Goal: Task Accomplishment & Management: Complete application form

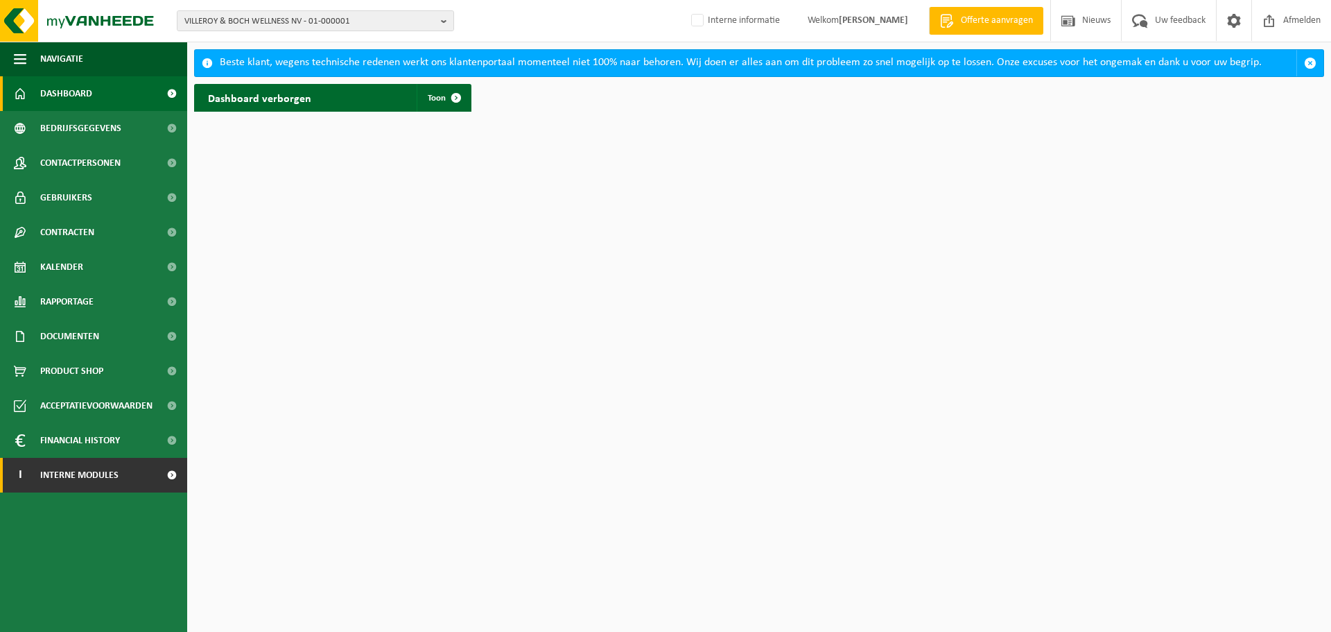
click at [71, 485] on span "Interne modules" at bounding box center [79, 475] width 78 height 35
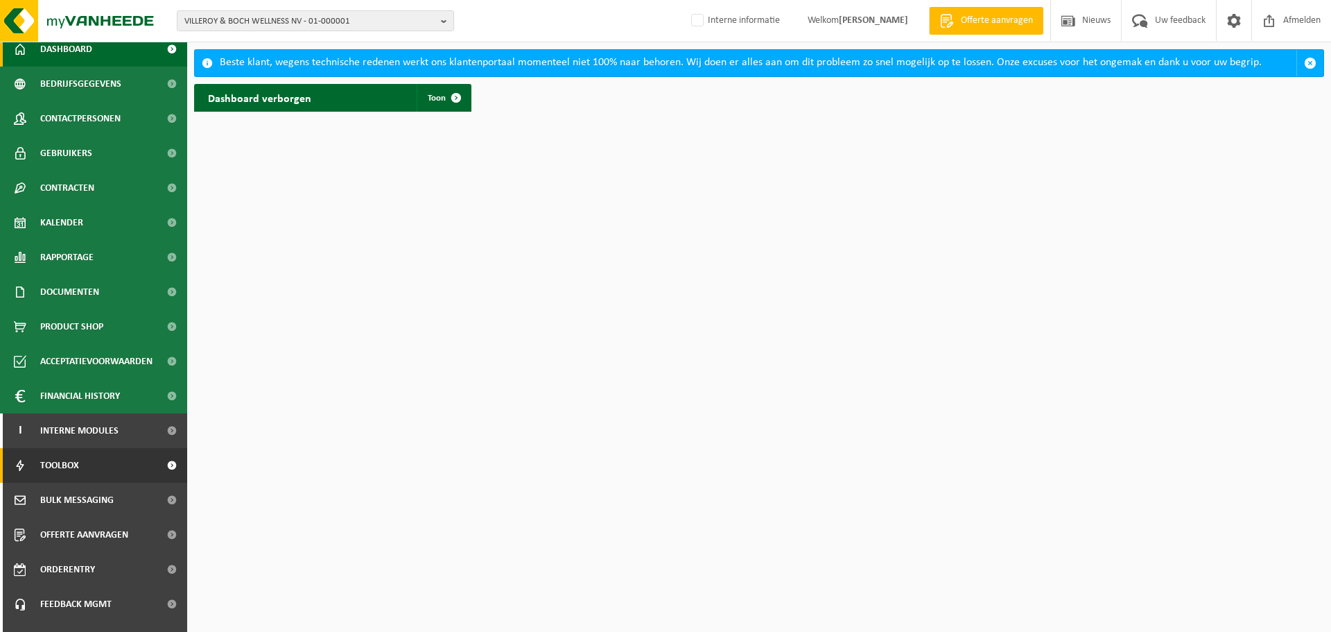
scroll to position [69, 0]
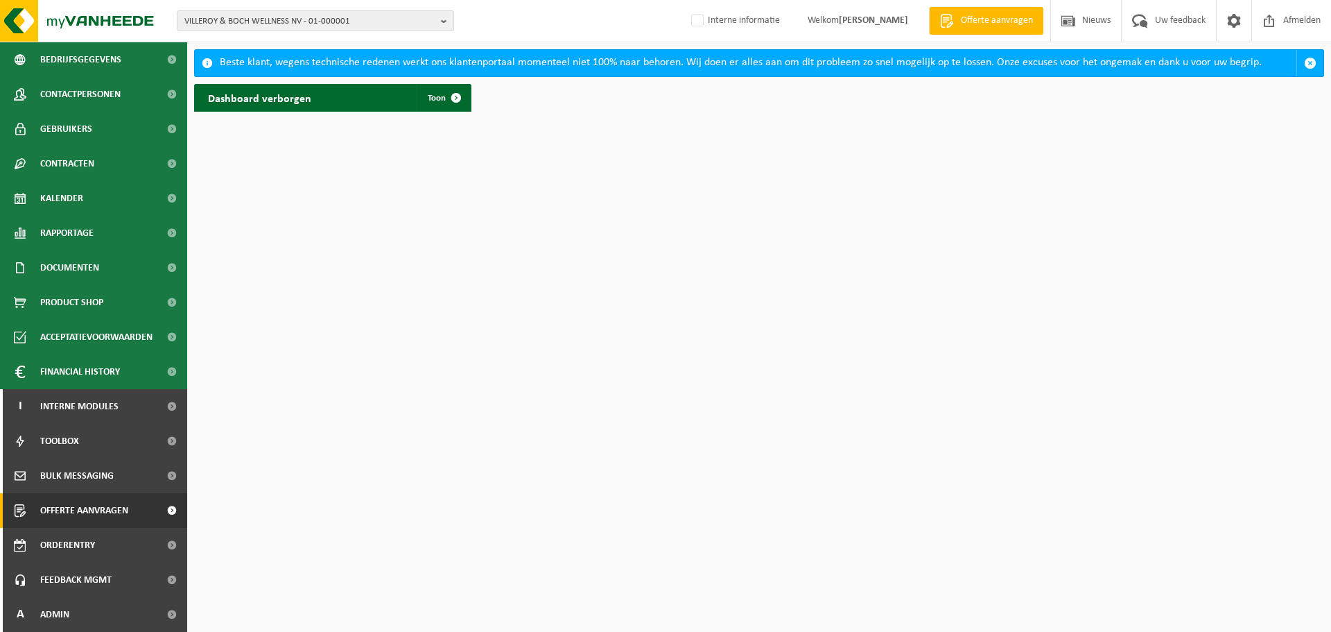
click at [68, 510] on span "Offerte aanvragen" at bounding box center [84, 510] width 88 height 35
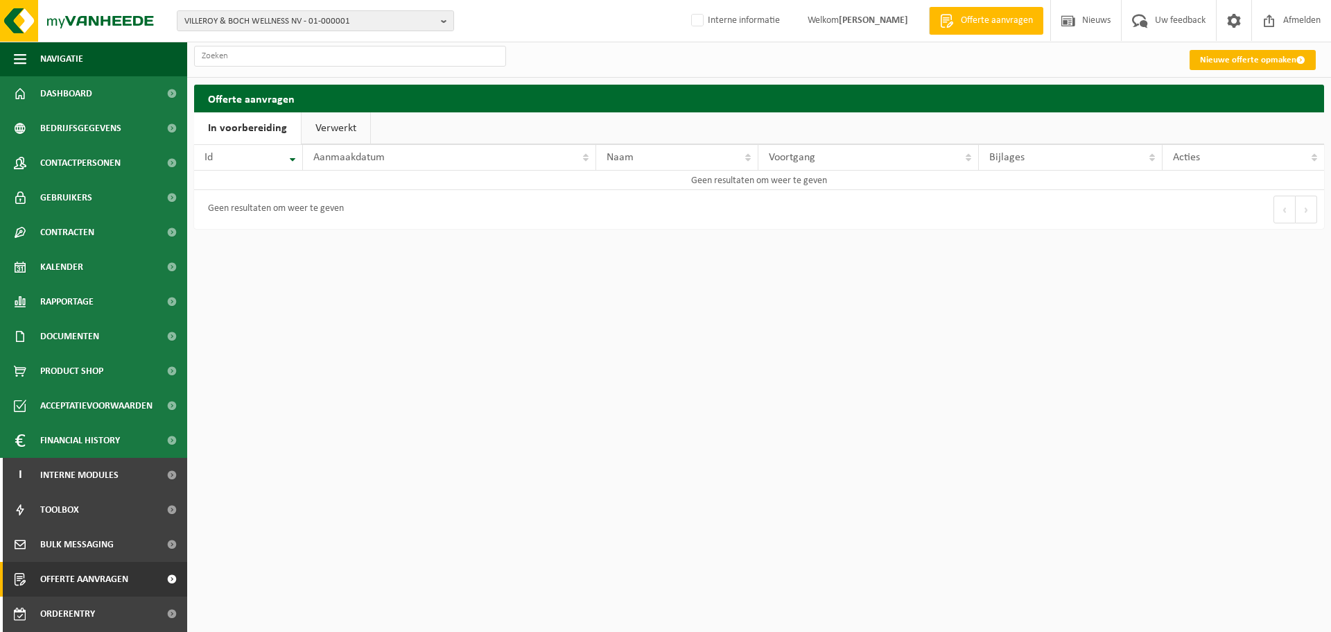
click at [1248, 63] on link "Nieuwe offerte opmaken" at bounding box center [1253, 60] width 126 height 20
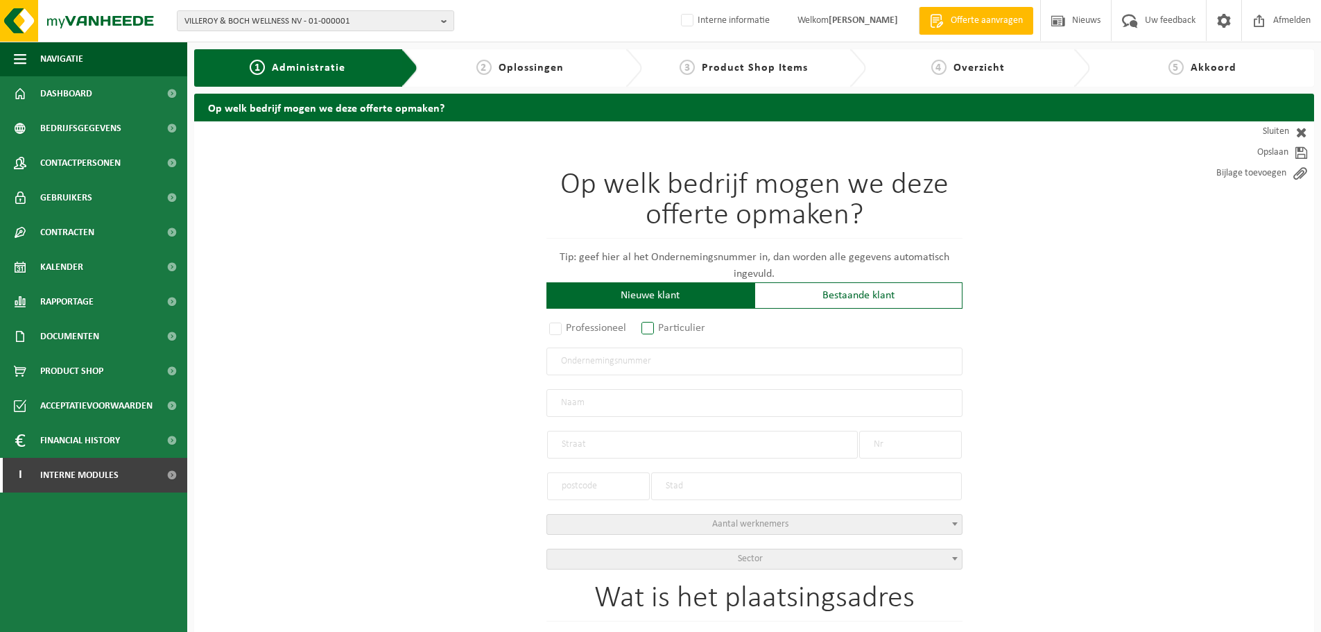
click at [644, 329] on label "Particulier" at bounding box center [674, 327] width 71 height 19
click at [662, 329] on input "Particulier" at bounding box center [666, 329] width 9 height 9
radio input "true"
select select "P"
select select "1707"
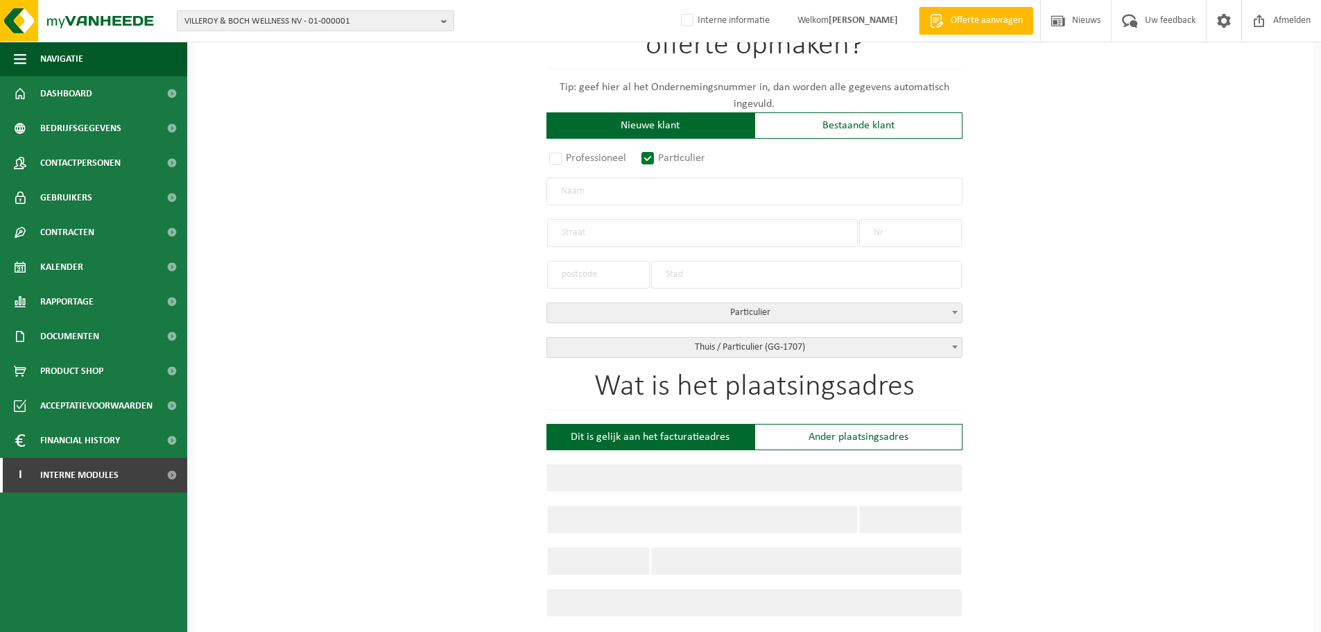
scroll to position [208, 0]
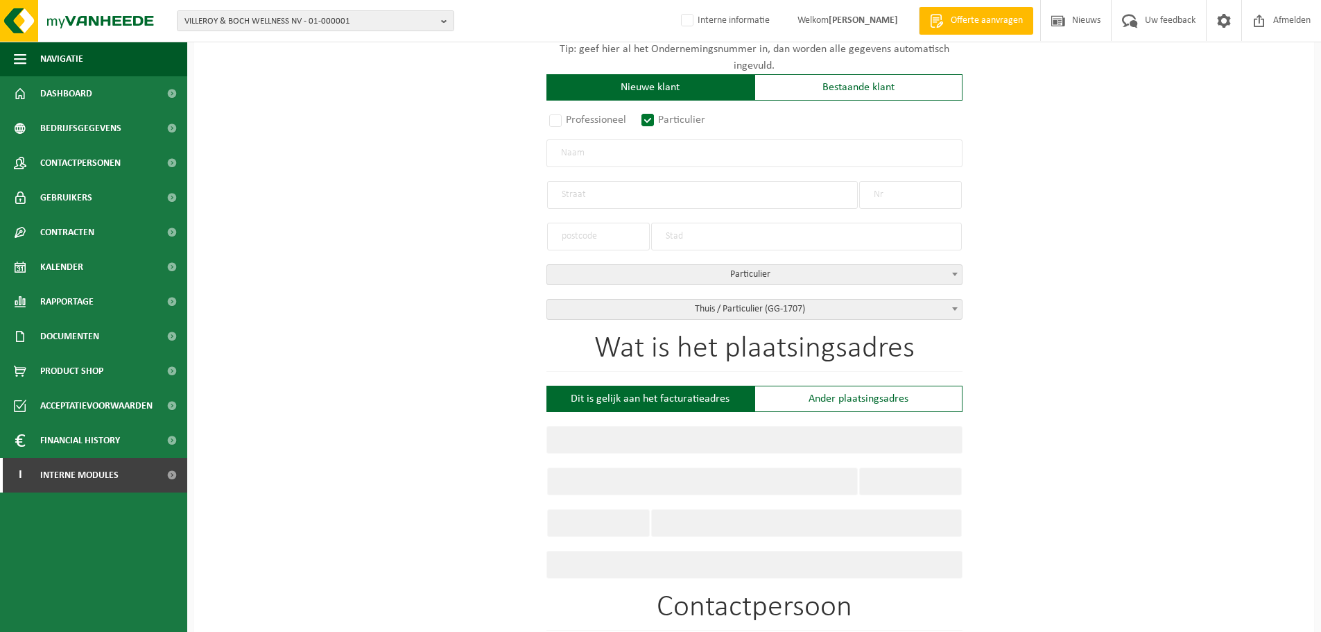
click at [634, 154] on input "text" at bounding box center [754, 153] width 416 height 28
type input "Callebert Franky"
click at [603, 191] on input "text" at bounding box center [702, 195] width 311 height 28
paste input "Stuivenbergstraat"
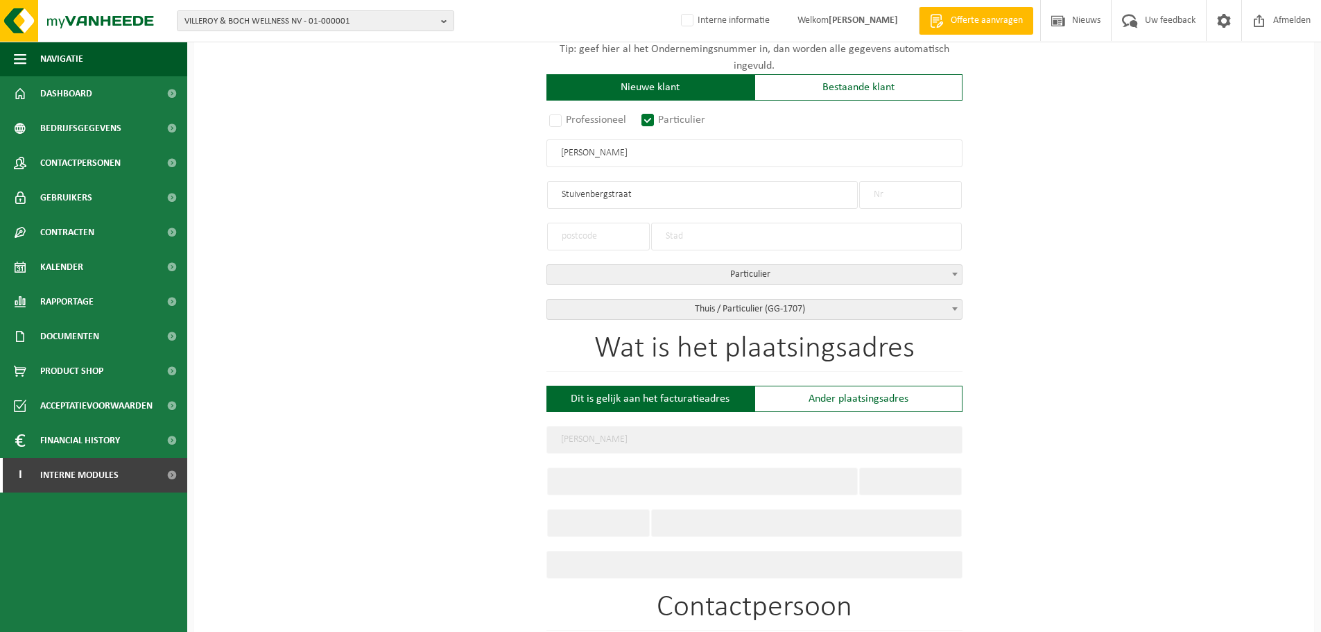
type input "Stuivenbergstraat"
click at [891, 196] on input "text" at bounding box center [910, 195] width 103 height 28
type input "57"
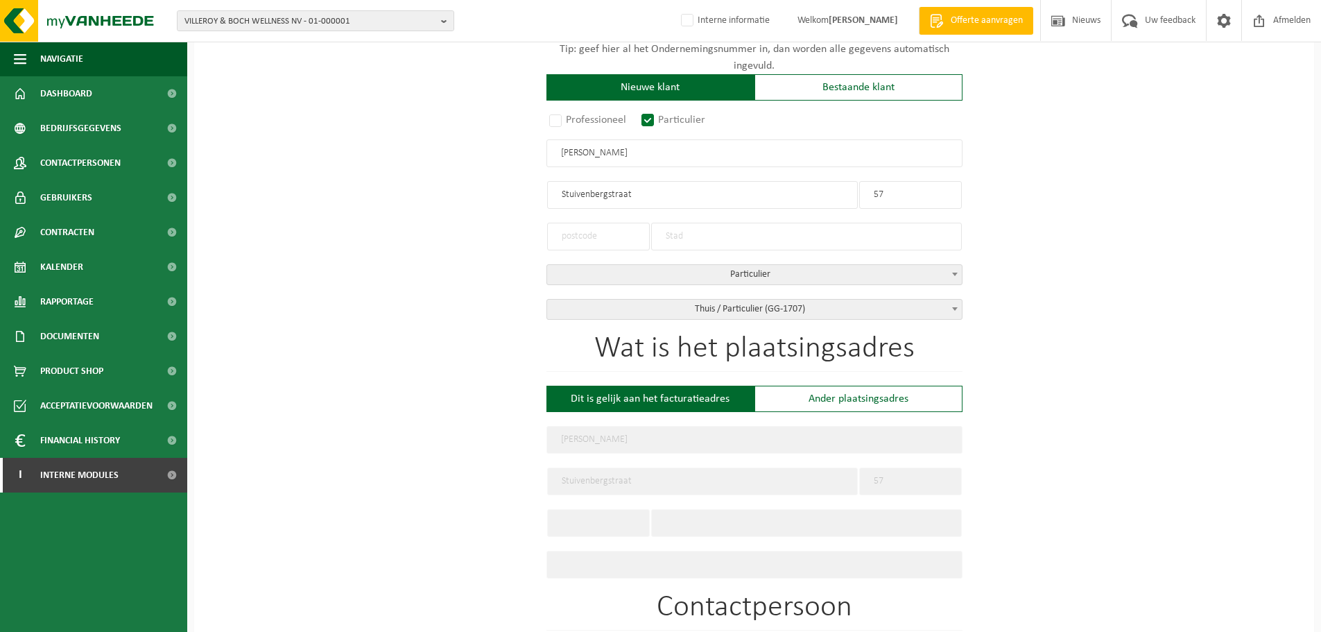
click at [593, 235] on input "text" at bounding box center [598, 237] width 103 height 28
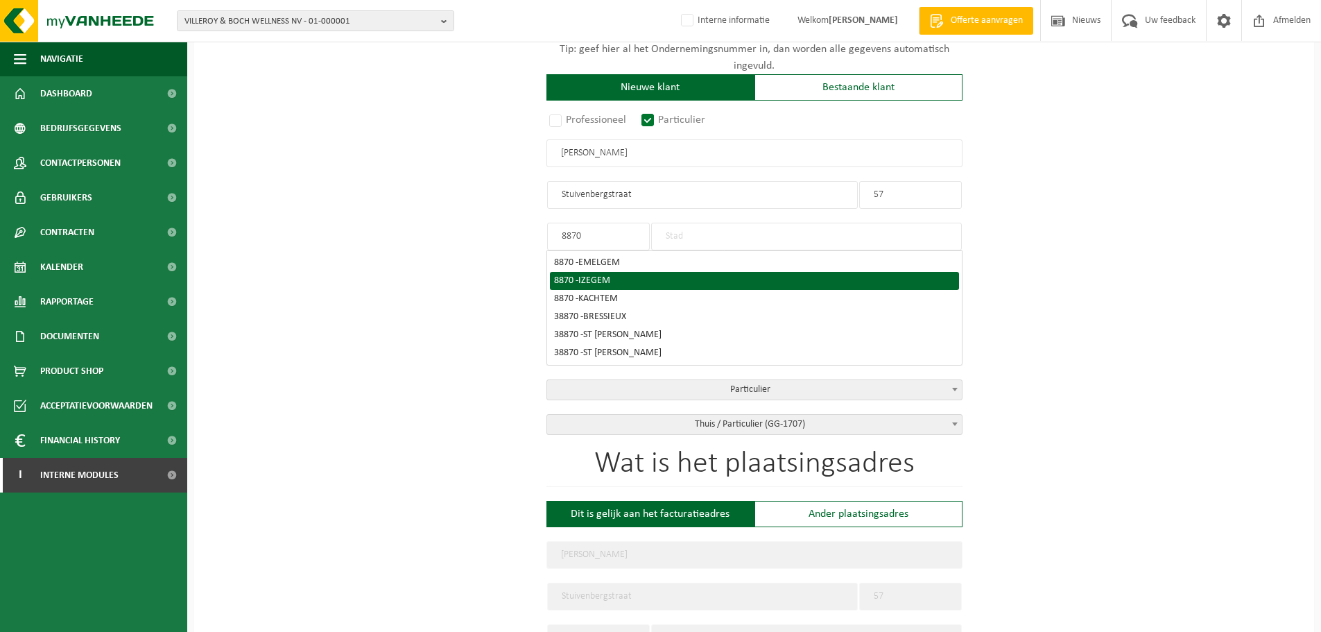
type input "8870"
click at [600, 280] on span "IZEGEM" at bounding box center [594, 280] width 32 height 10
type input "IZEGEM"
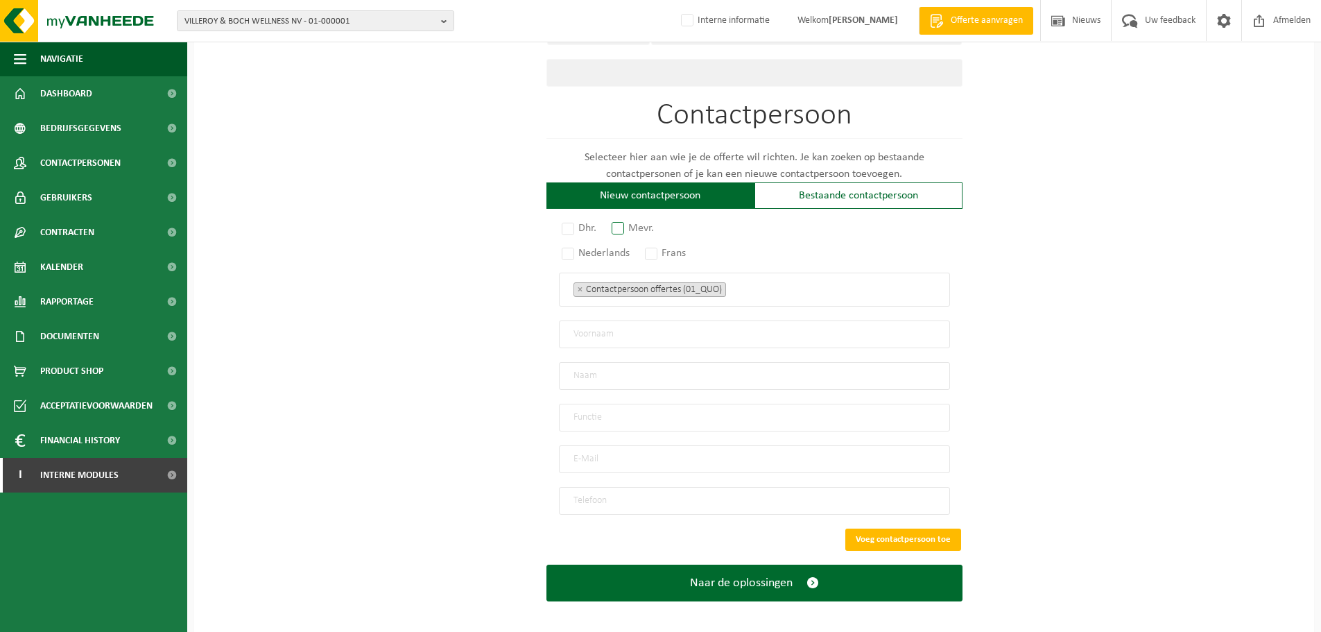
scroll to position [701, 0]
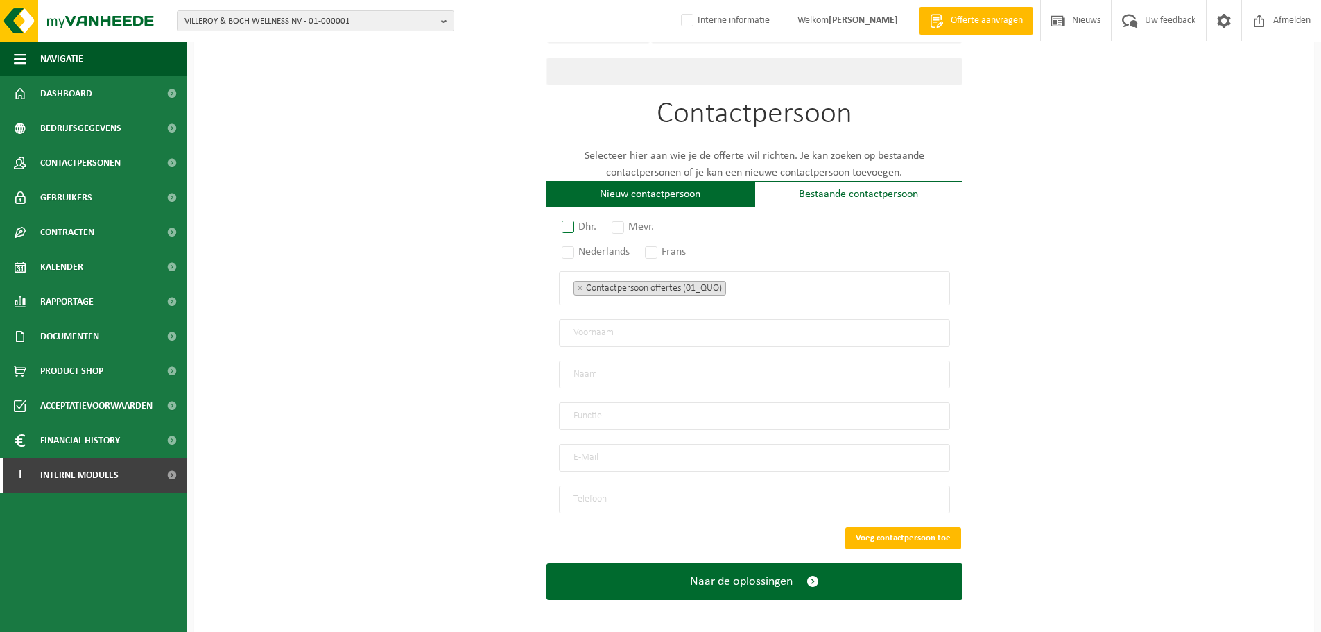
click at [571, 223] on label "Dhr." at bounding box center [580, 226] width 42 height 19
radio input "true"
click at [567, 252] on div "Dhr. Mevr. Nederlands Frans Contactpersoon offertes (01_QUO) Verantwoordelijke …" at bounding box center [754, 367] width 416 height 292
click at [566, 245] on label "Nederlands" at bounding box center [596, 251] width 75 height 19
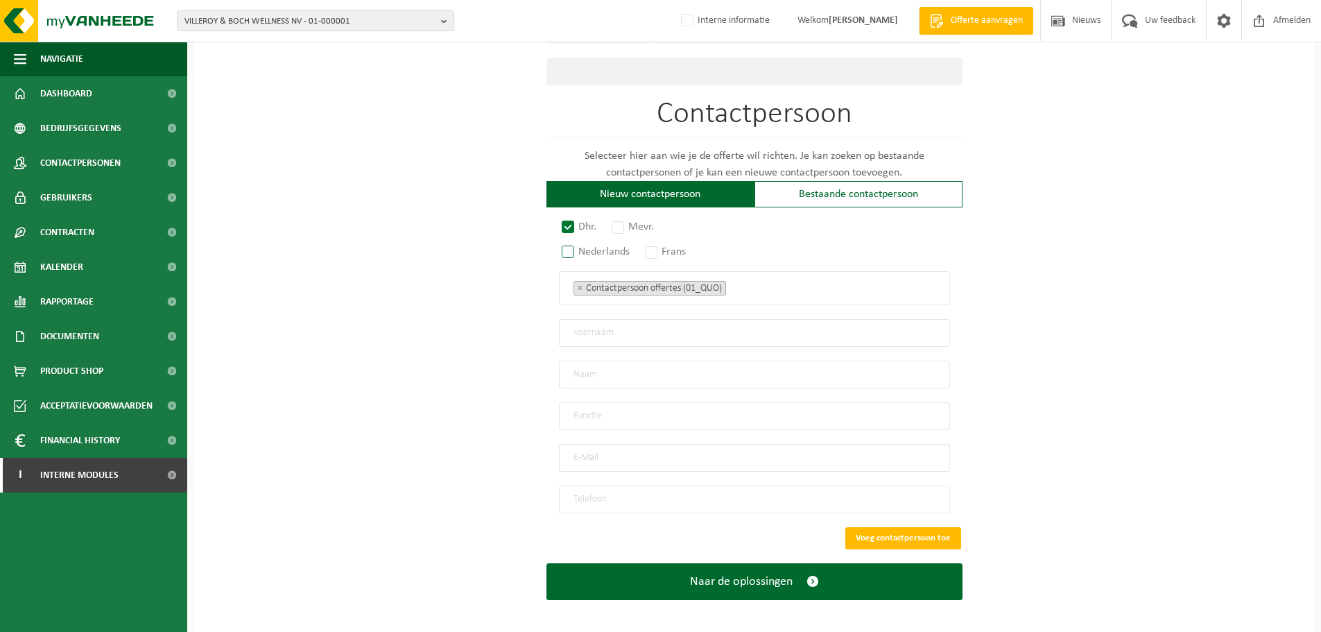
radio input "true"
click at [613, 326] on input "text" at bounding box center [754, 333] width 391 height 28
type input "Franky"
type input "Callebert"
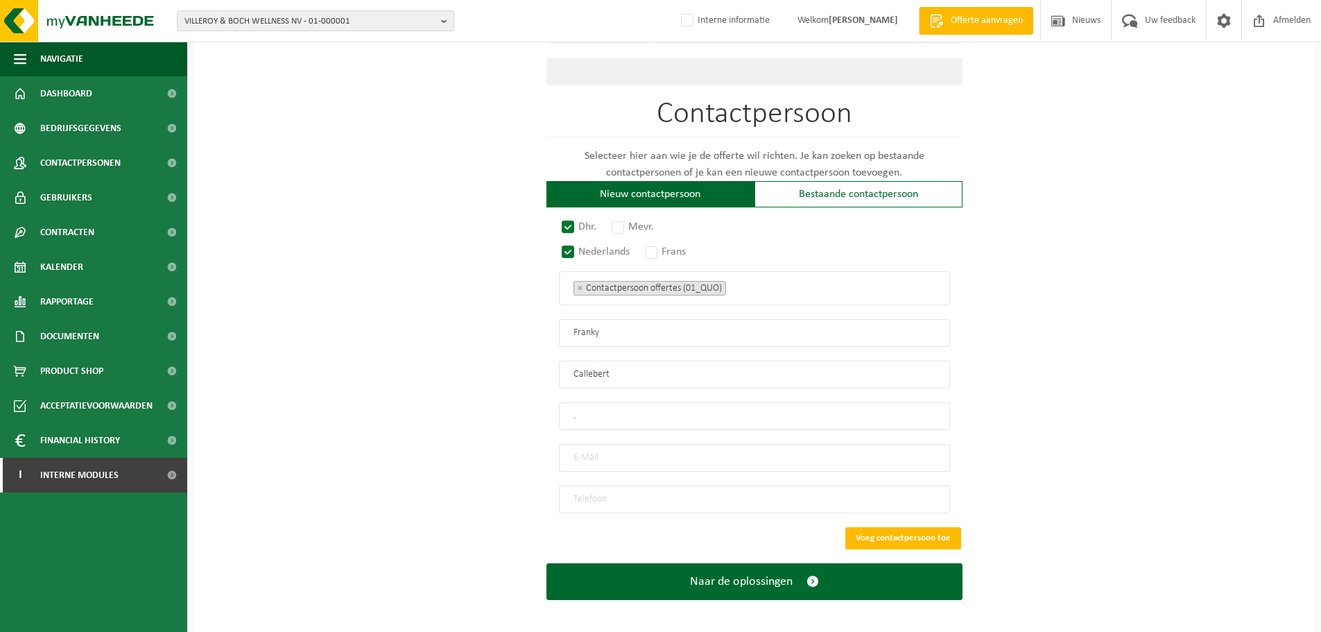
type input "."
click at [607, 459] on input "email" at bounding box center [754, 458] width 391 height 28
type input "."
click at [612, 487] on input "tel" at bounding box center [754, 499] width 391 height 28
click at [604, 444] on input "." at bounding box center [754, 458] width 391 height 28
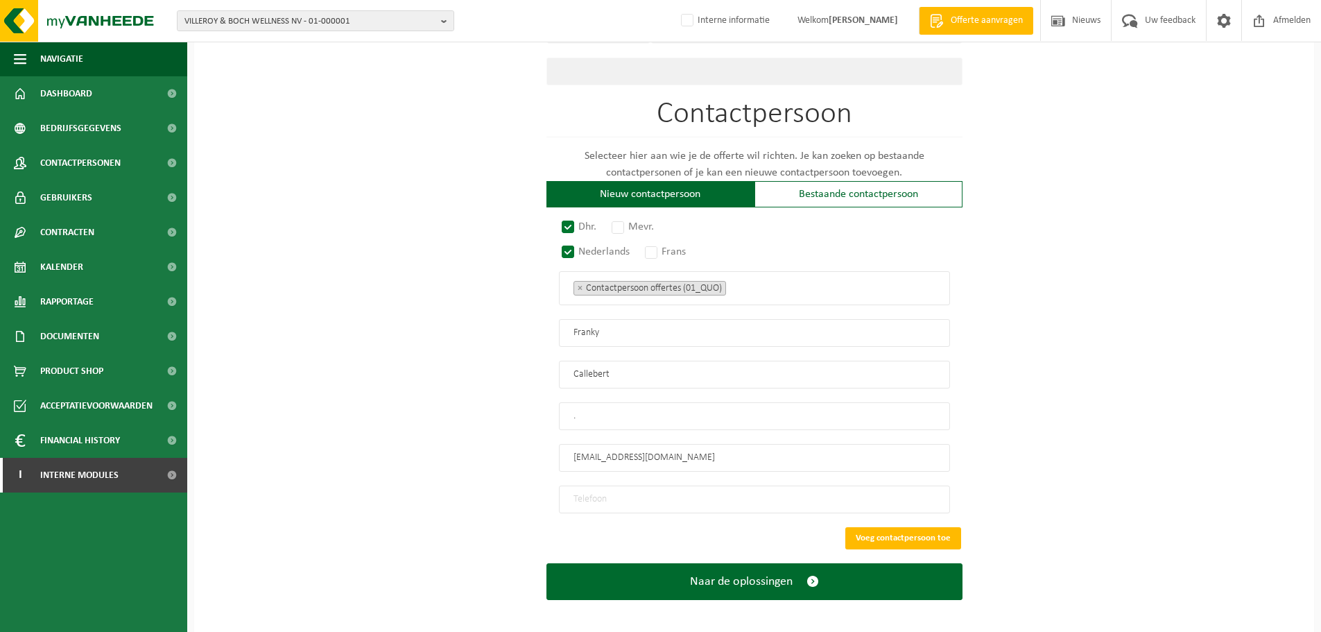
type input "offerte@vanheede.com"
click at [619, 487] on input "tel" at bounding box center [754, 499] width 391 height 28
click at [637, 490] on input "tel" at bounding box center [754, 499] width 391 height 28
paste input "+32 479 89 16 13"
type input "+32 479 89 16 13"
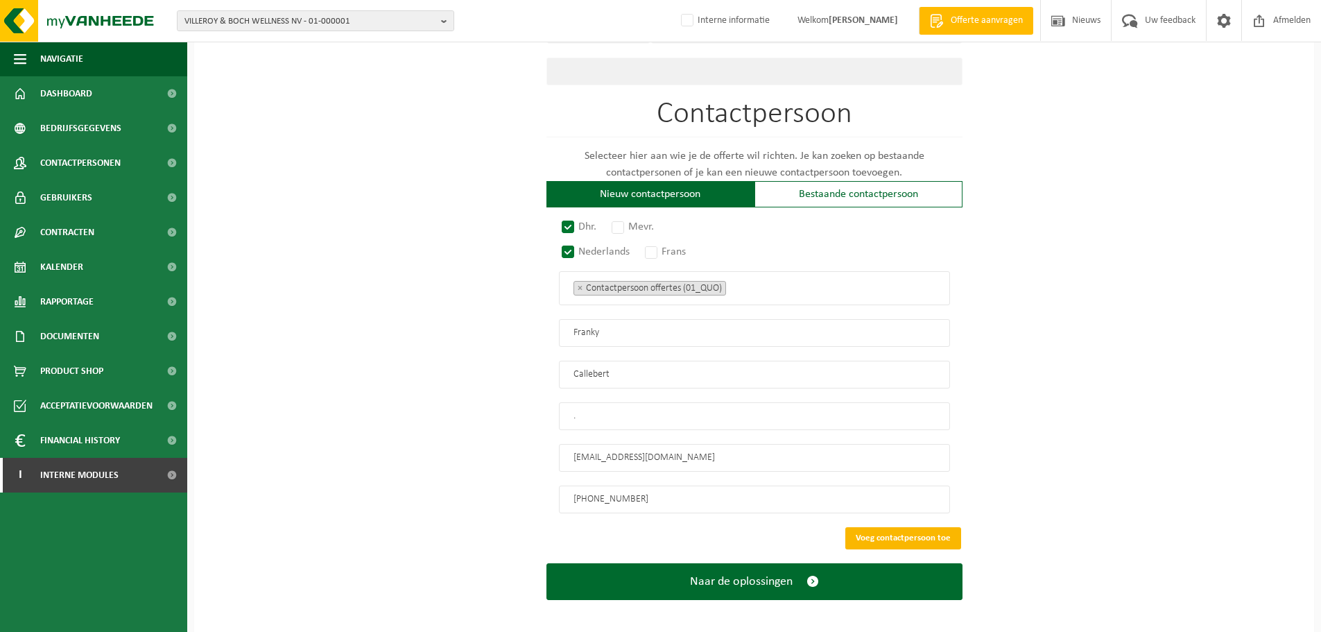
click at [895, 531] on button "Voeg contactpersoon toe" at bounding box center [903, 538] width 116 height 22
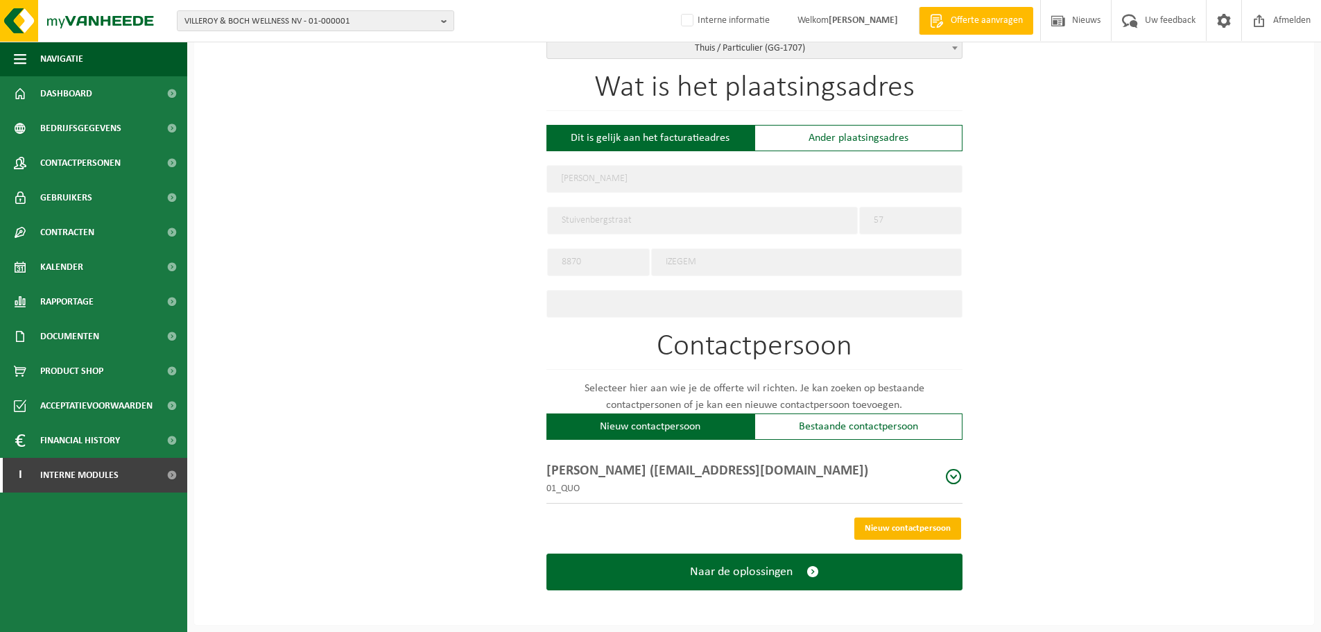
scroll to position [463, 0]
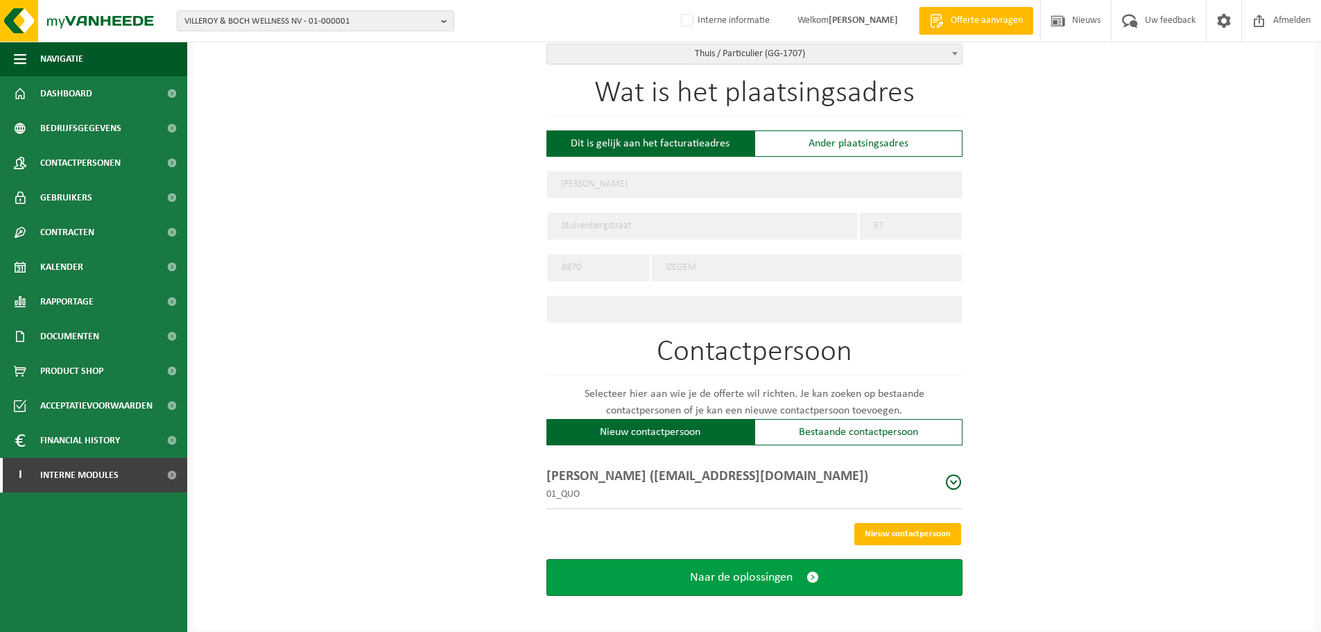
click at [744, 571] on span "Naar de oplossingen" at bounding box center [741, 577] width 103 height 15
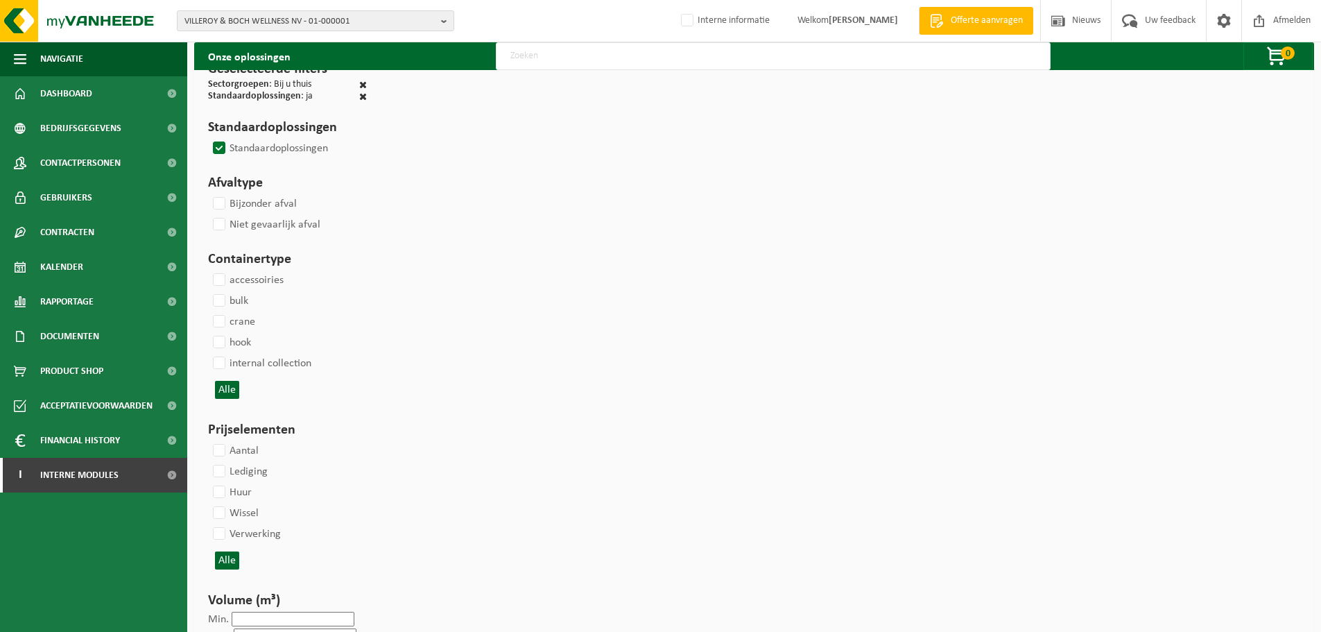
select select
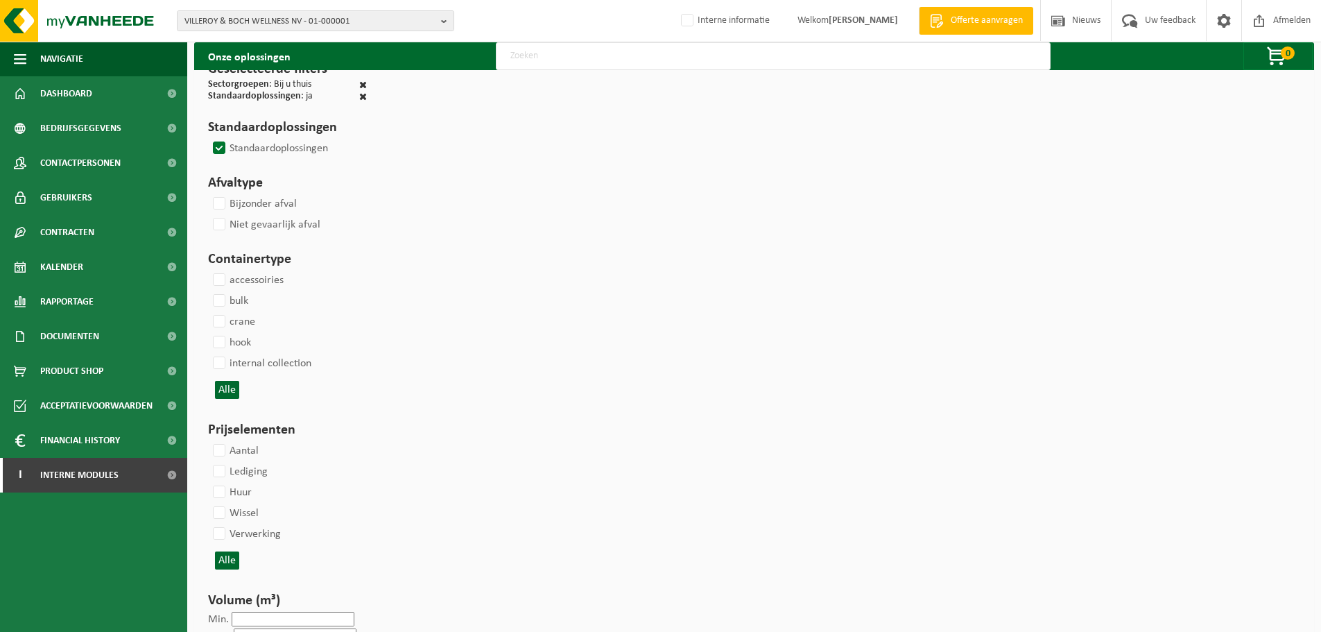
select select
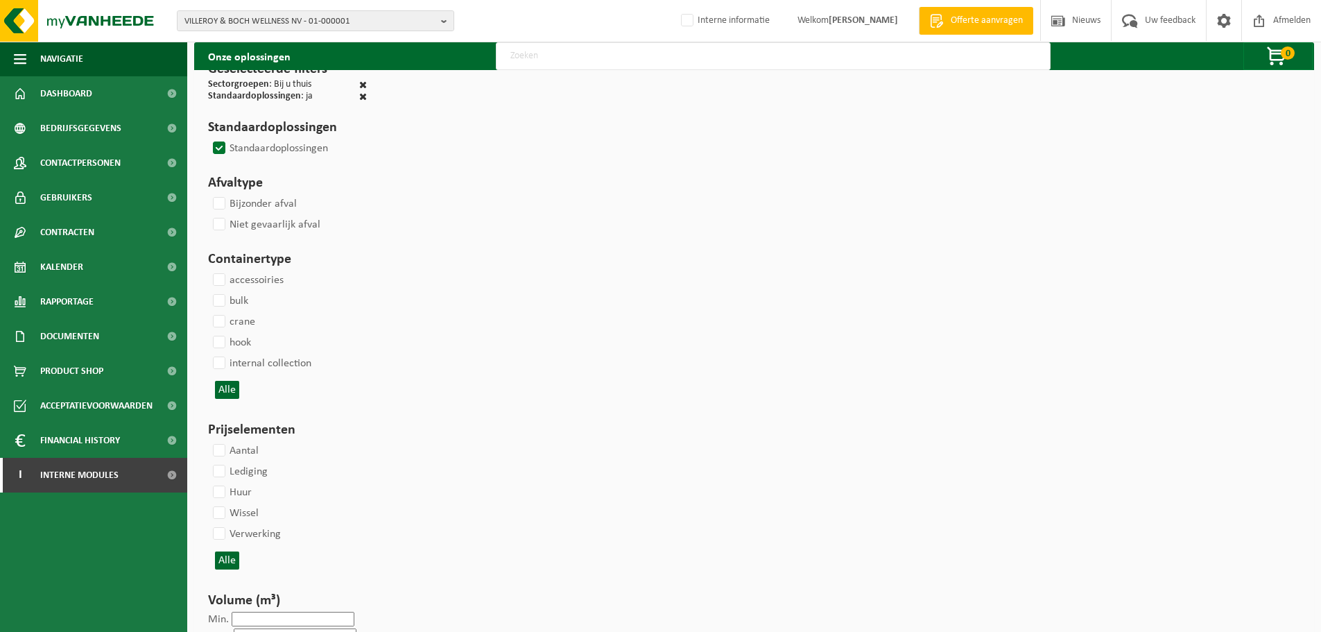
select select
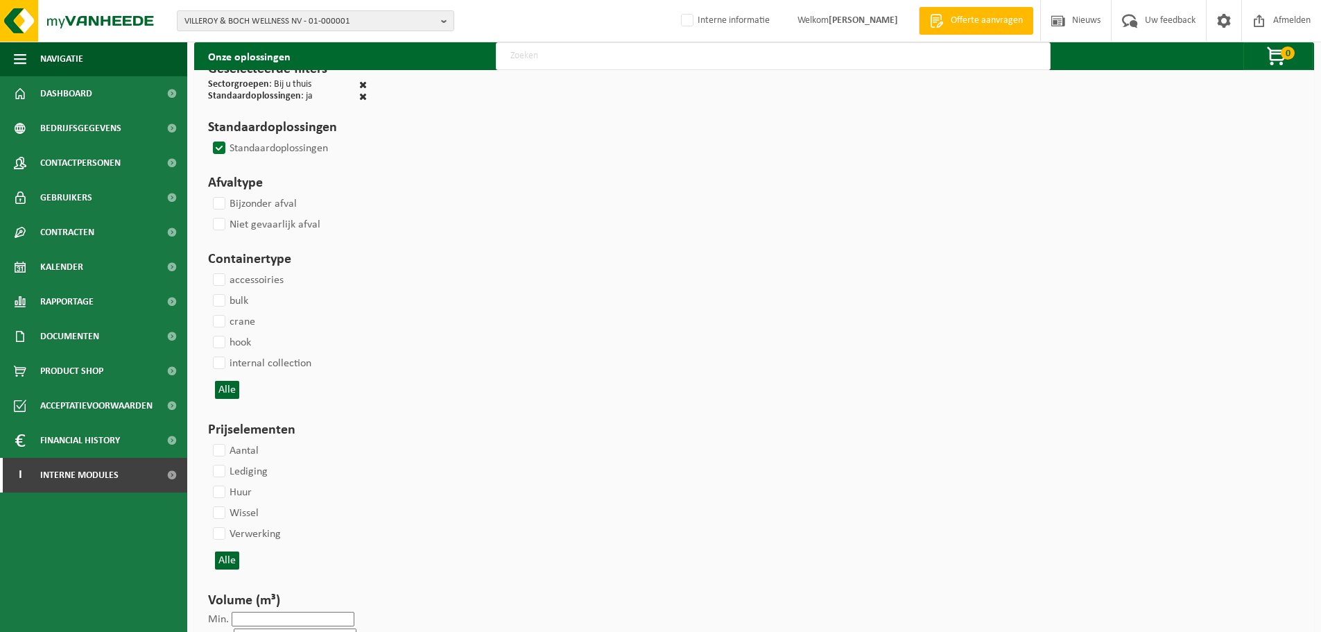
select select
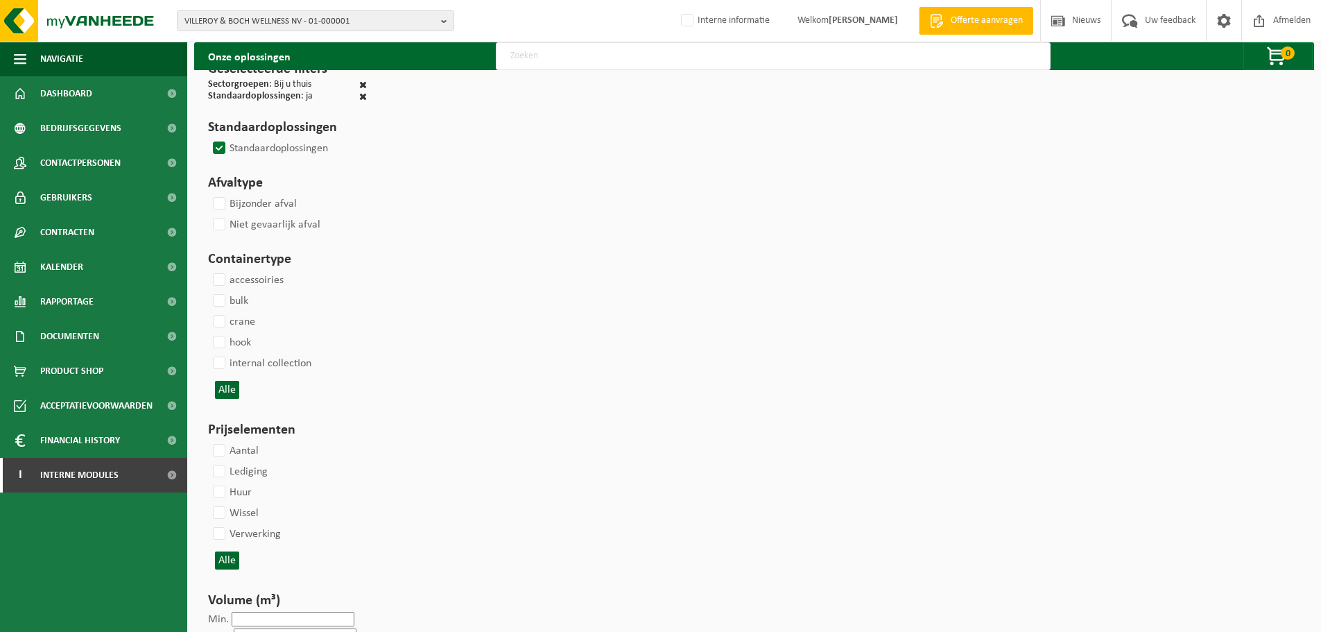
select select
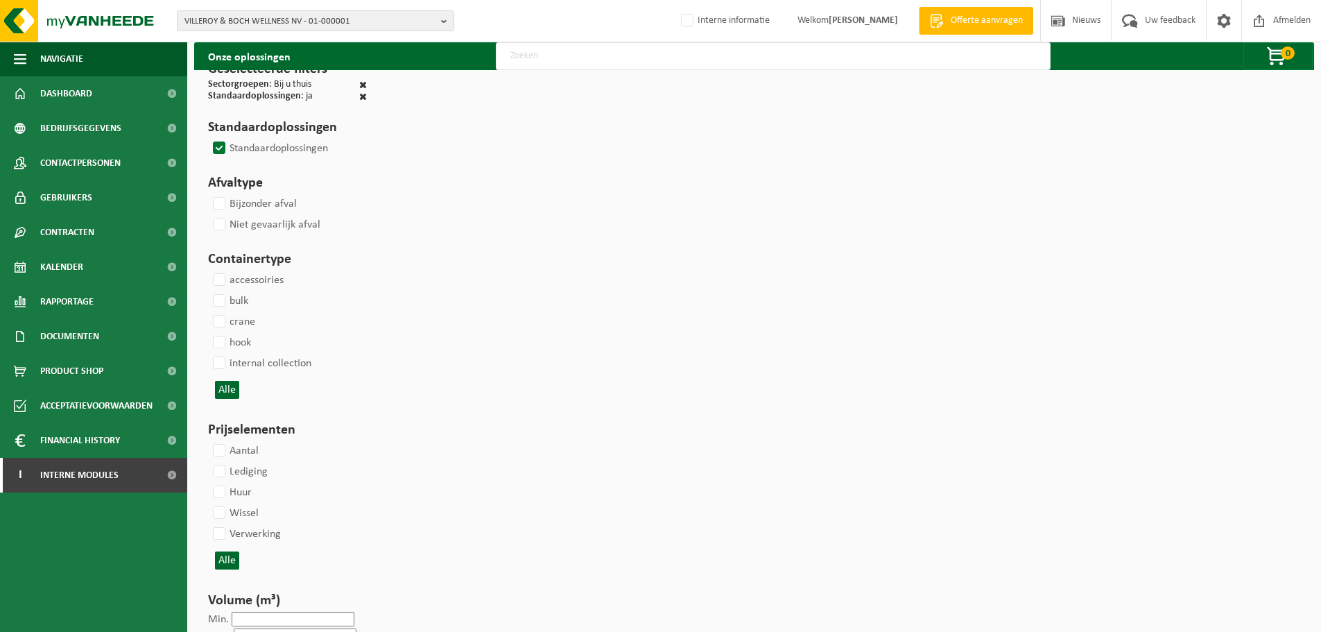
select select
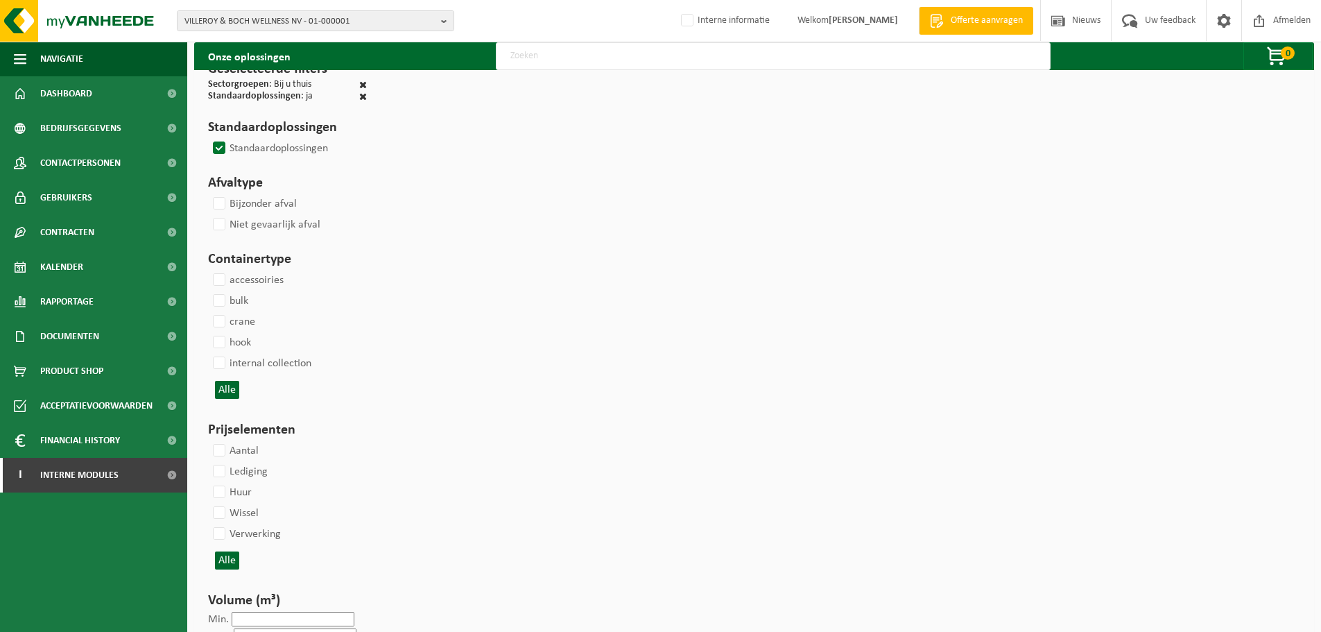
select select
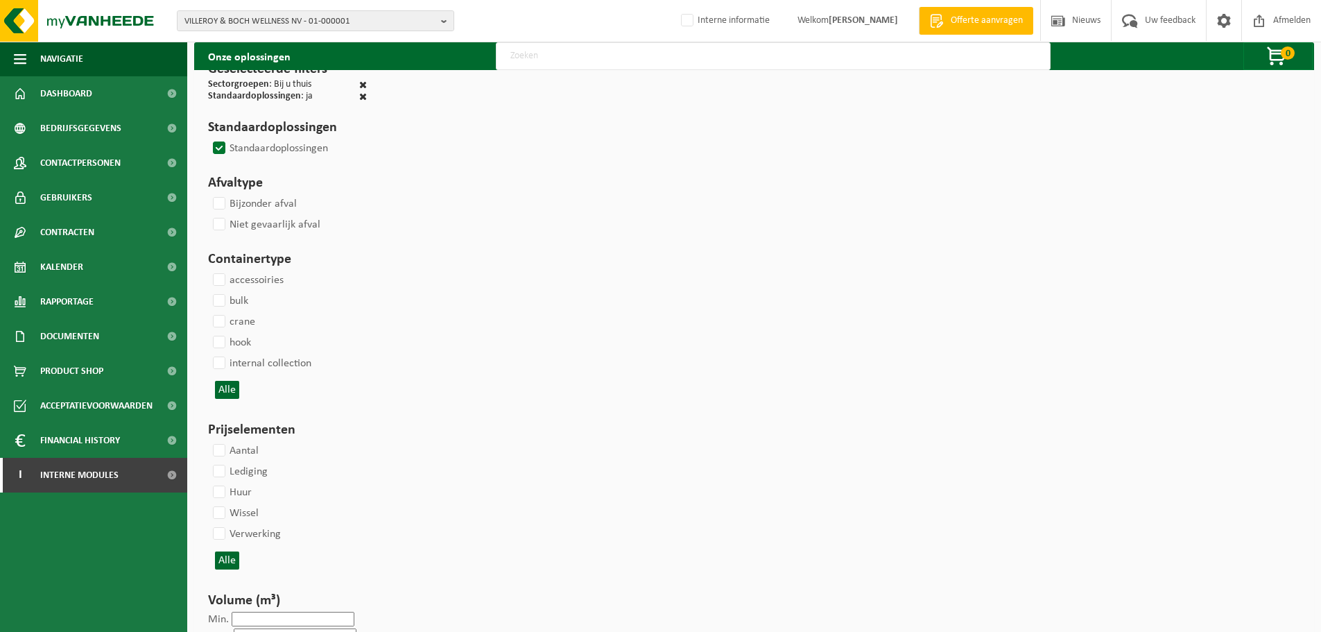
select select
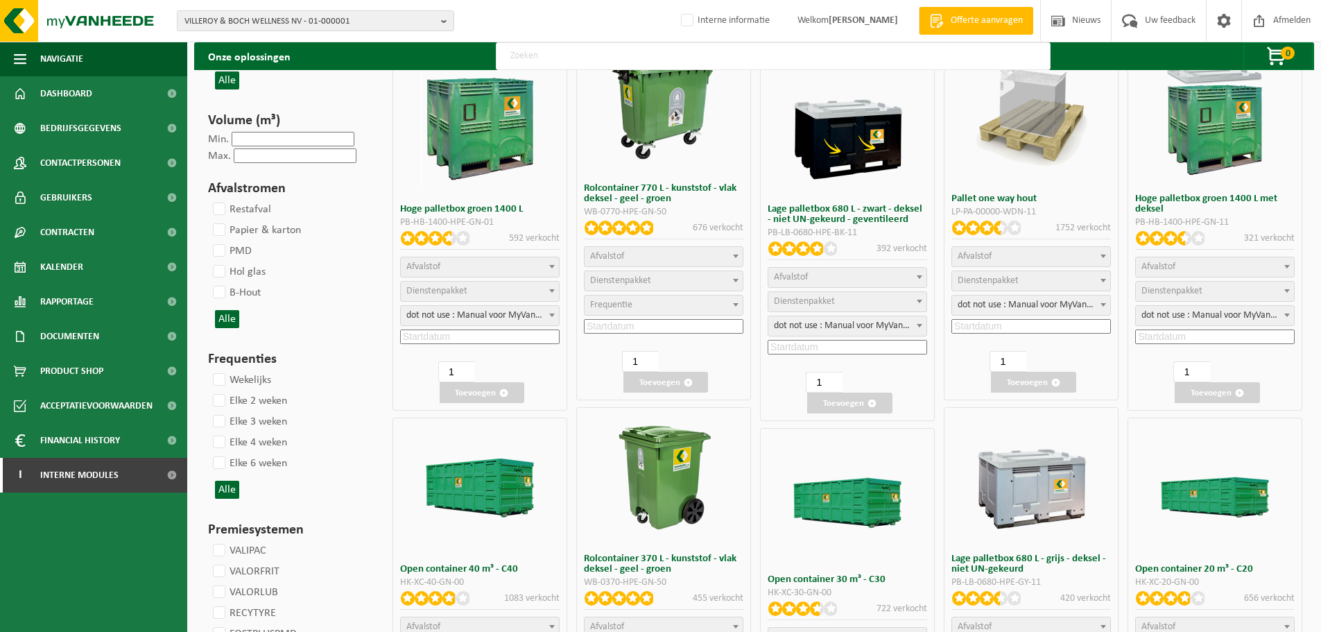
scroll to position [1386, 0]
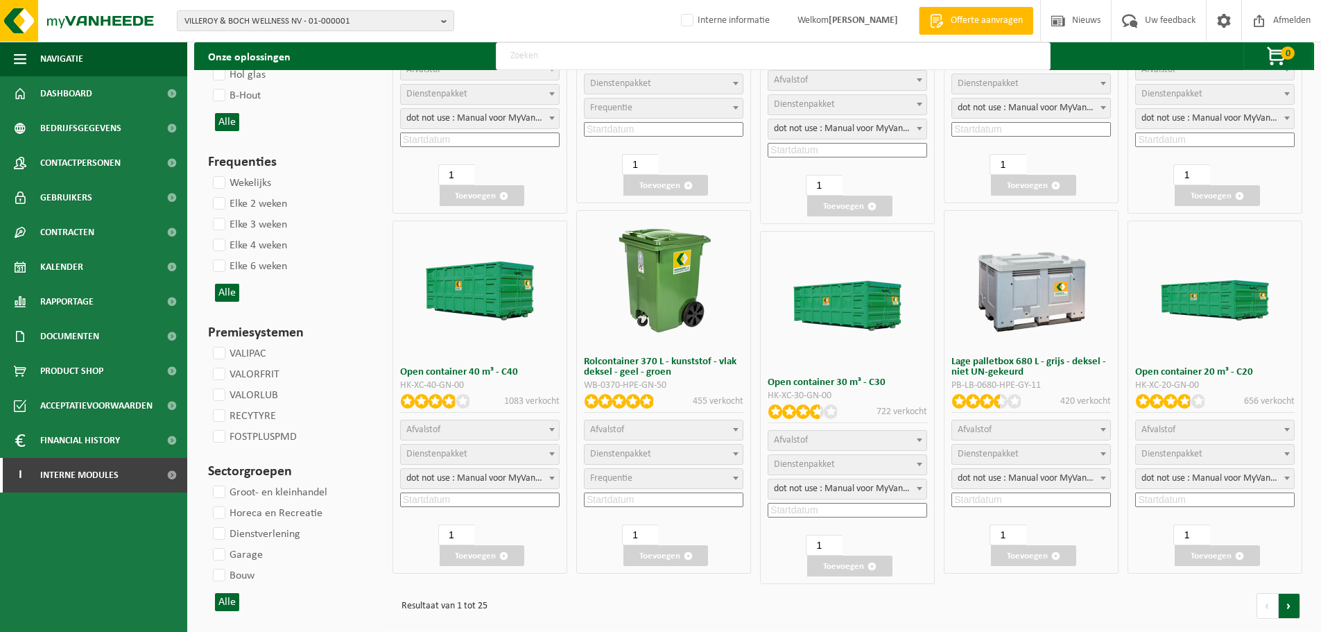
click at [1285, 604] on link at bounding box center [1289, 606] width 21 height 26
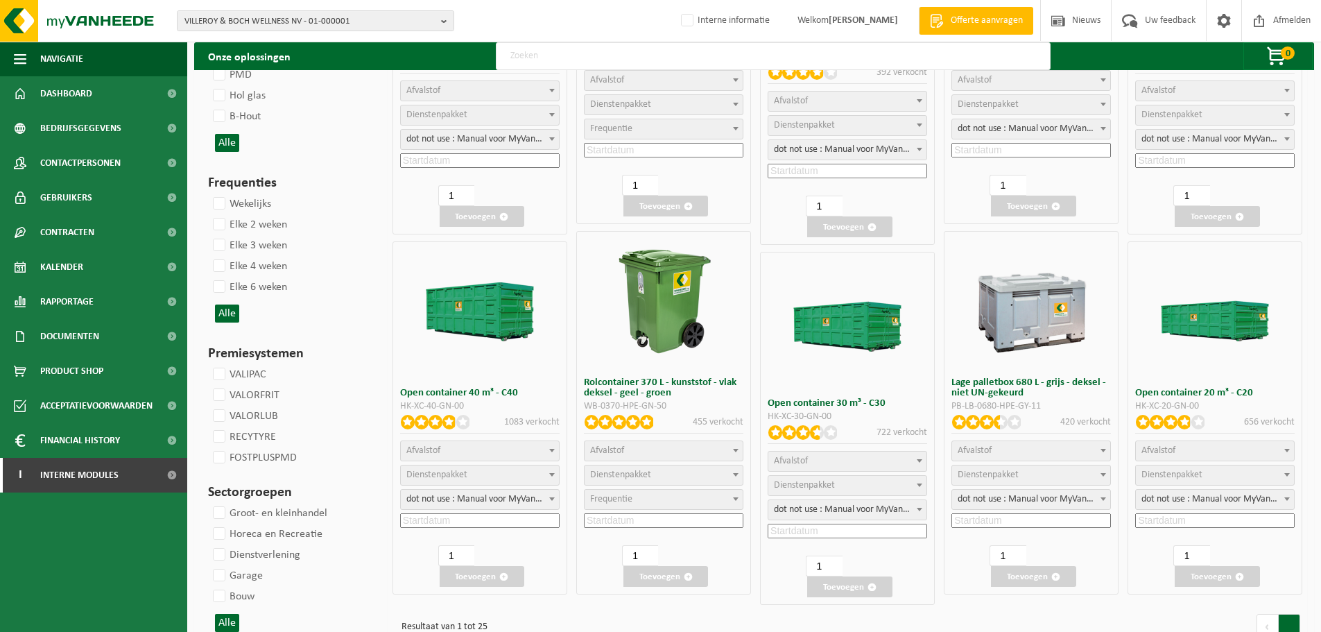
select select
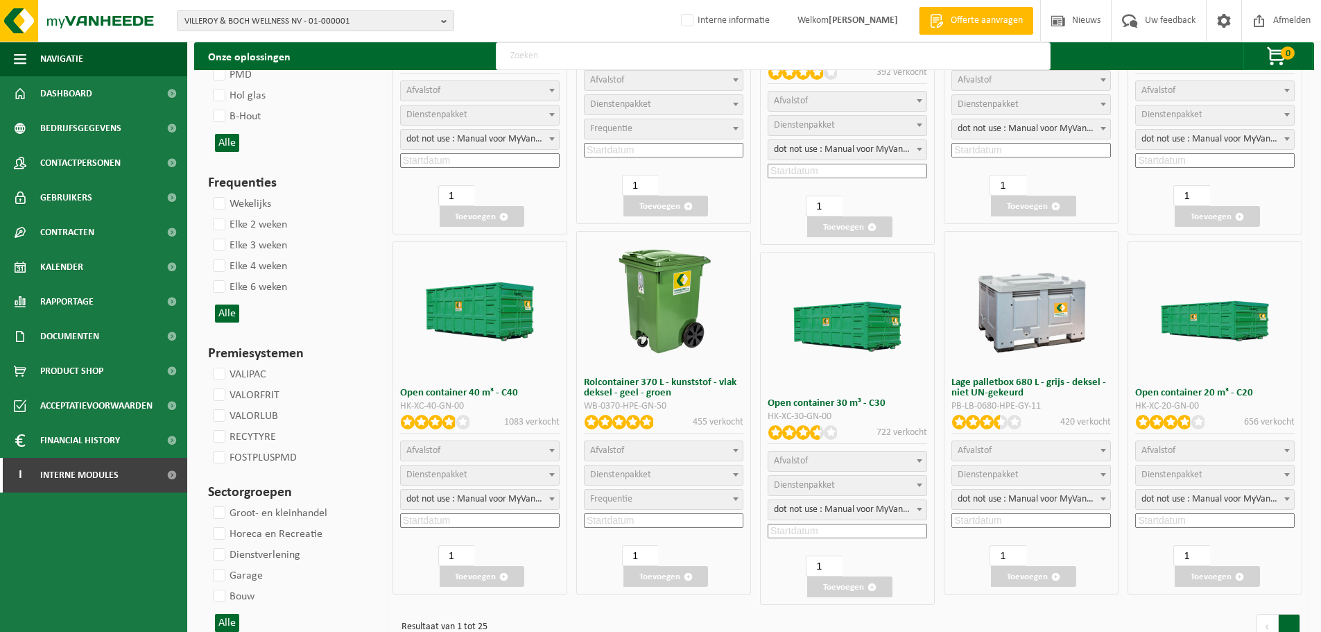
select select
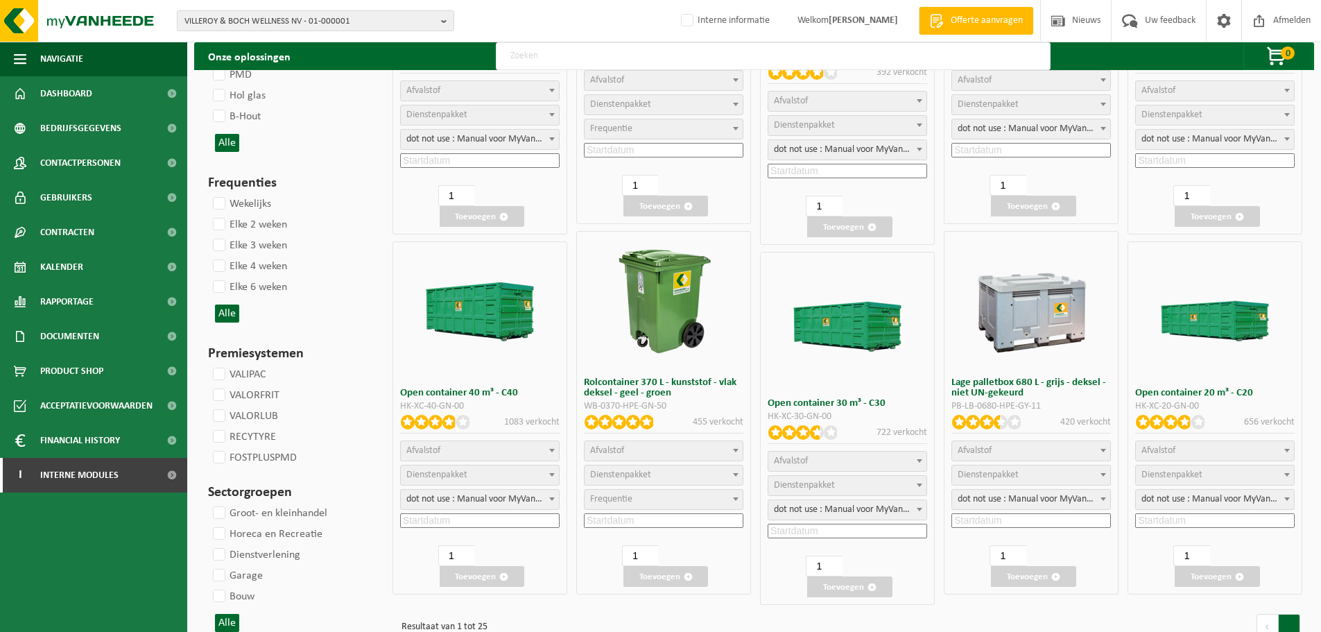
select select
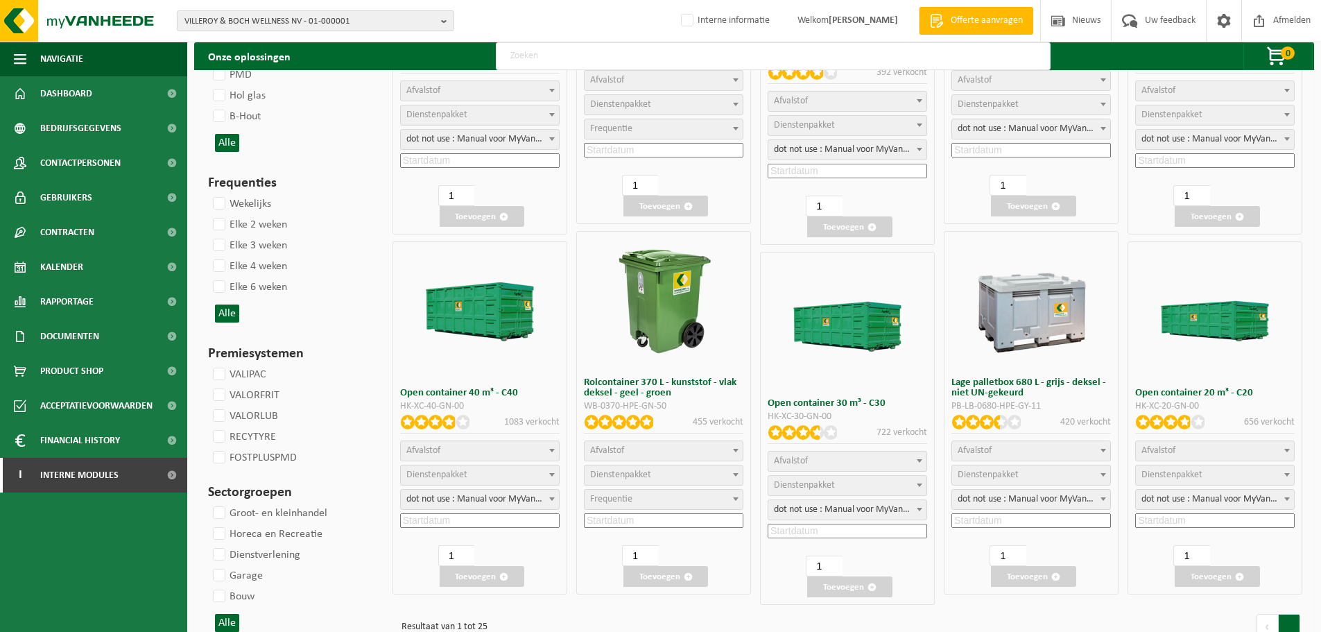
select select
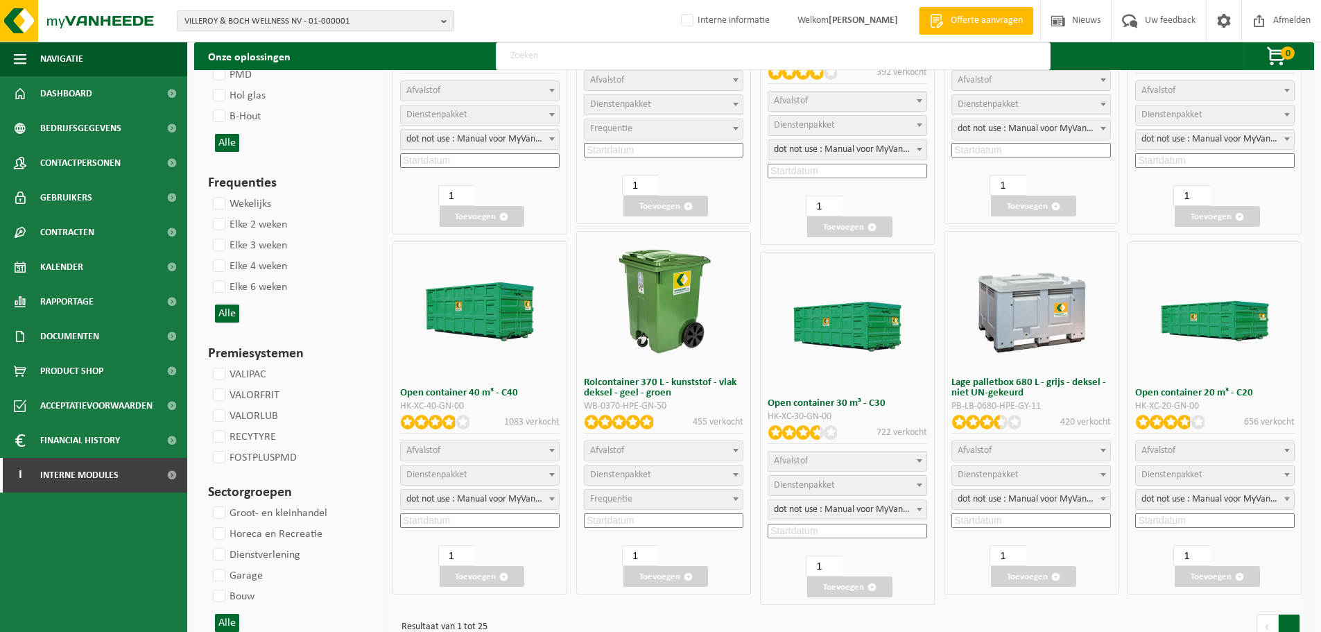
select select
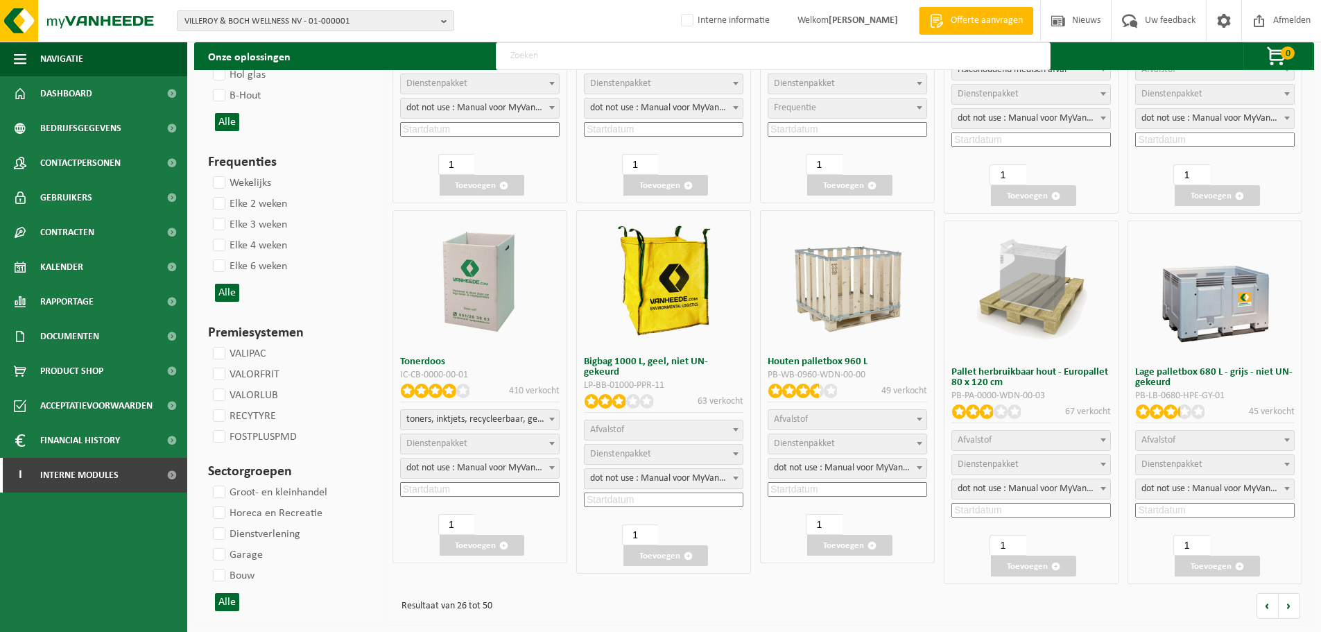
select select
select select "18"
select select
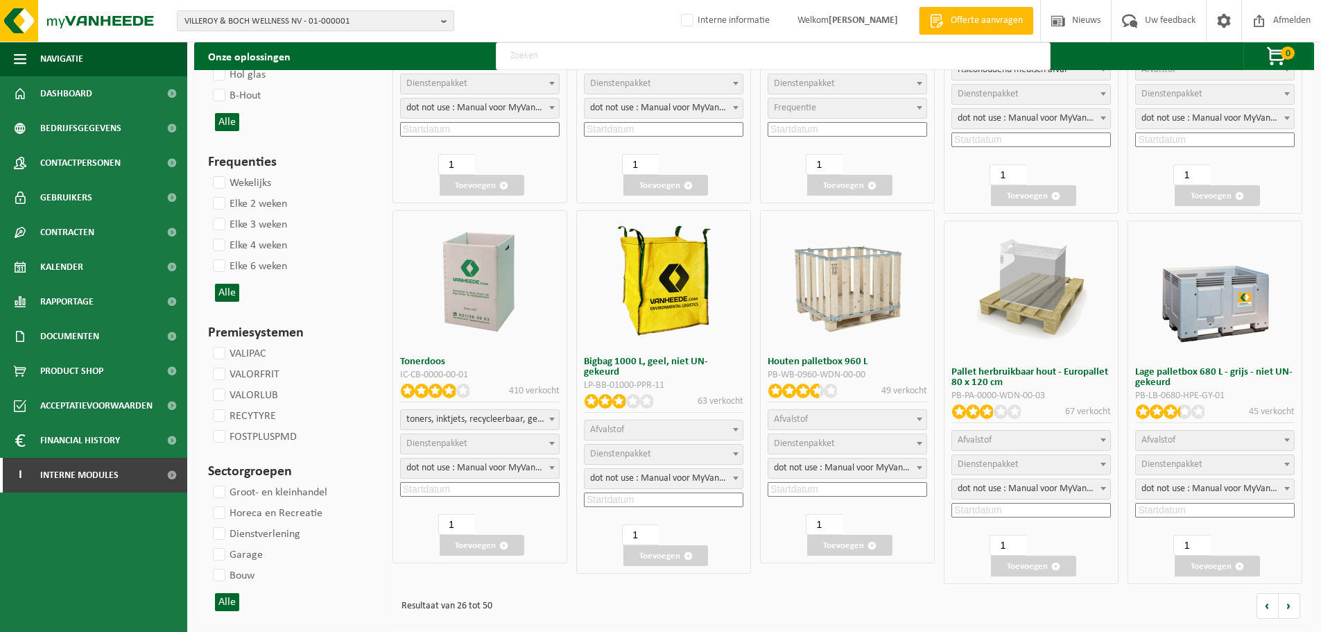
select select
select select "24"
select select
click at [1287, 608] on link at bounding box center [1289, 606] width 21 height 26
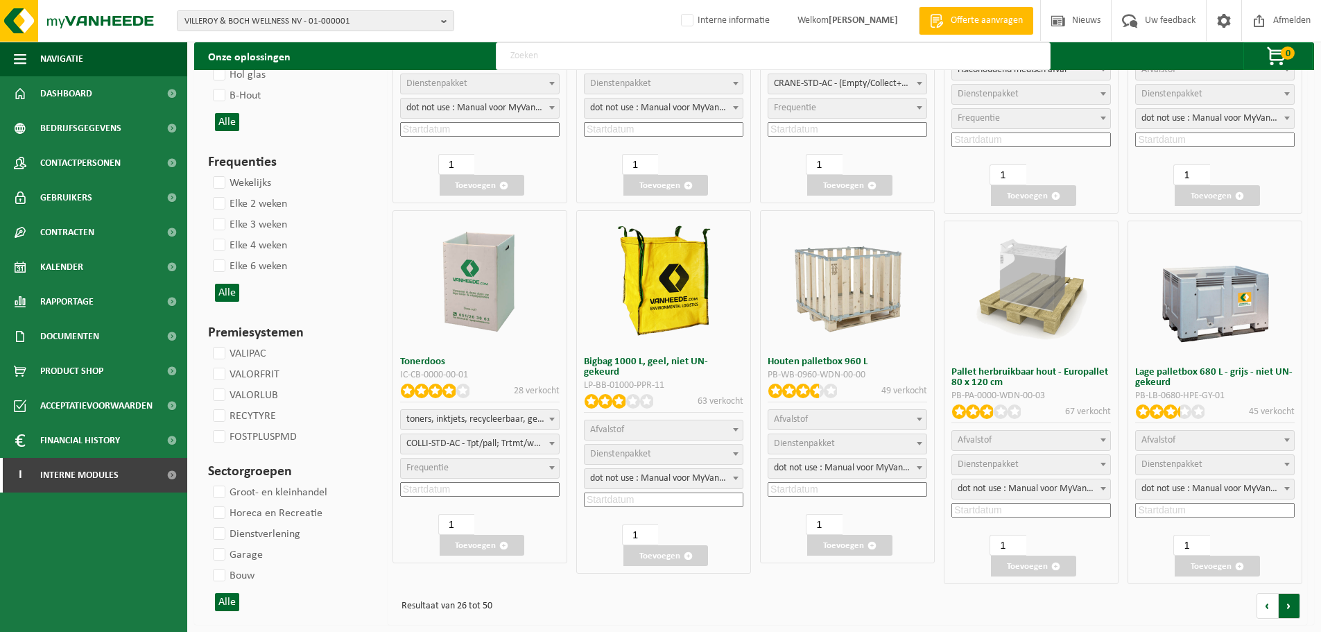
select select
select select "25"
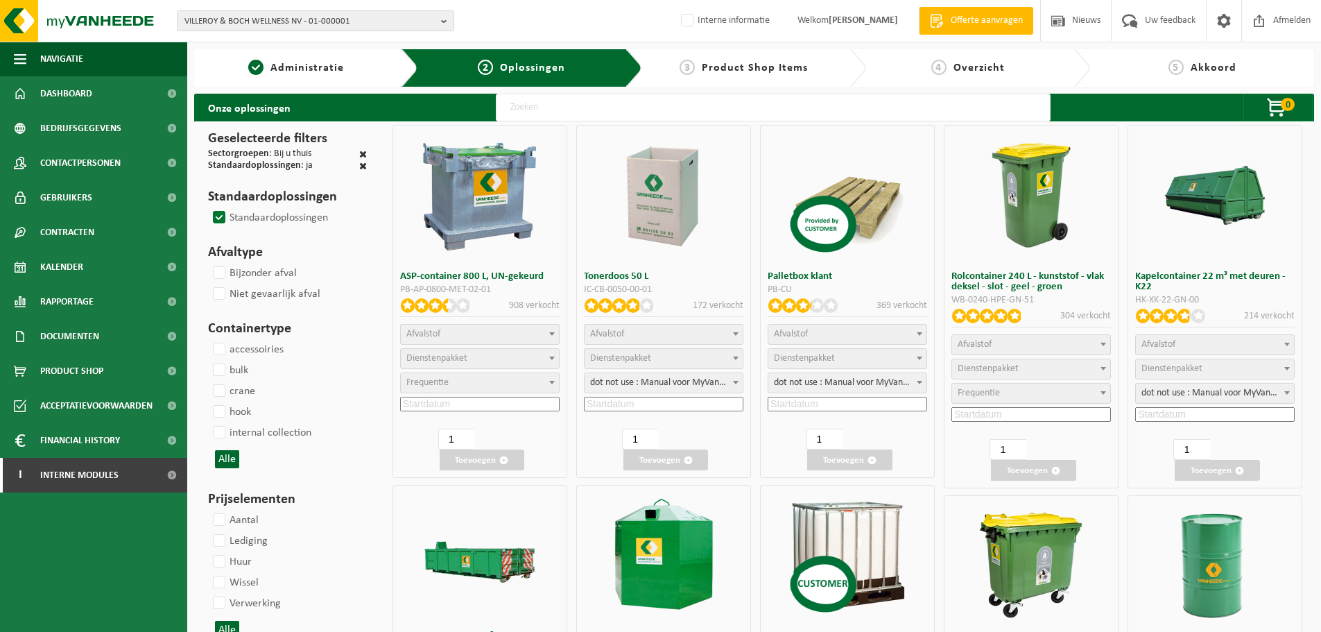
select select
select select "25"
select select
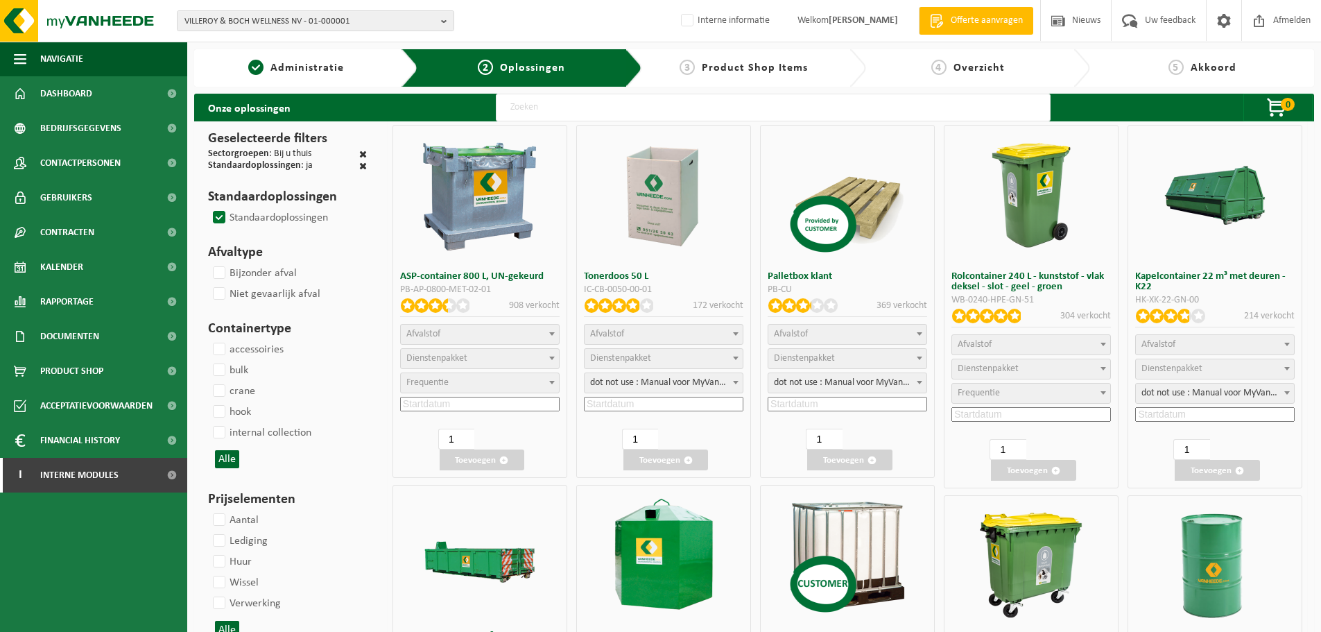
select select
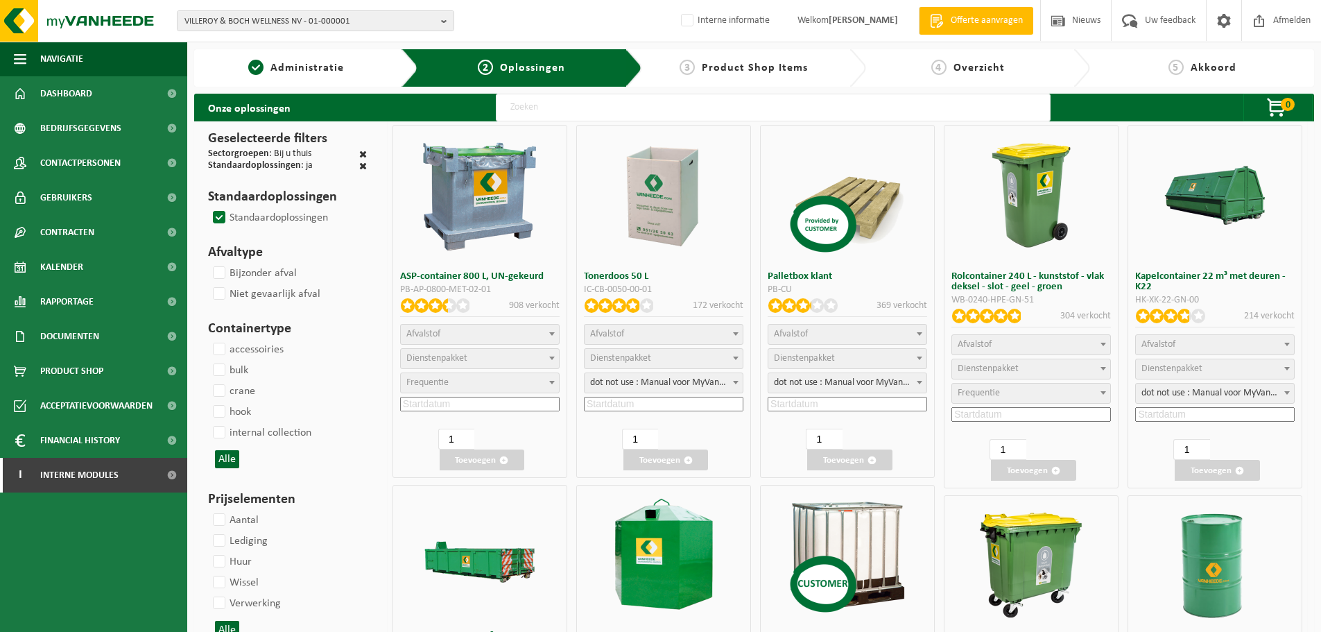
select select
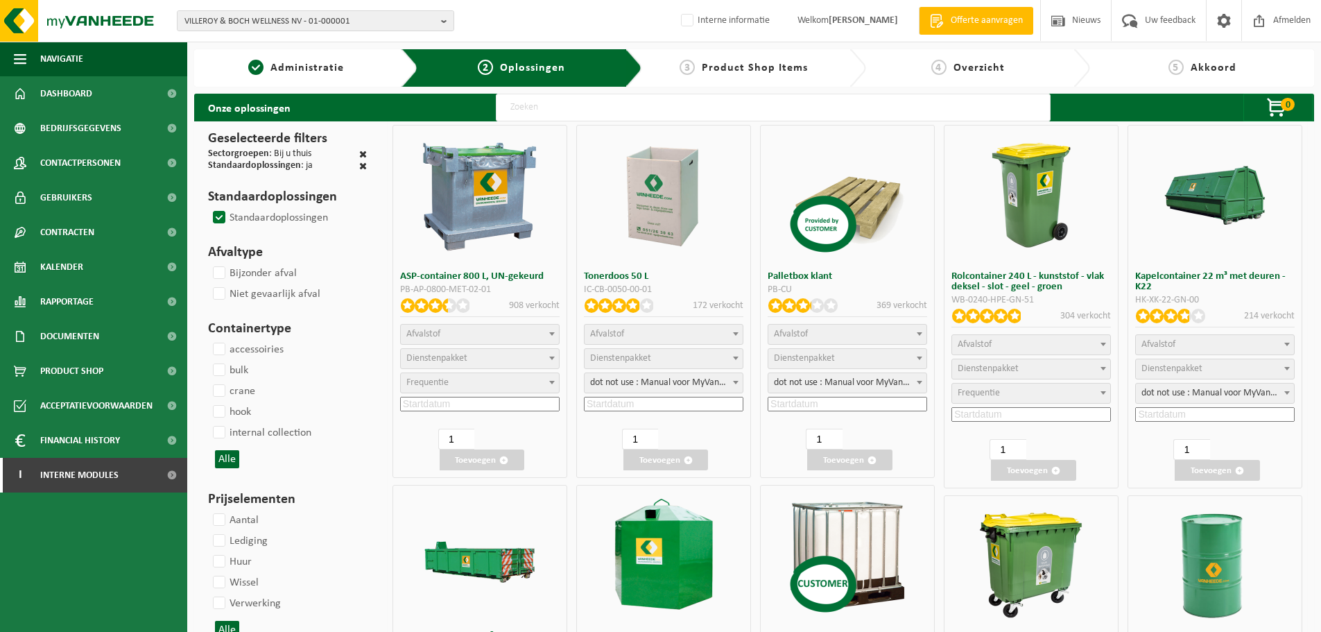
select select
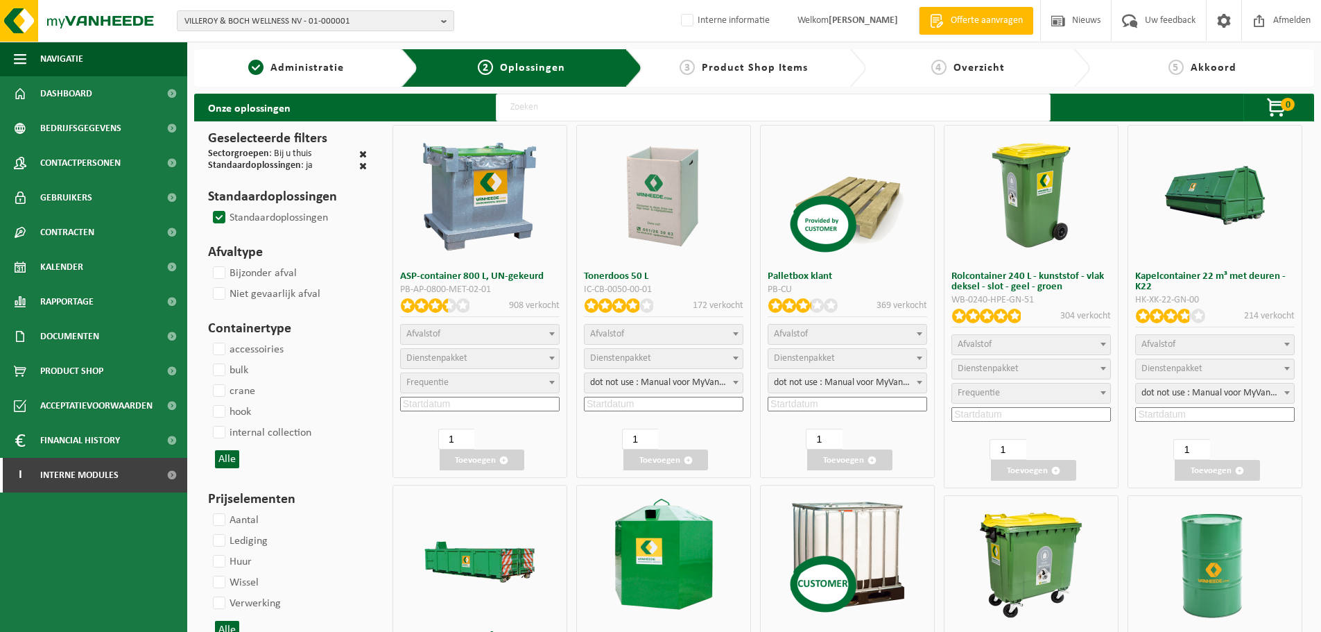
select select
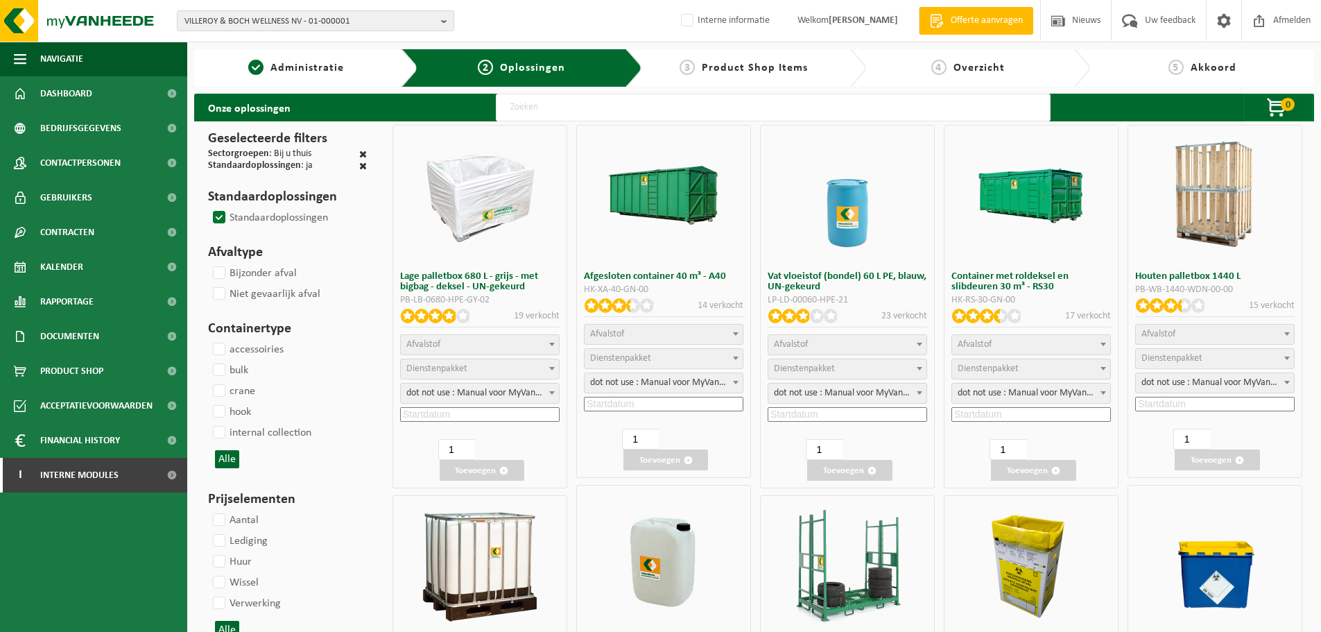
select select
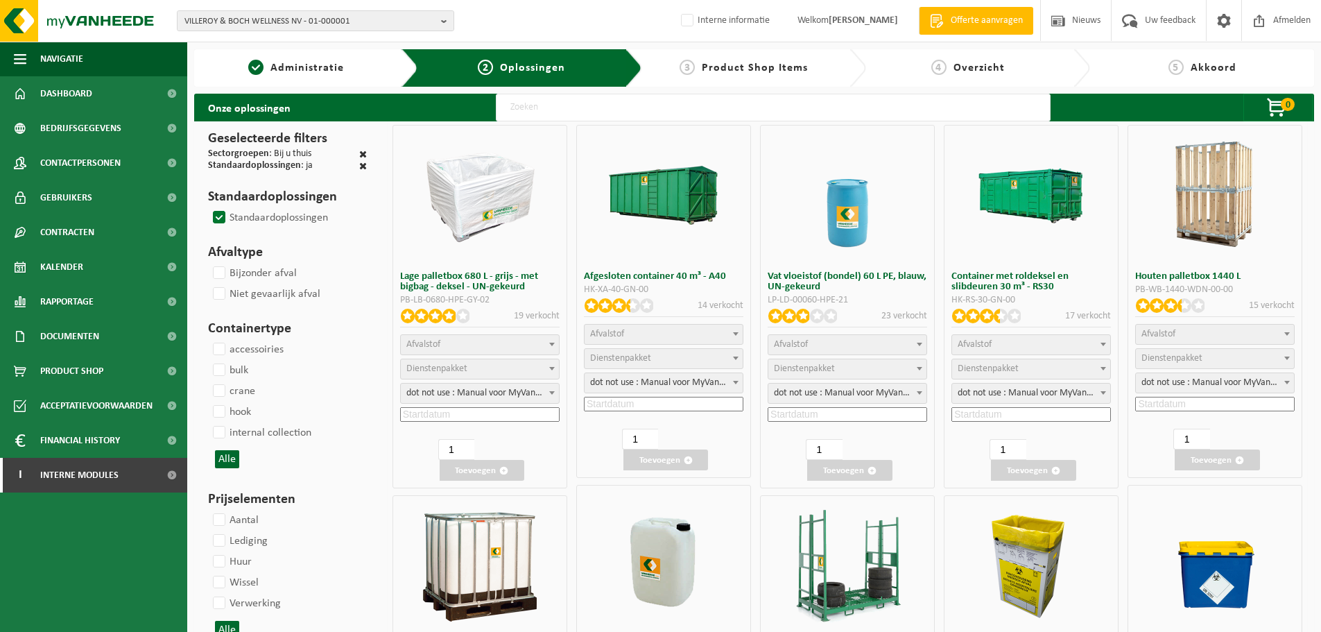
select select
select select "197"
select select
select select "24"
select select
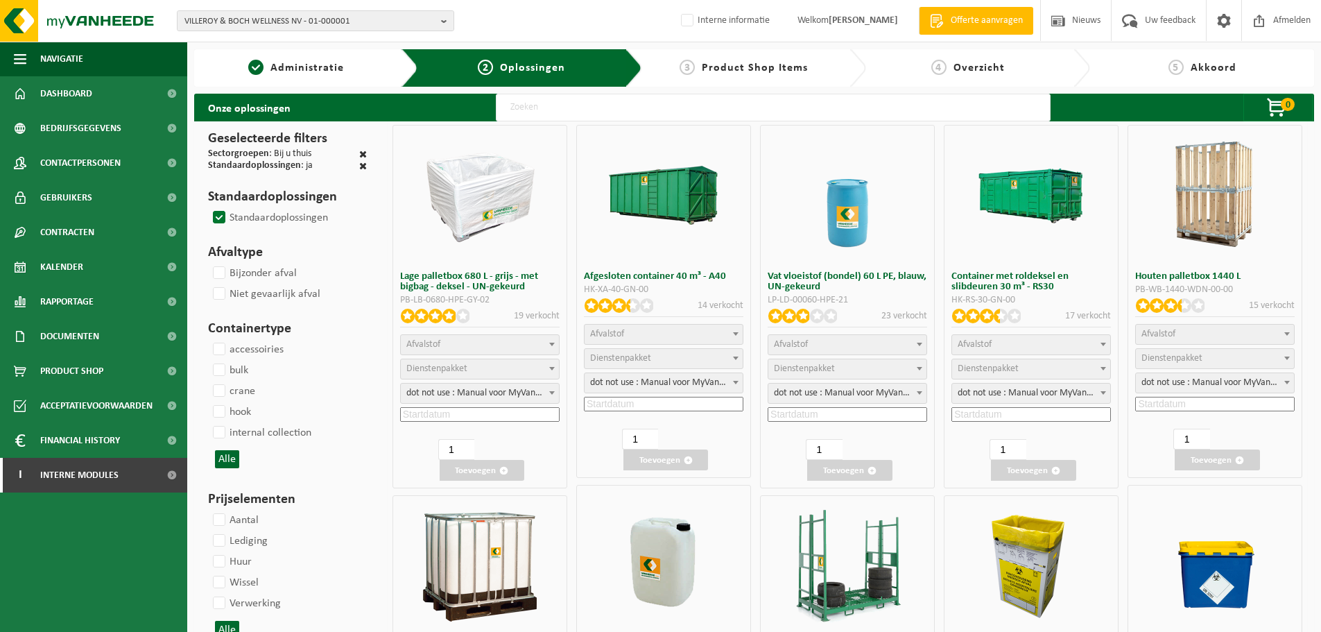
select select "24"
select select
select select "62"
select select
select select "8"
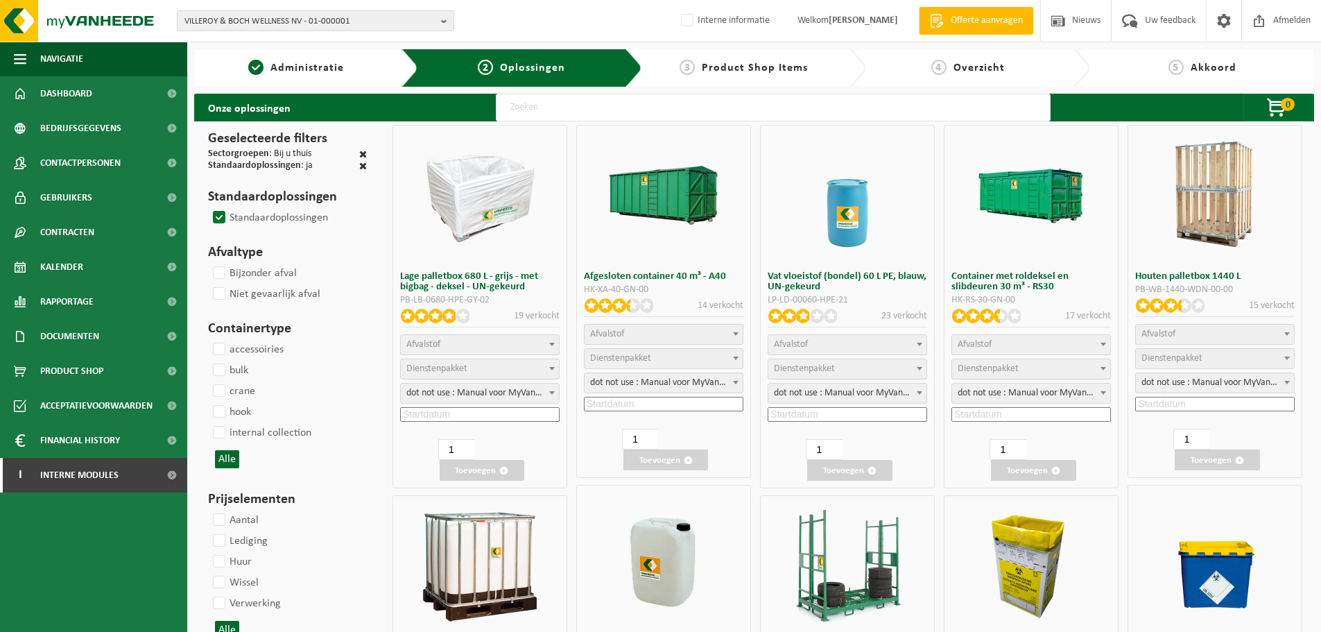
select select
select select "7"
select select
select select "25"
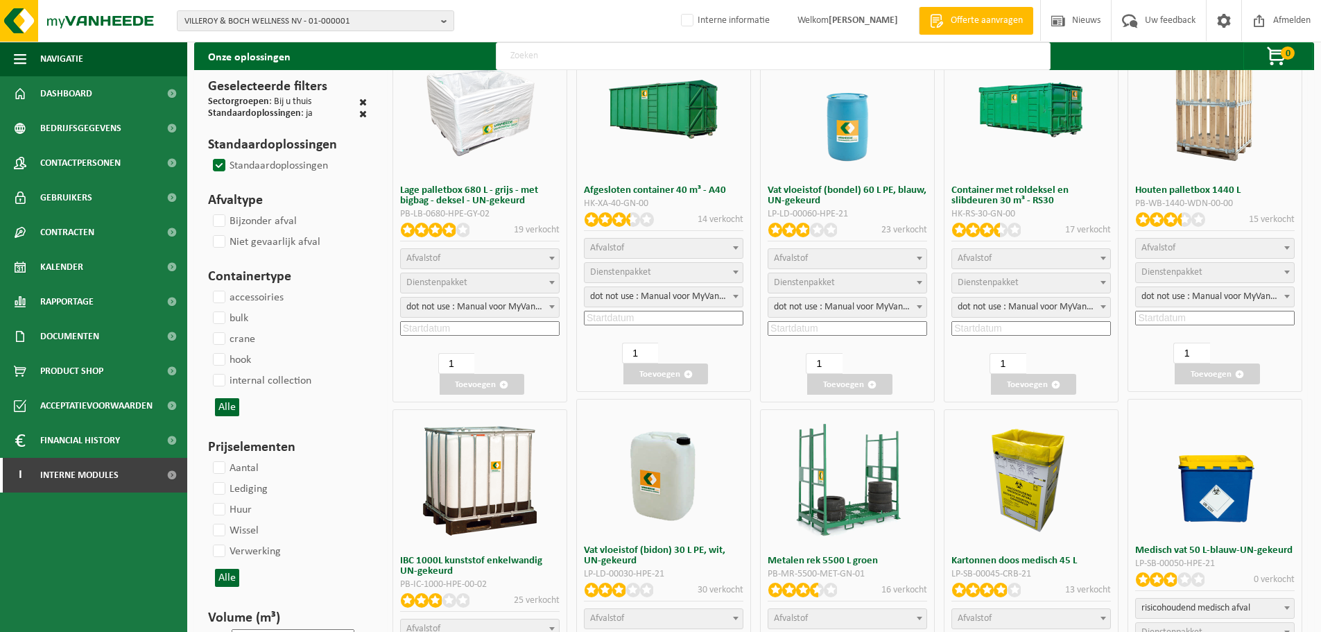
select select "25"
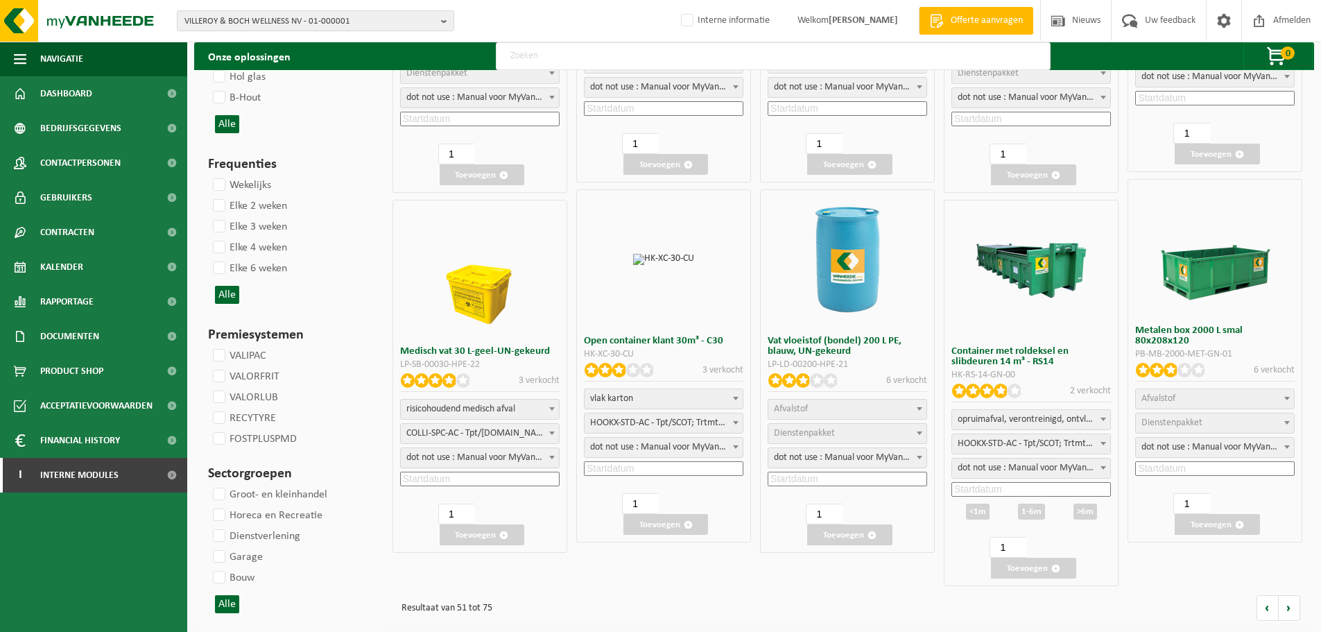
scroll to position [1398, 0]
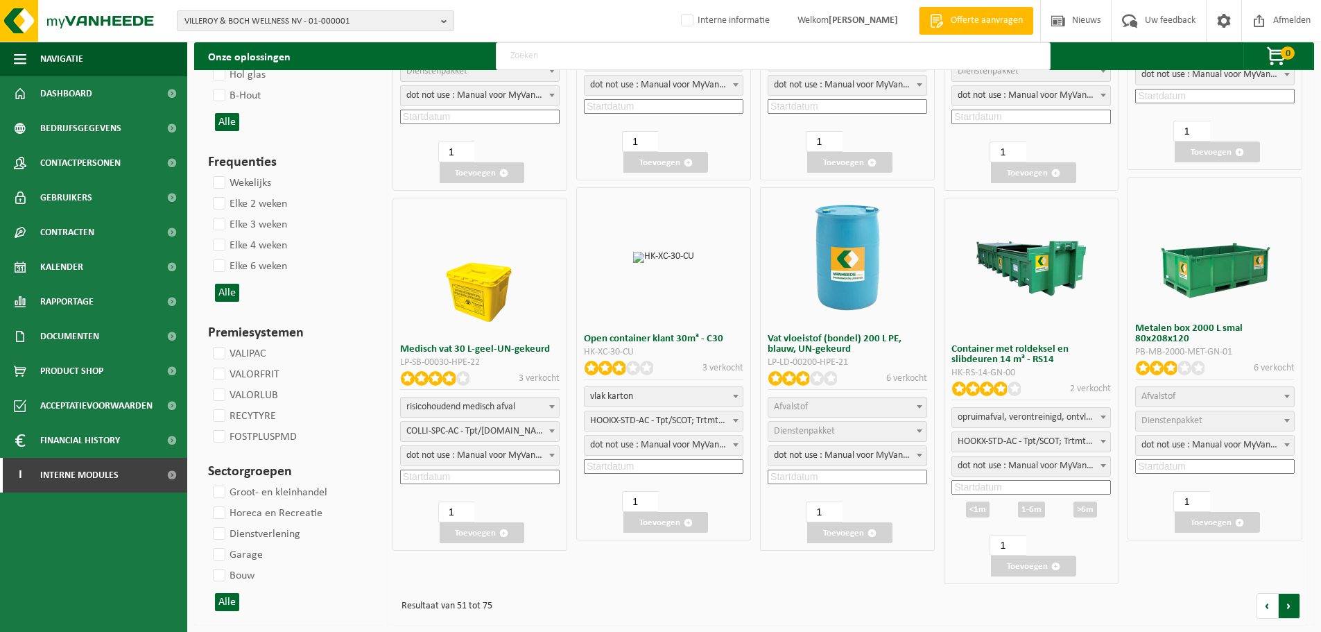
click at [1283, 607] on link at bounding box center [1289, 606] width 21 height 26
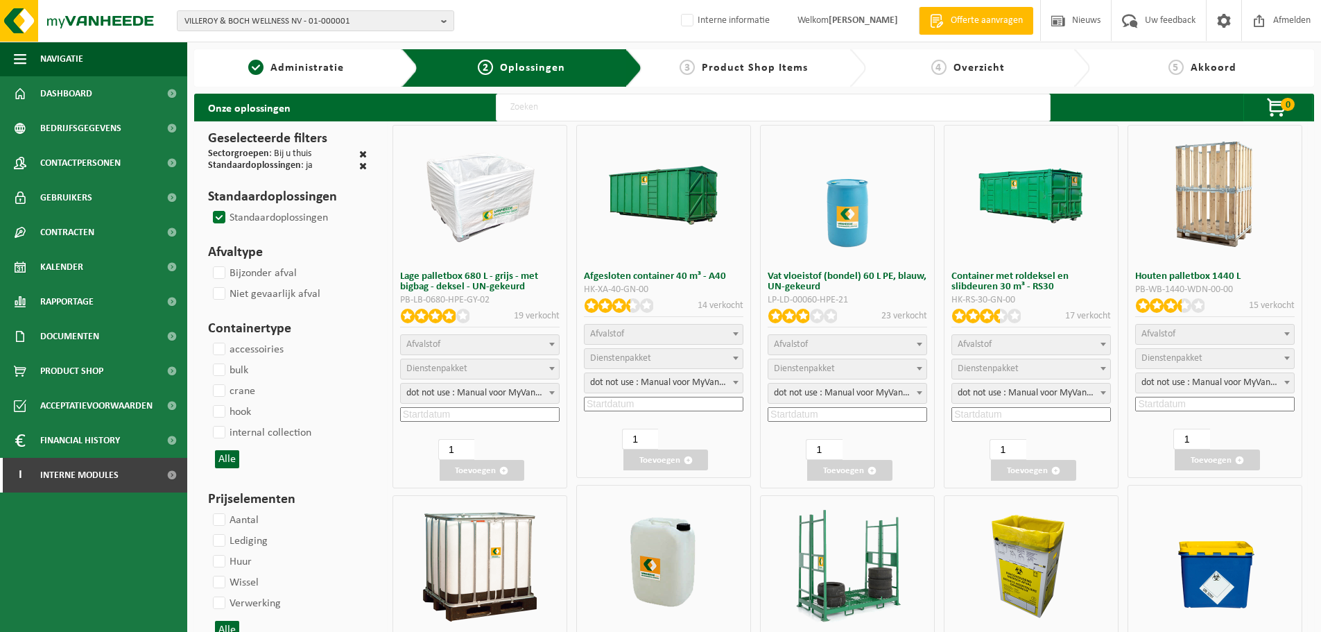
select select
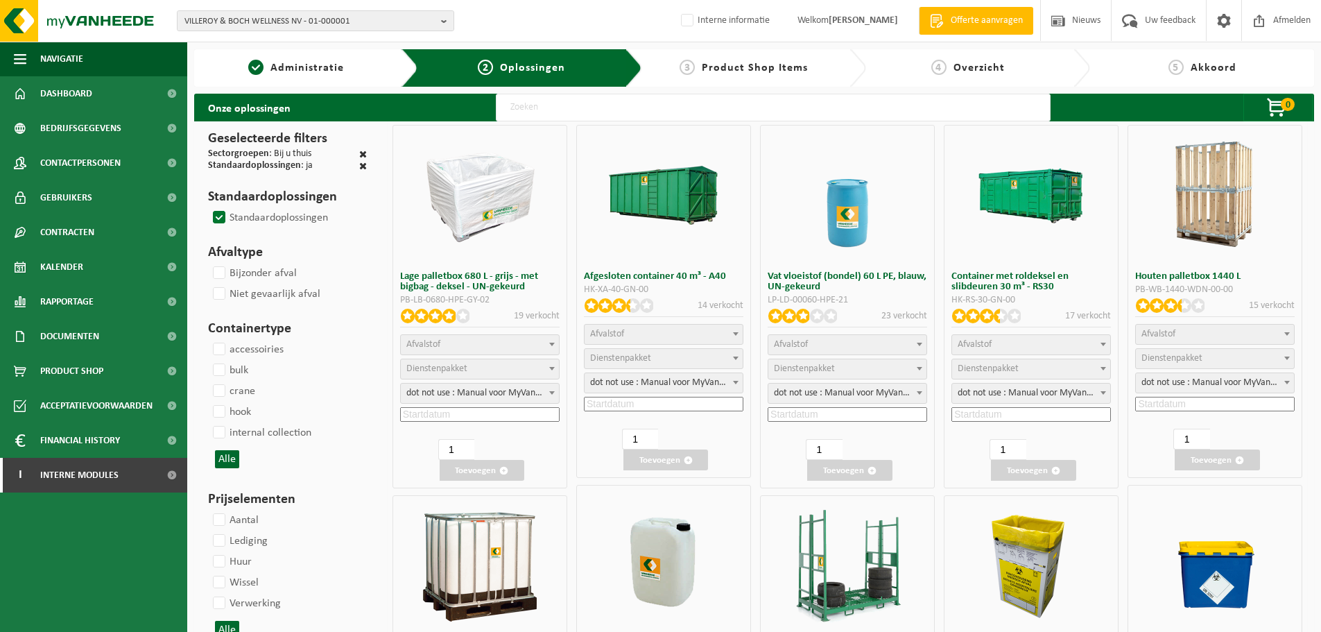
select select
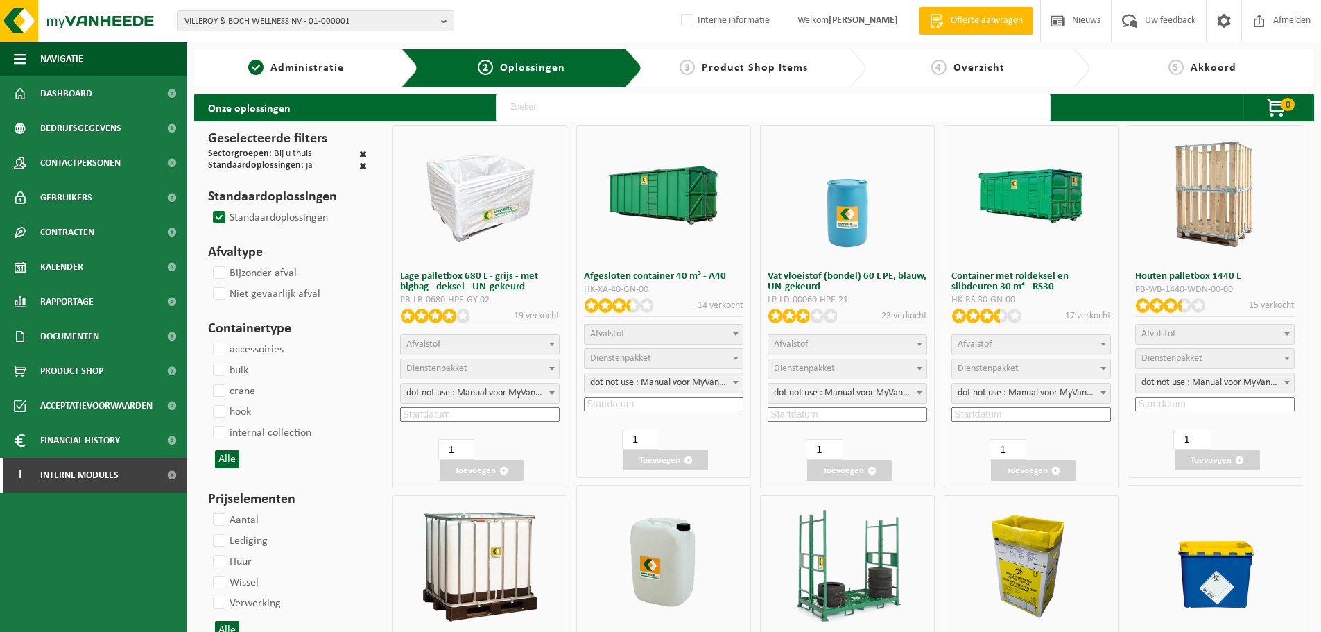
select select
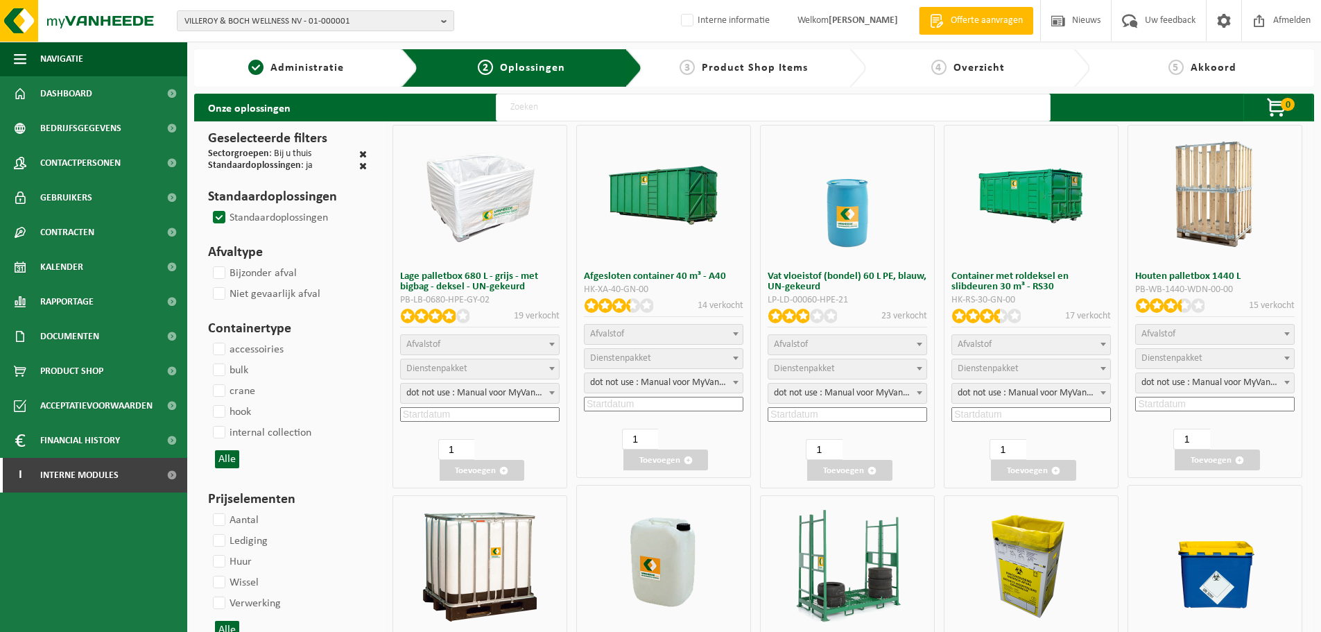
select select
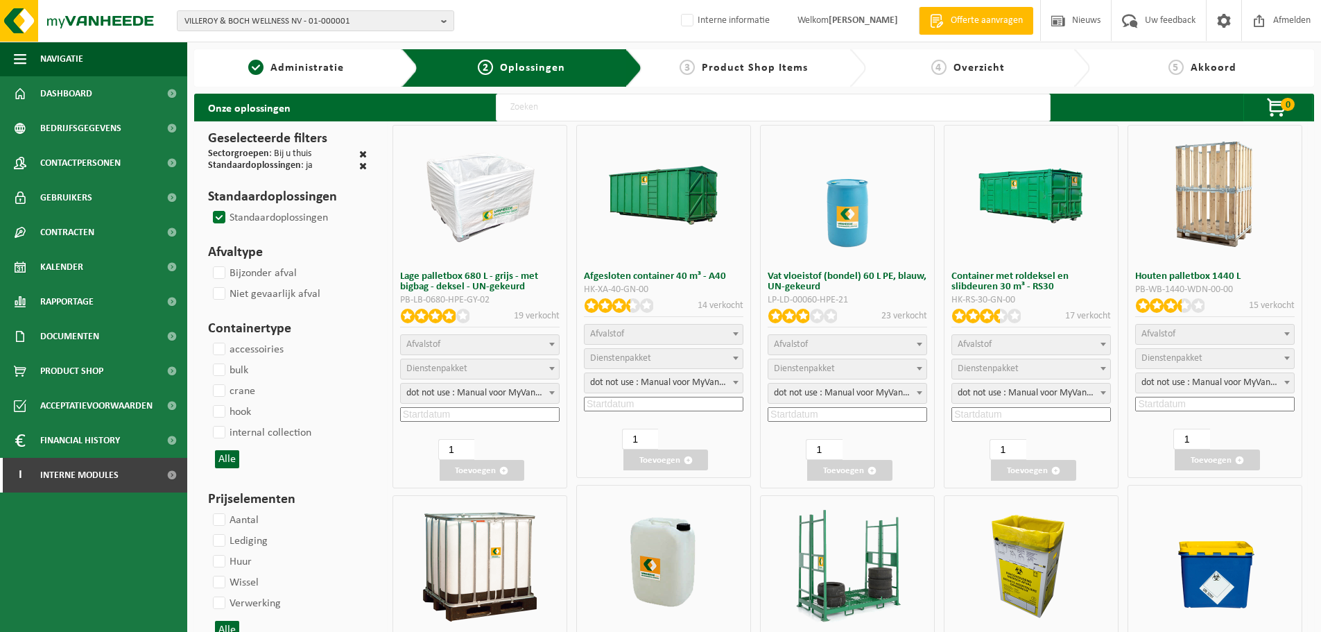
select select
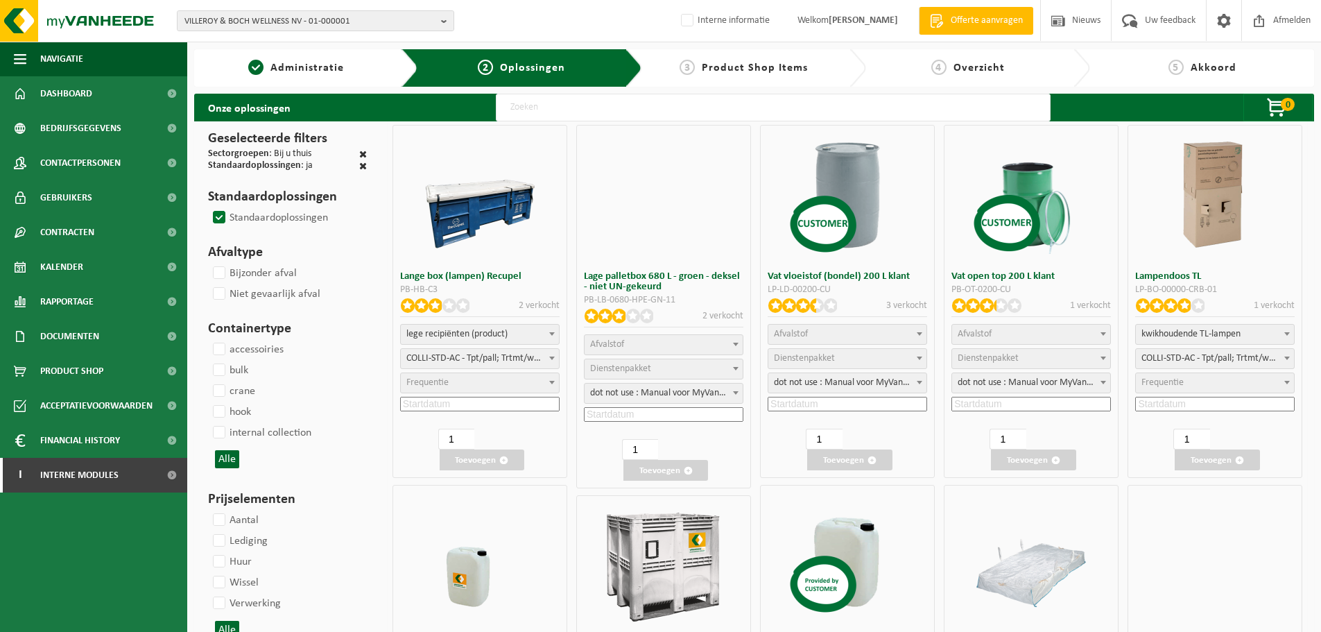
select select "24"
select select
select select "24"
select select
select select "24"
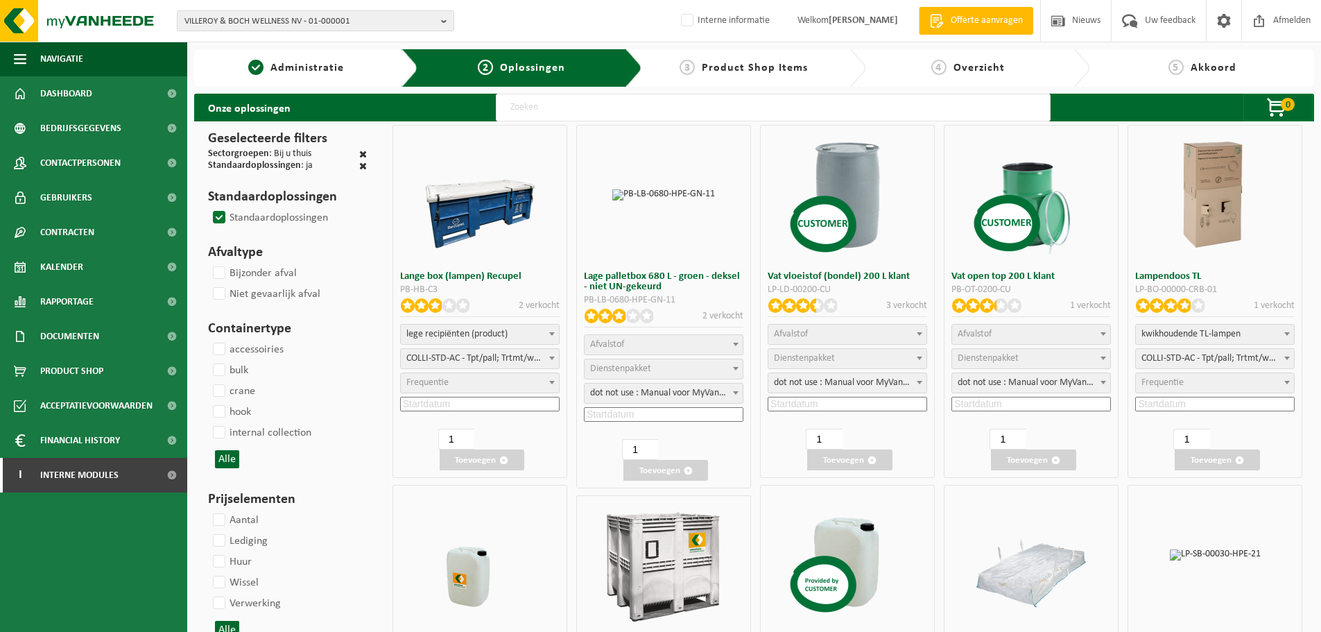
select select
select select "24"
select select
select select "25"
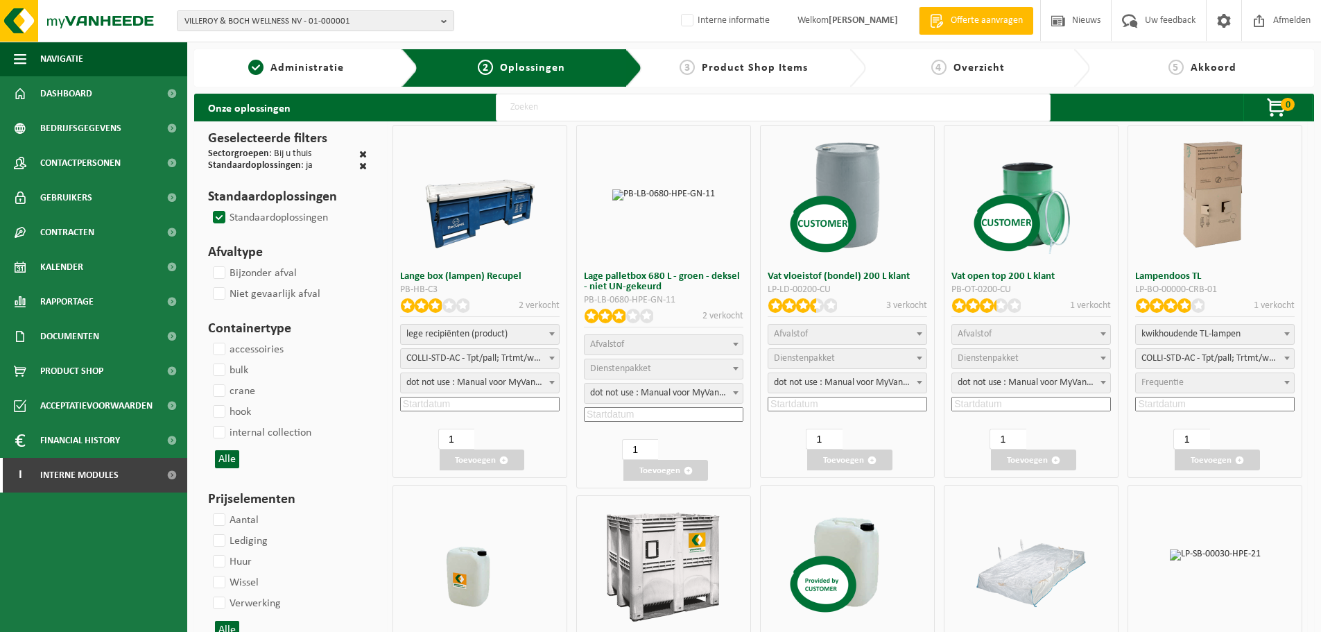
select select "25"
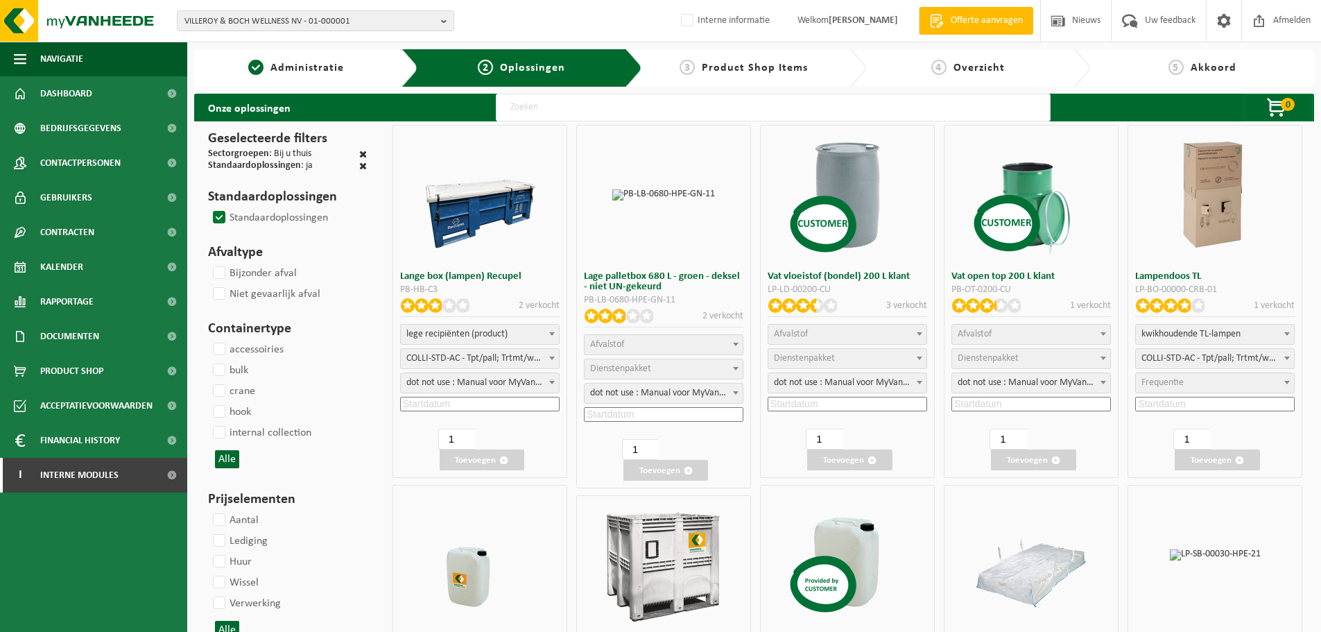
select select "25"
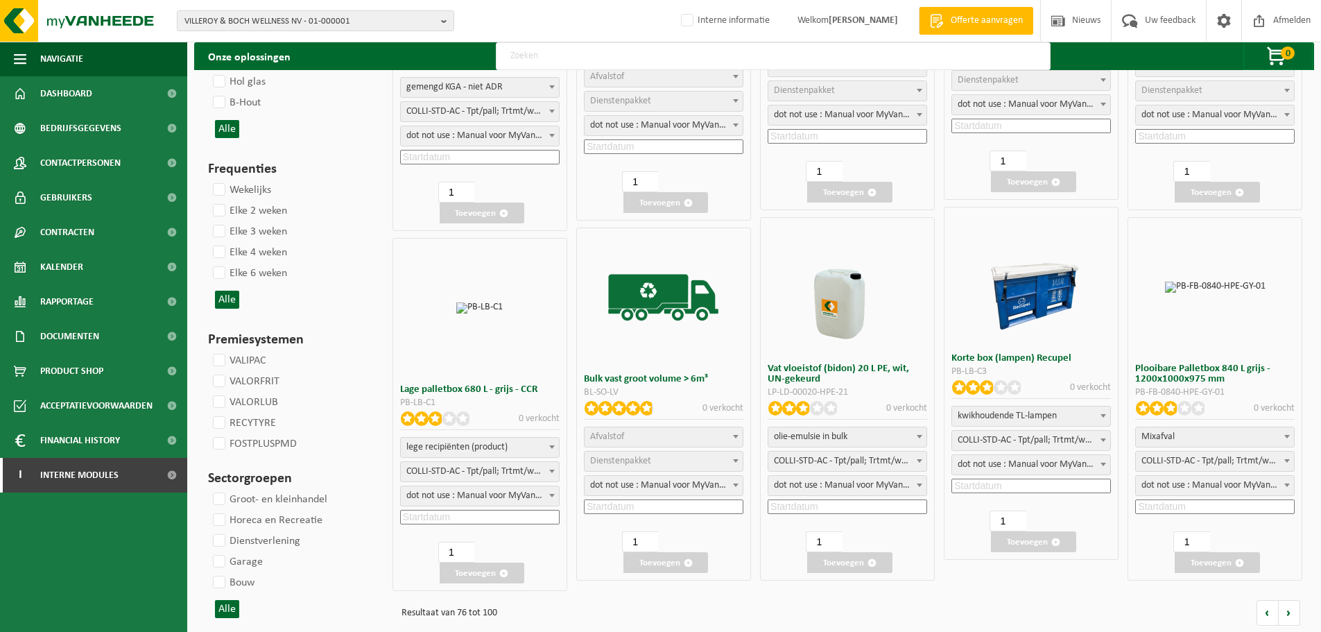
scroll to position [1365, 0]
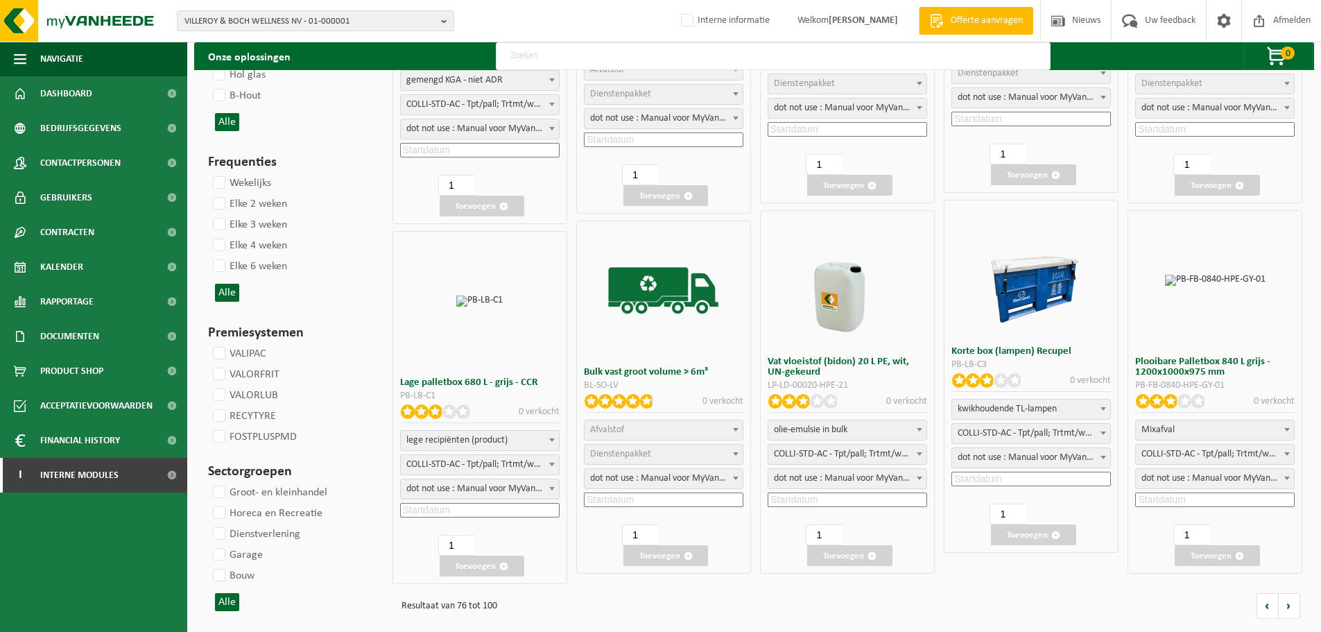
click at [669, 432] on span "Afvalstof" at bounding box center [664, 429] width 158 height 19
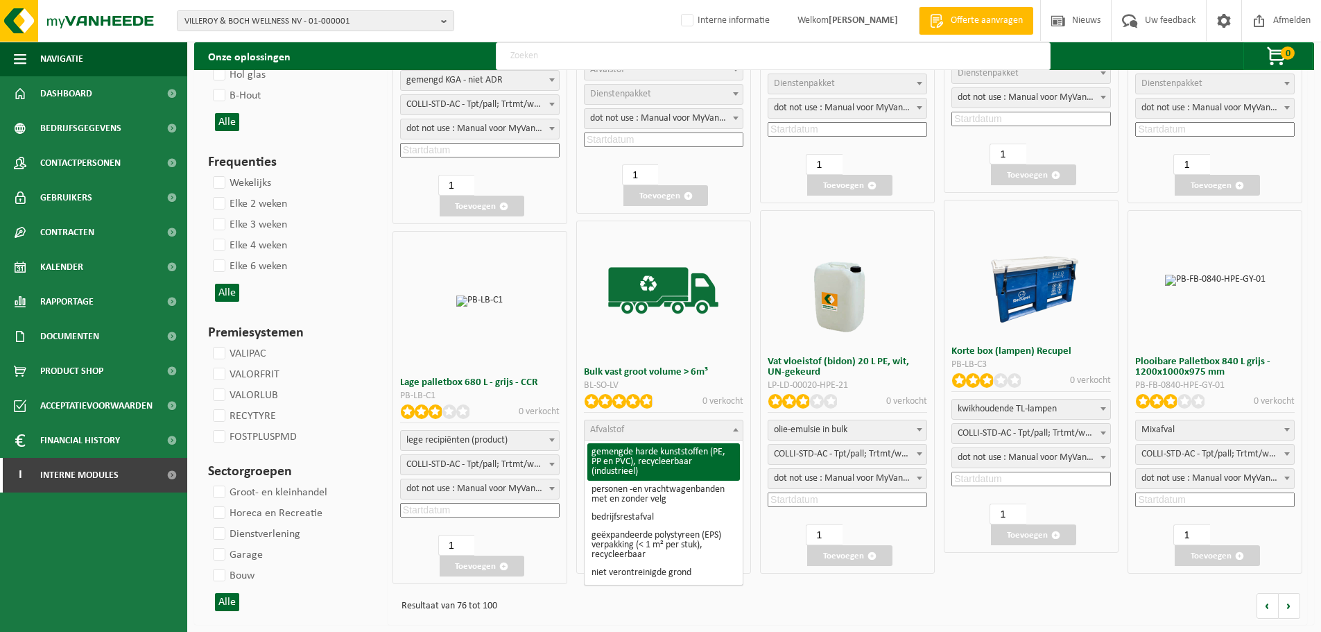
select select
click at [669, 432] on span "Afvalstof" at bounding box center [664, 429] width 158 height 19
select select
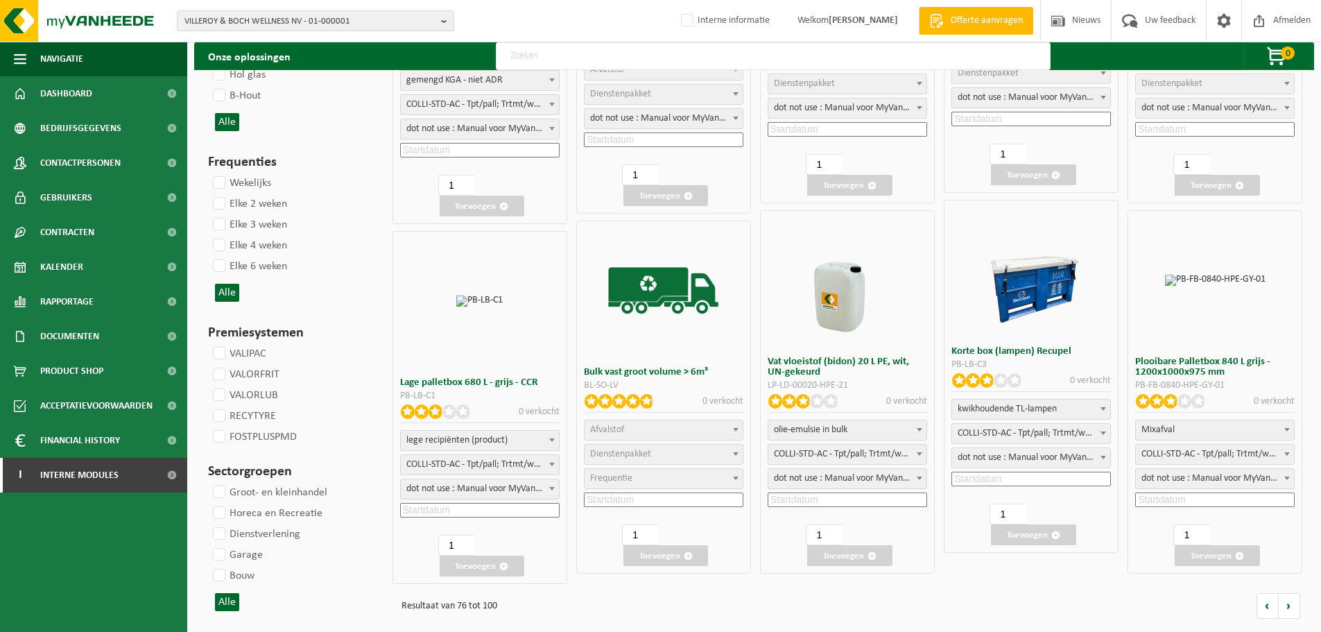
click at [669, 431] on span "Afvalstof" at bounding box center [664, 429] width 158 height 19
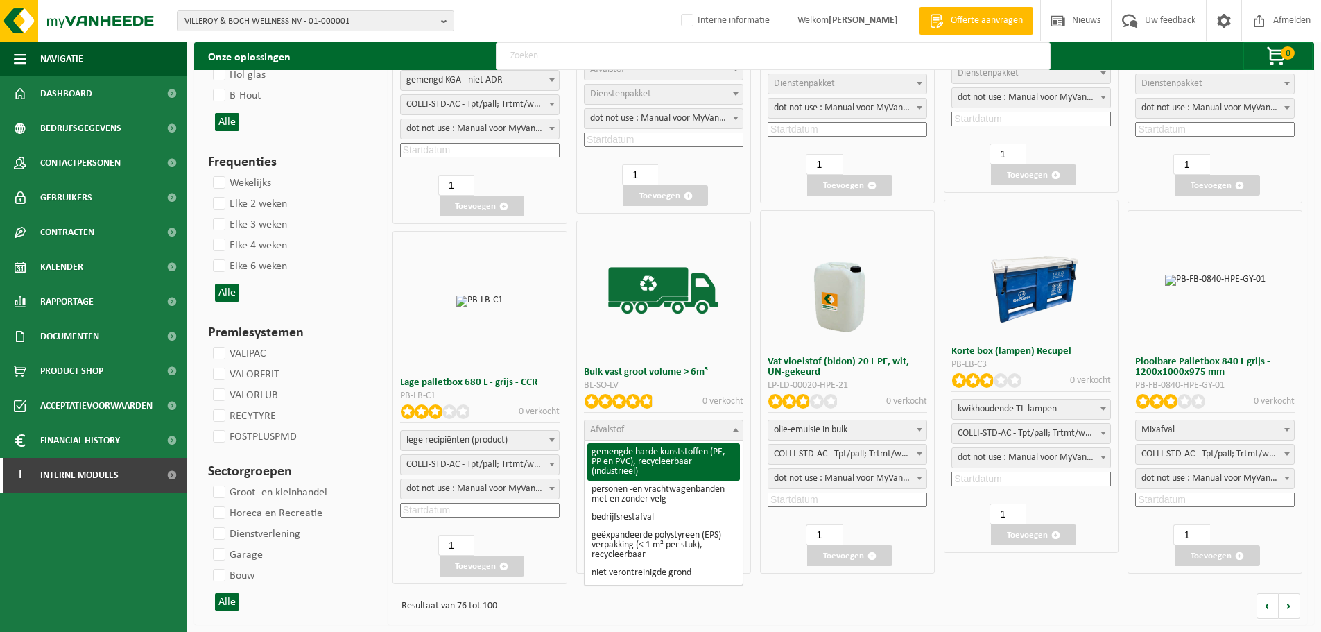
select select
click at [669, 431] on span "Afvalstof" at bounding box center [664, 429] width 158 height 19
select select
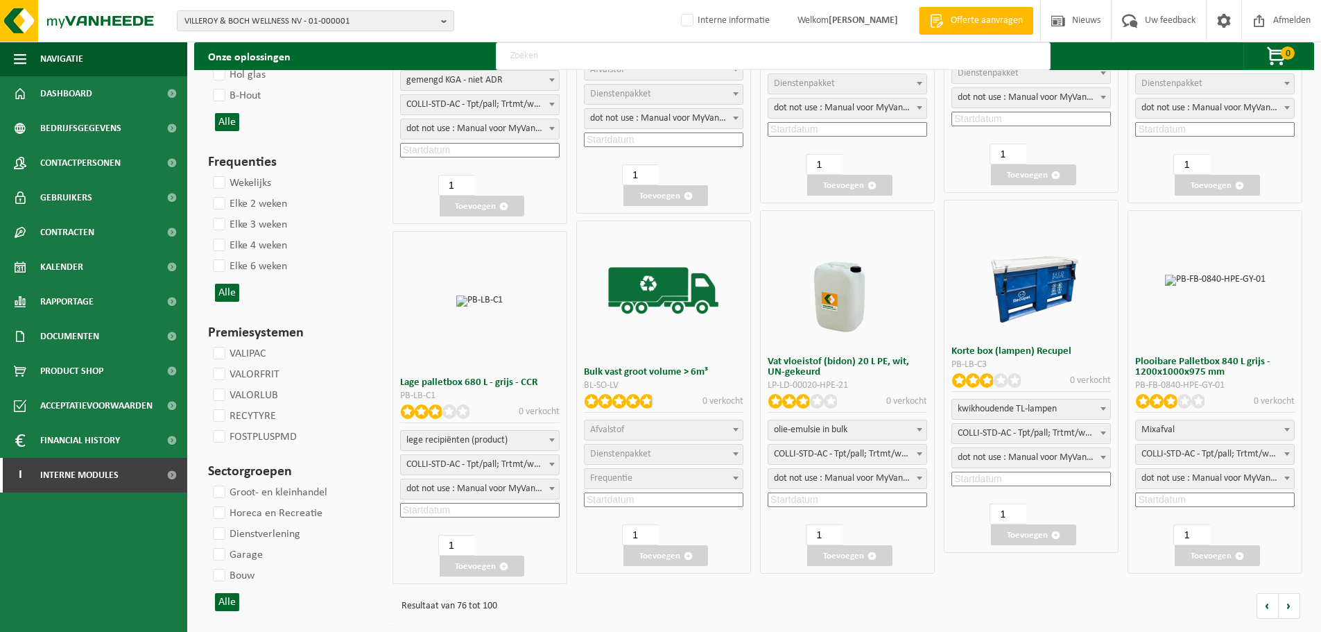
click at [669, 431] on span "Afvalstof" at bounding box center [664, 429] width 158 height 19
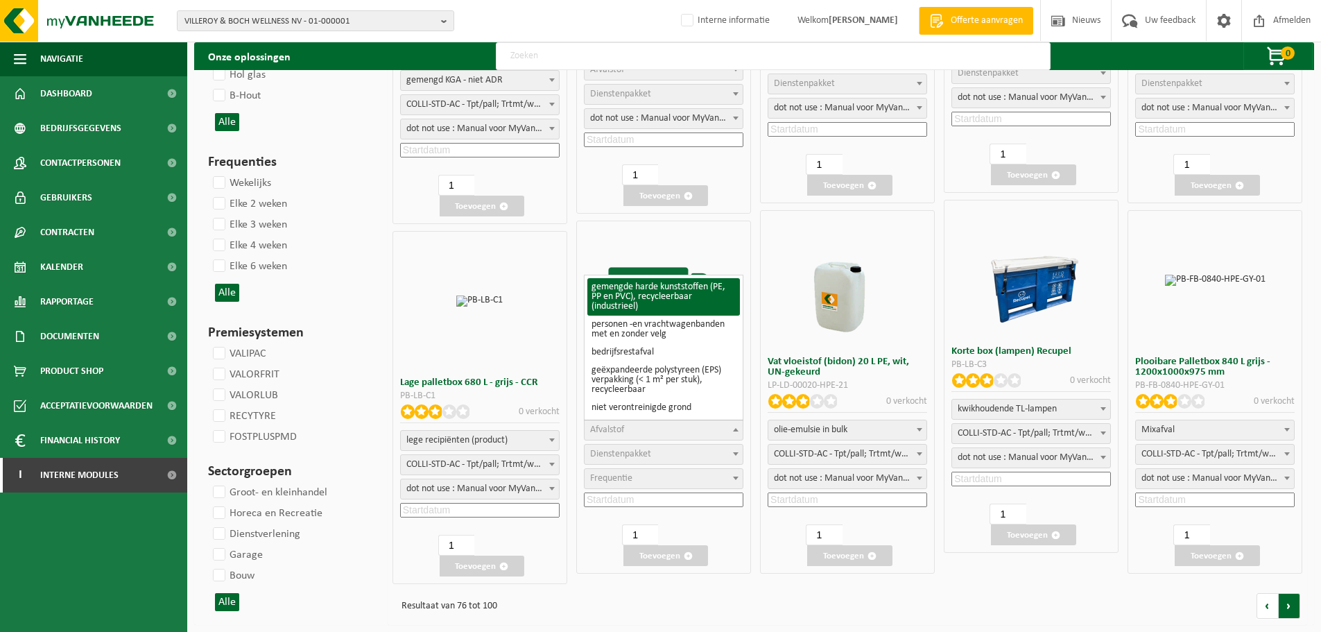
select select
click at [1287, 601] on link at bounding box center [1289, 606] width 21 height 26
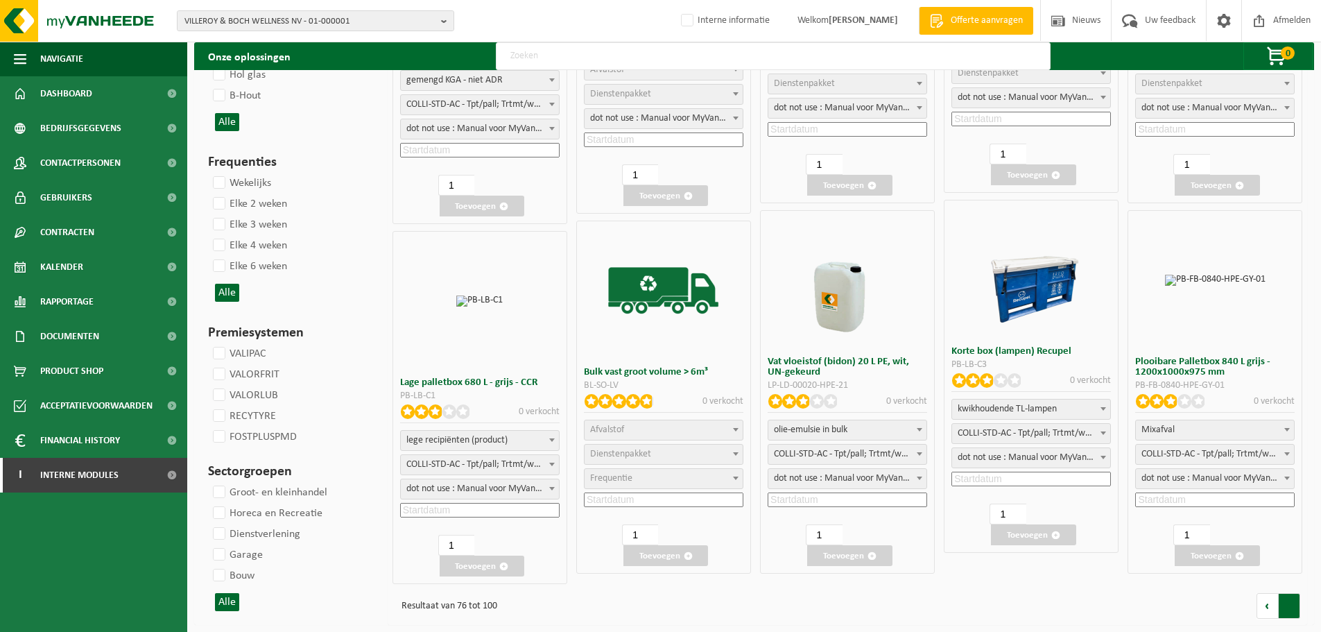
scroll to position [0, 0]
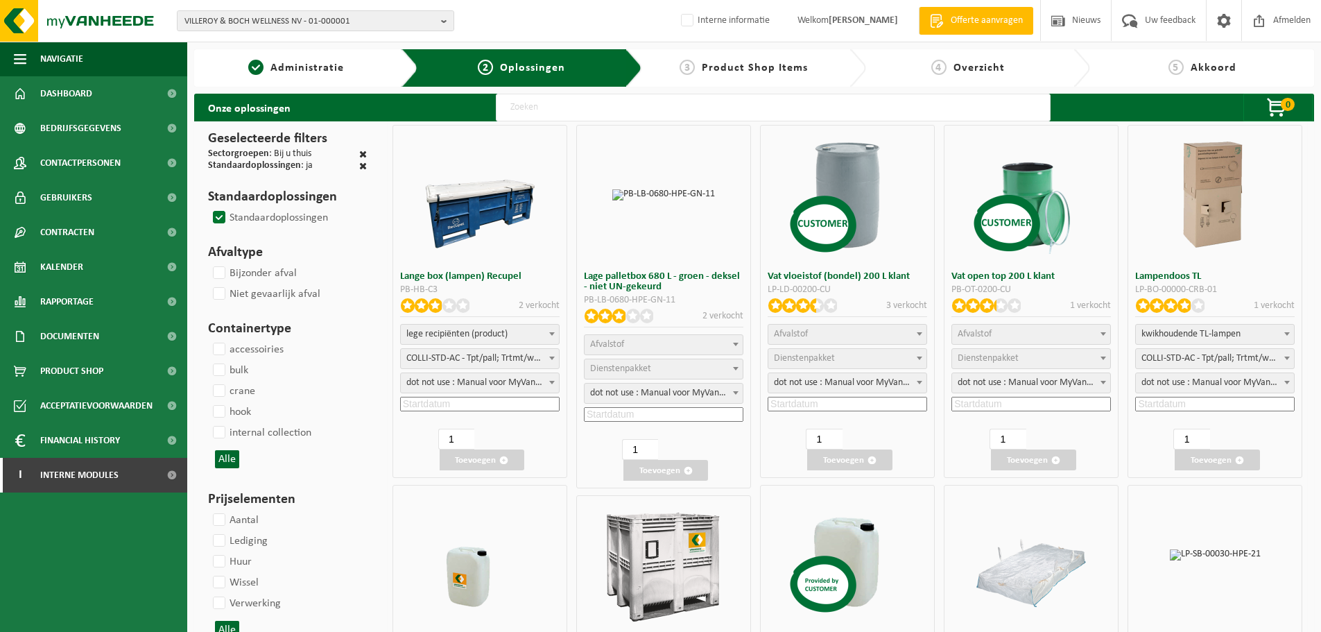
select select
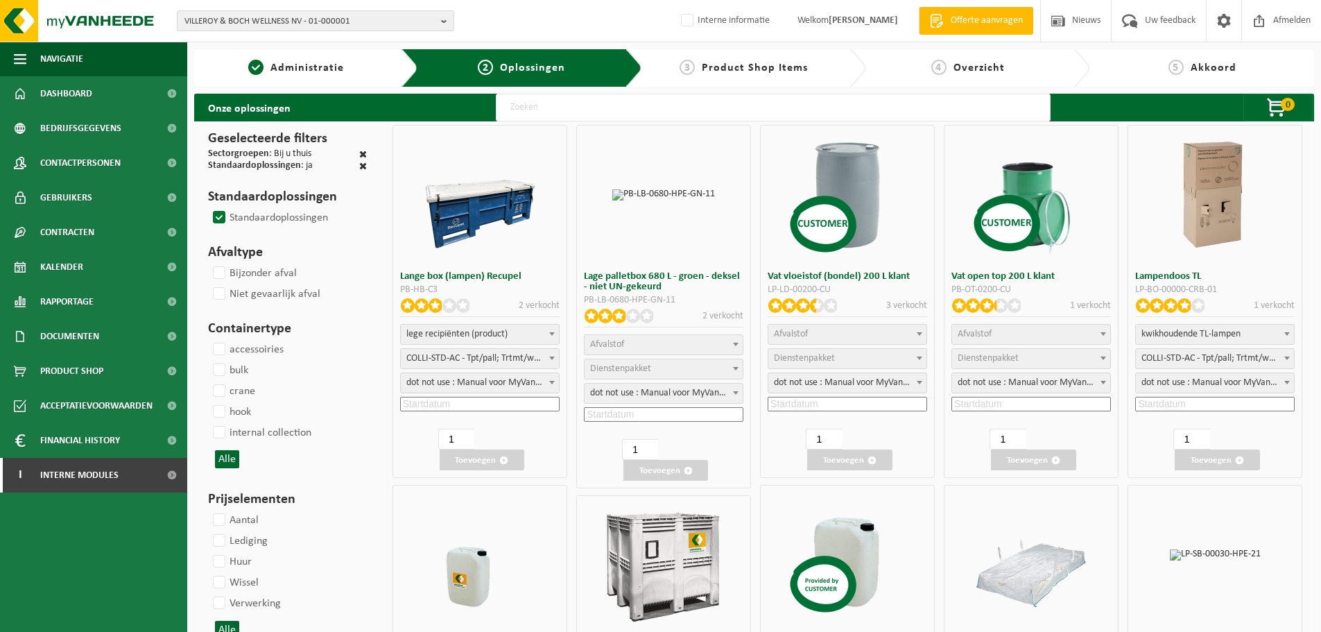
select select
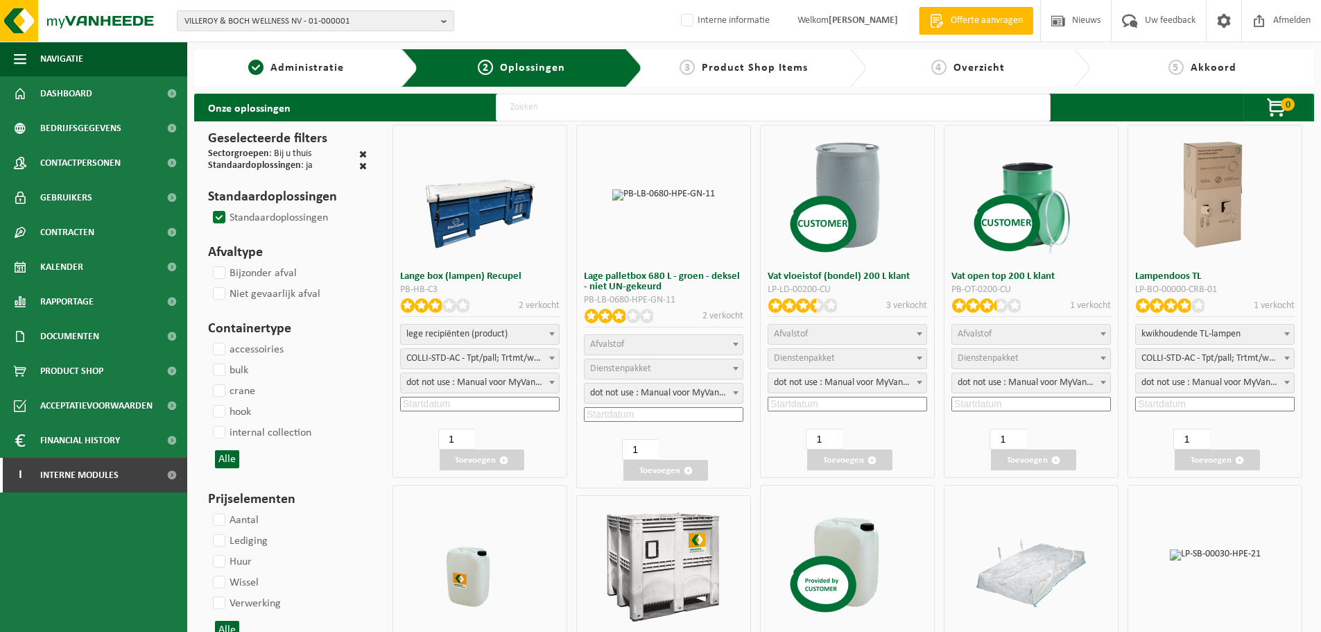
select select
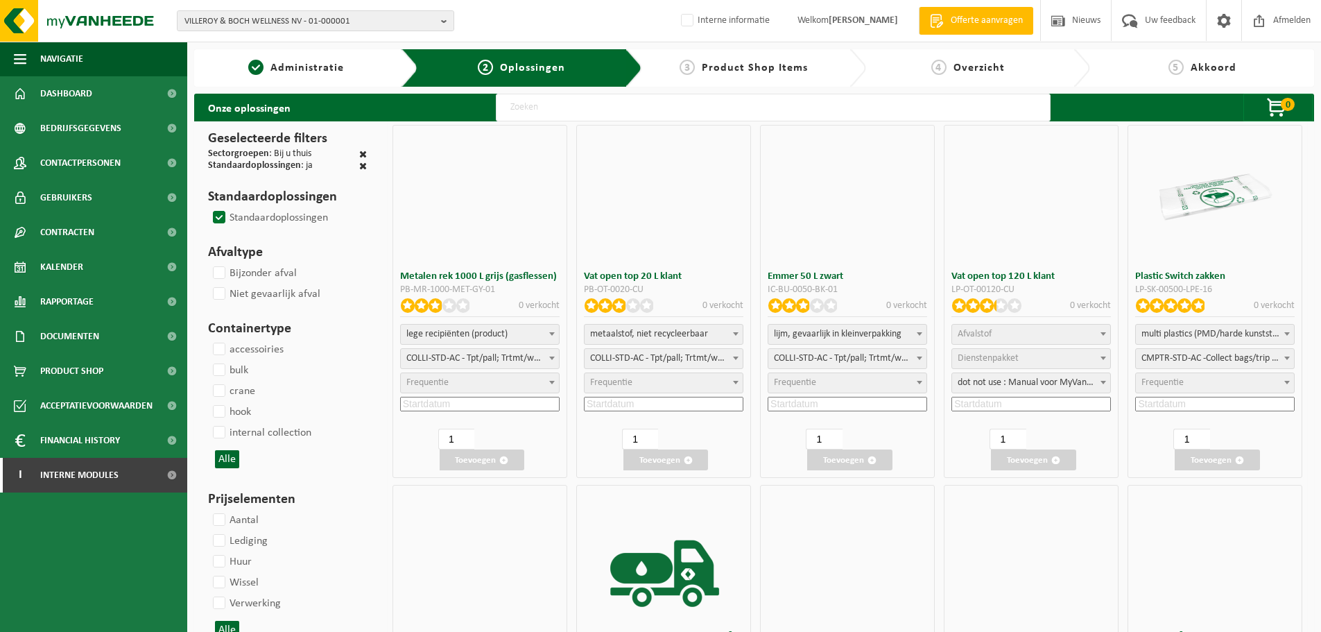
select select
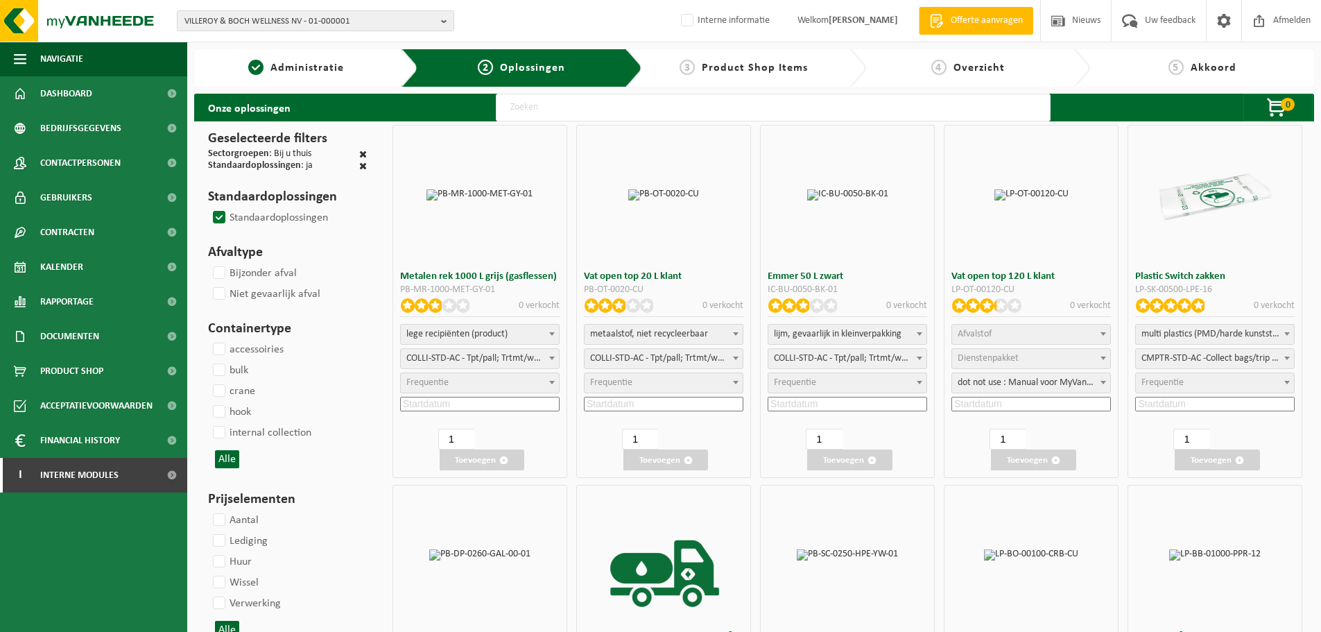
select select "24"
select select
select select "24"
select select
select select "24"
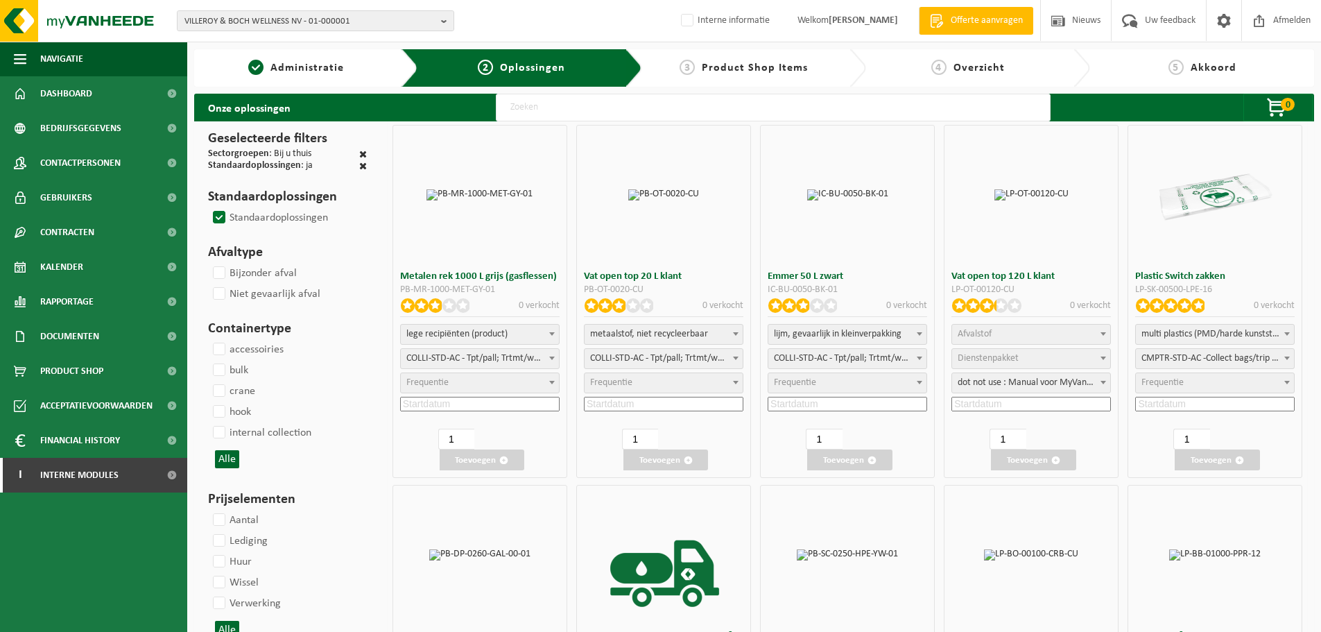
select select
select select "24"
select select
select select "24"
select select
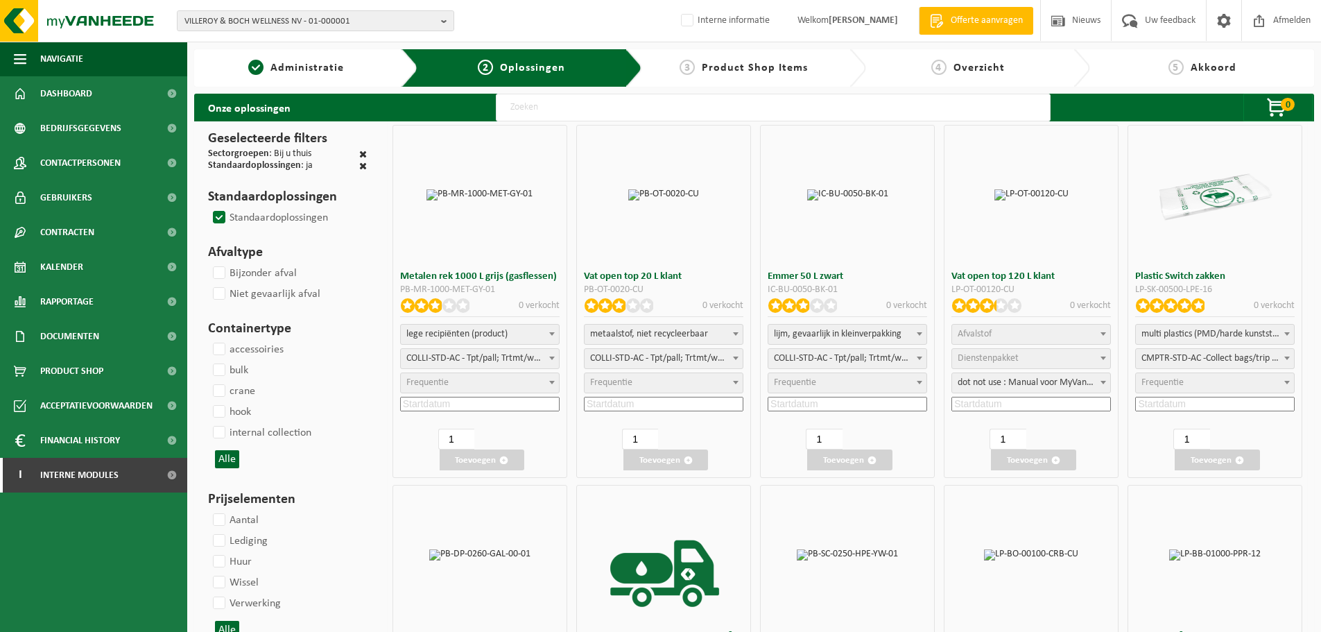
select select "24"
select select
select select "24"
select select
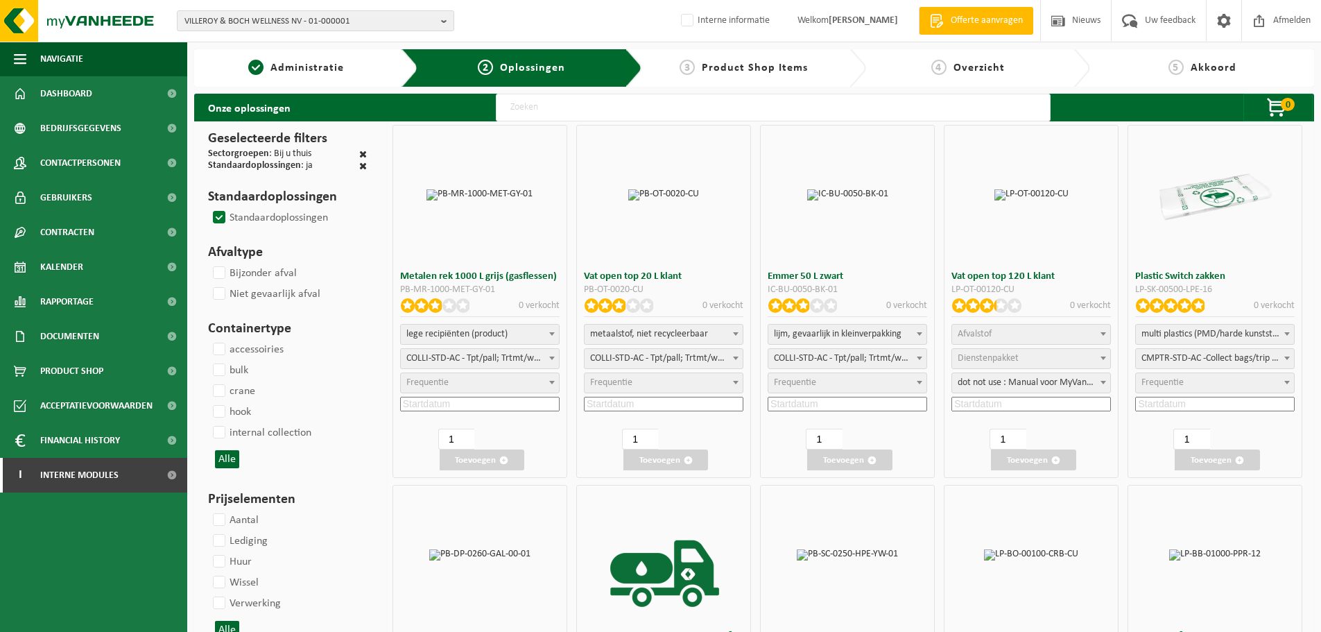
select select
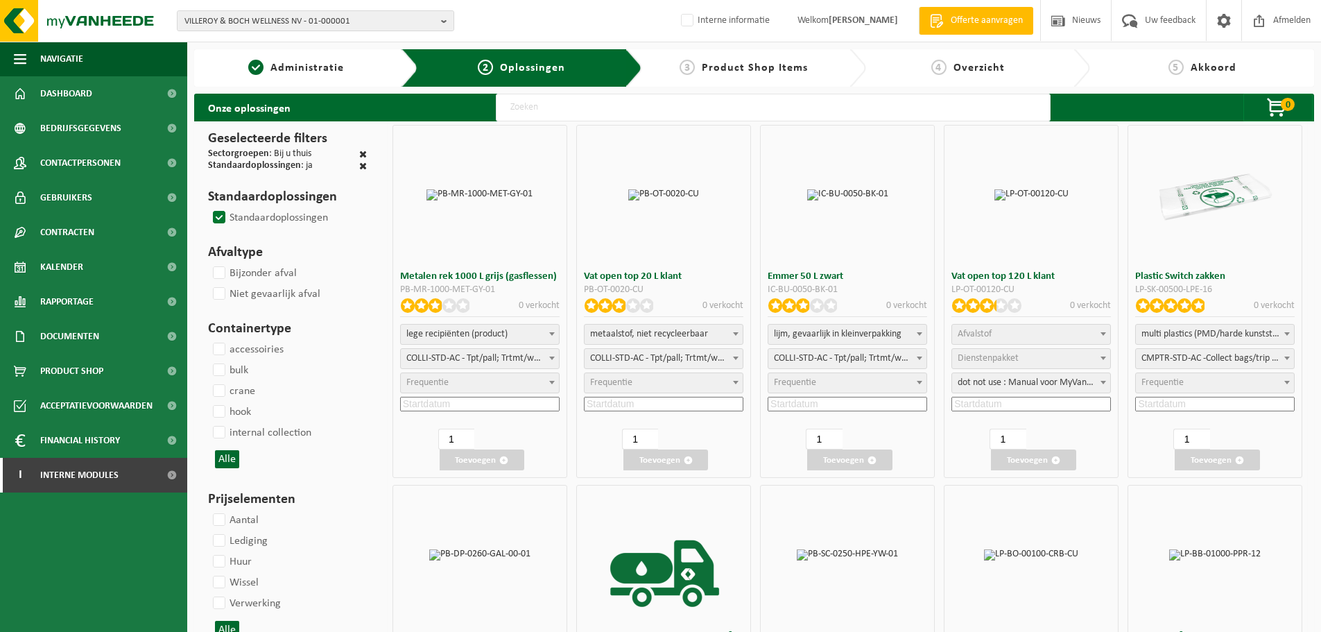
select select
select select "24"
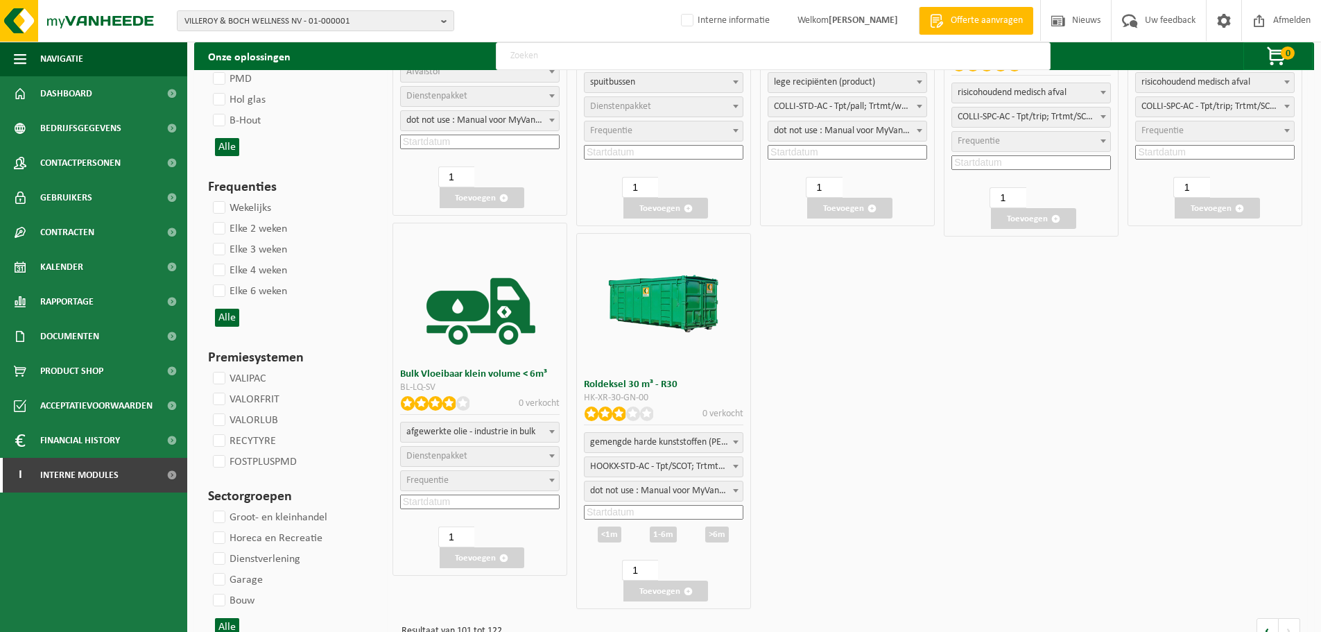
scroll to position [1377, 0]
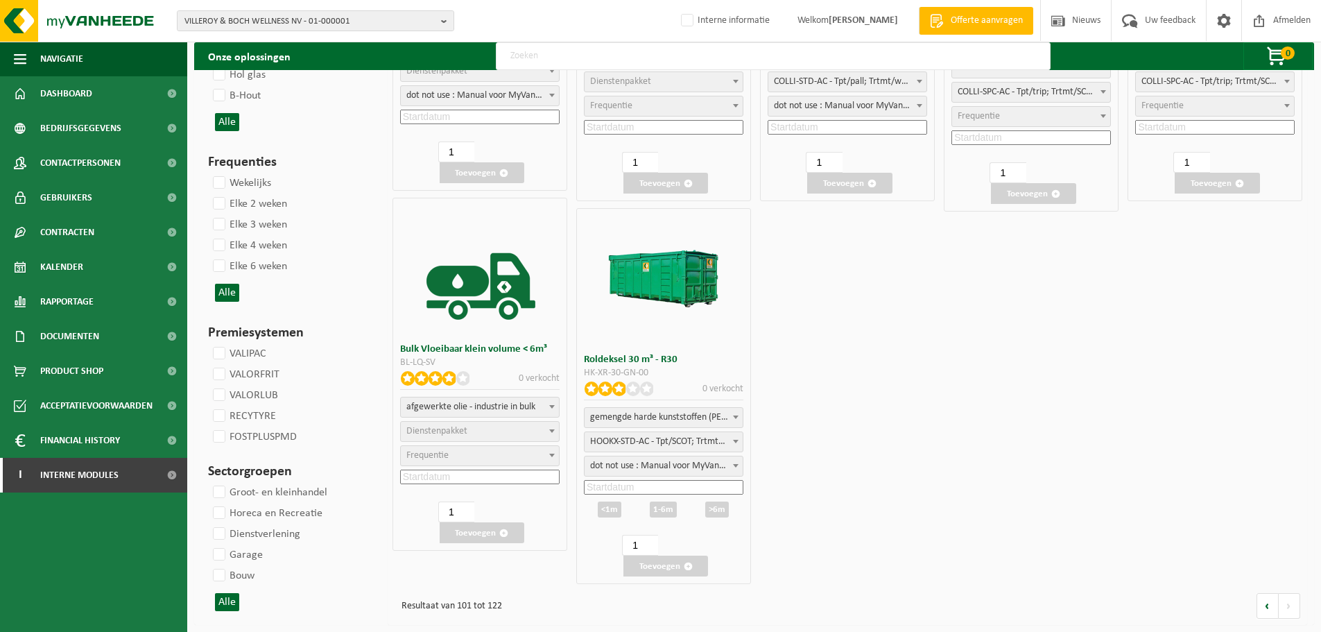
click at [1264, 603] on link at bounding box center [1268, 606] width 22 height 26
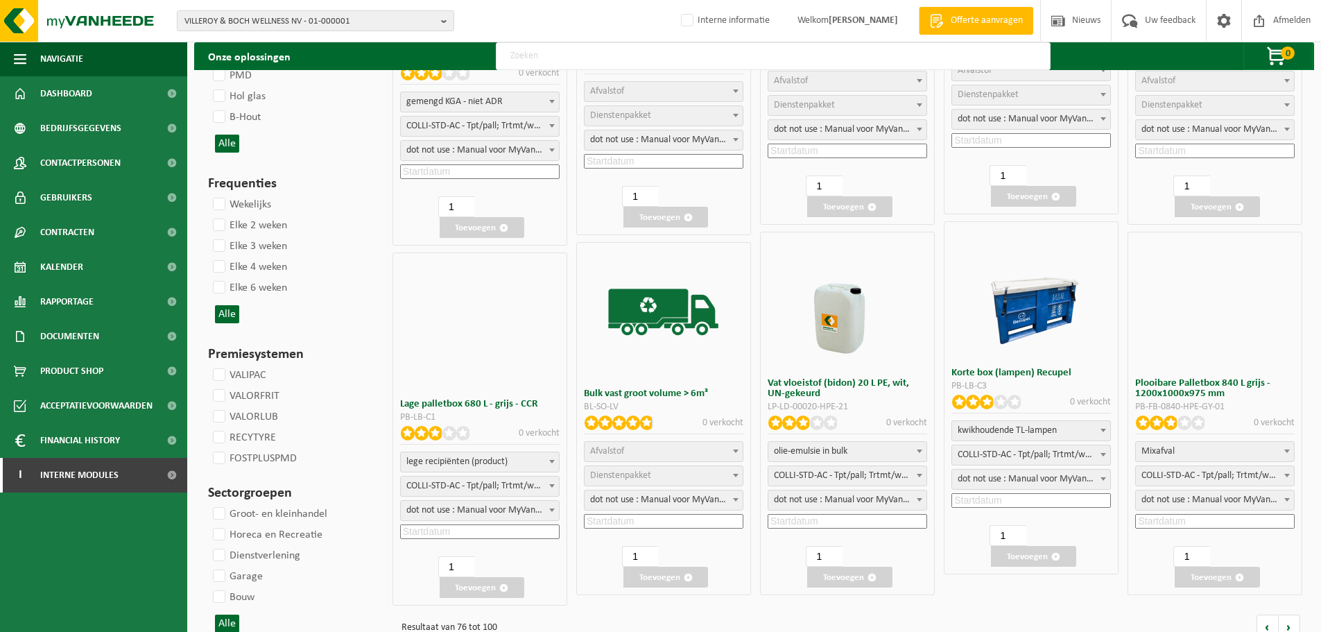
scroll to position [1365, 0]
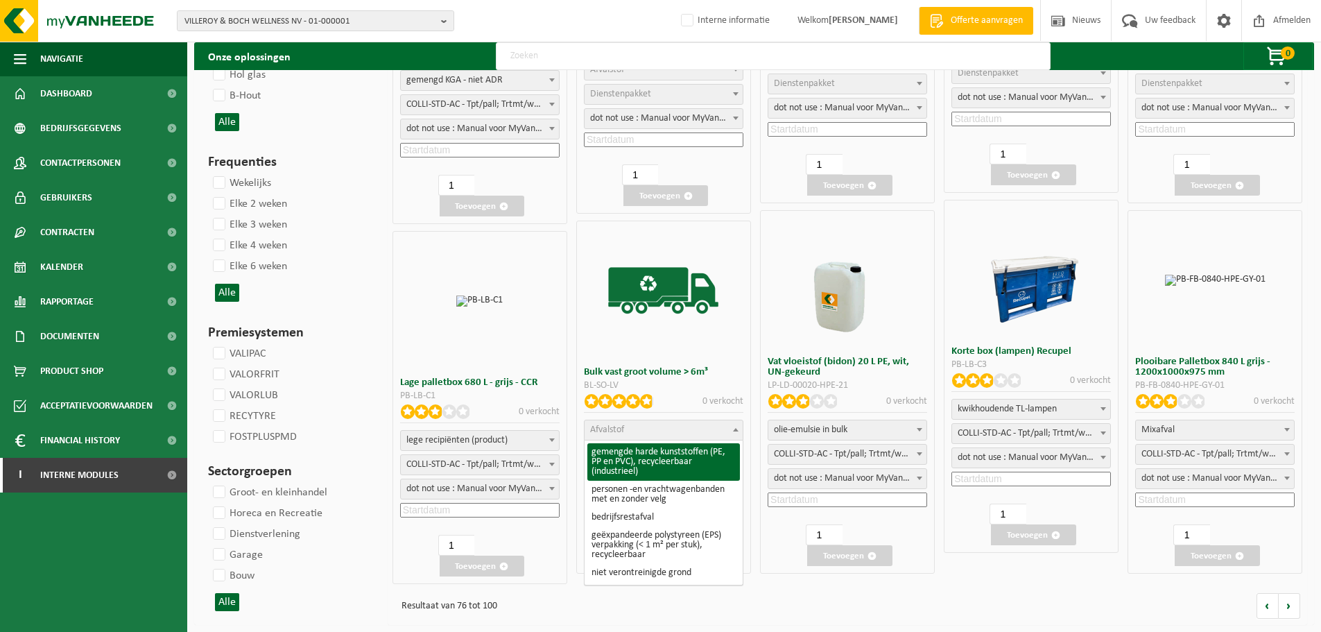
click at [641, 434] on span "Afvalstof" at bounding box center [664, 429] width 158 height 19
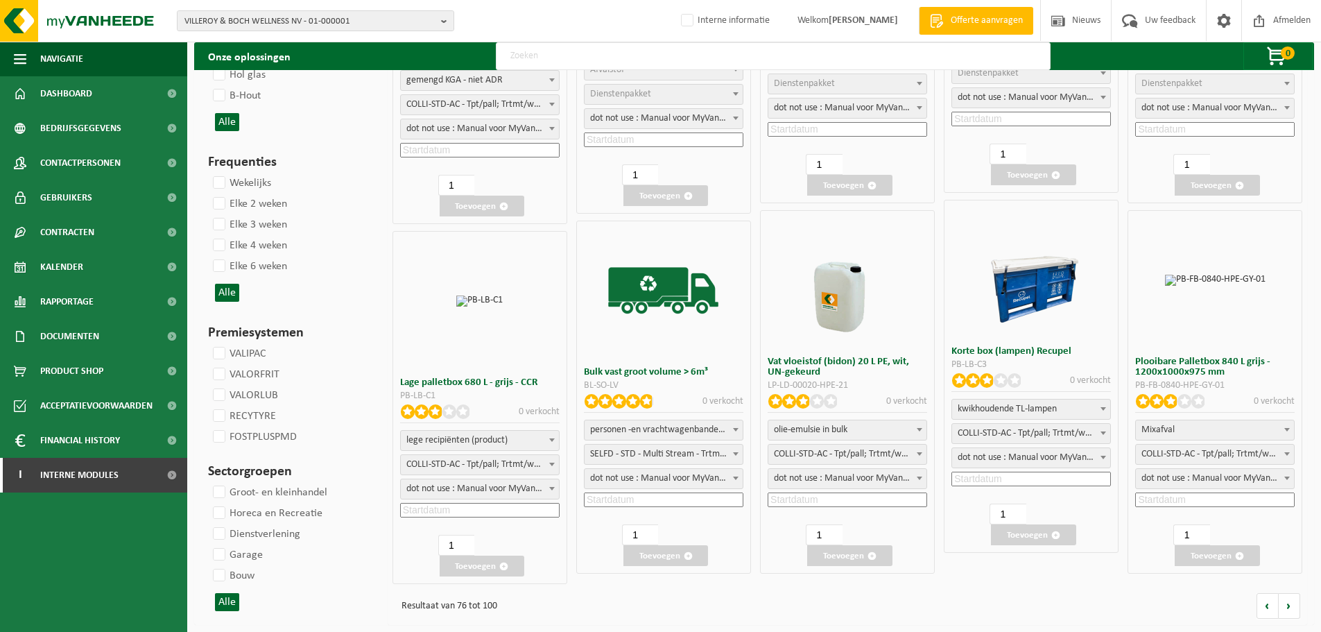
click at [631, 500] on input at bounding box center [663, 499] width 159 height 15
click at [684, 621] on div "28 29 30 31 1 2 3 4 5 6 7 8 9 10 11 12 13 14 15 16 17 18 19 20 21 22 23 24 25 2…" at bounding box center [657, 621] width 171 height 111
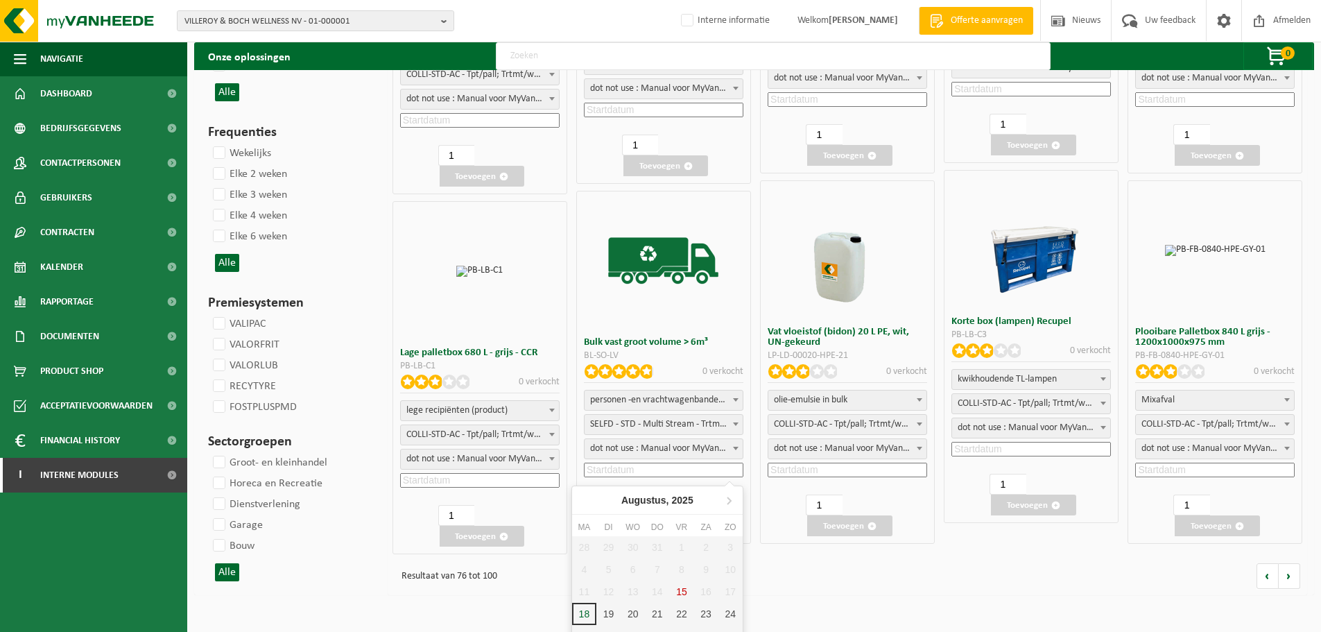
scroll to position [1410, 0]
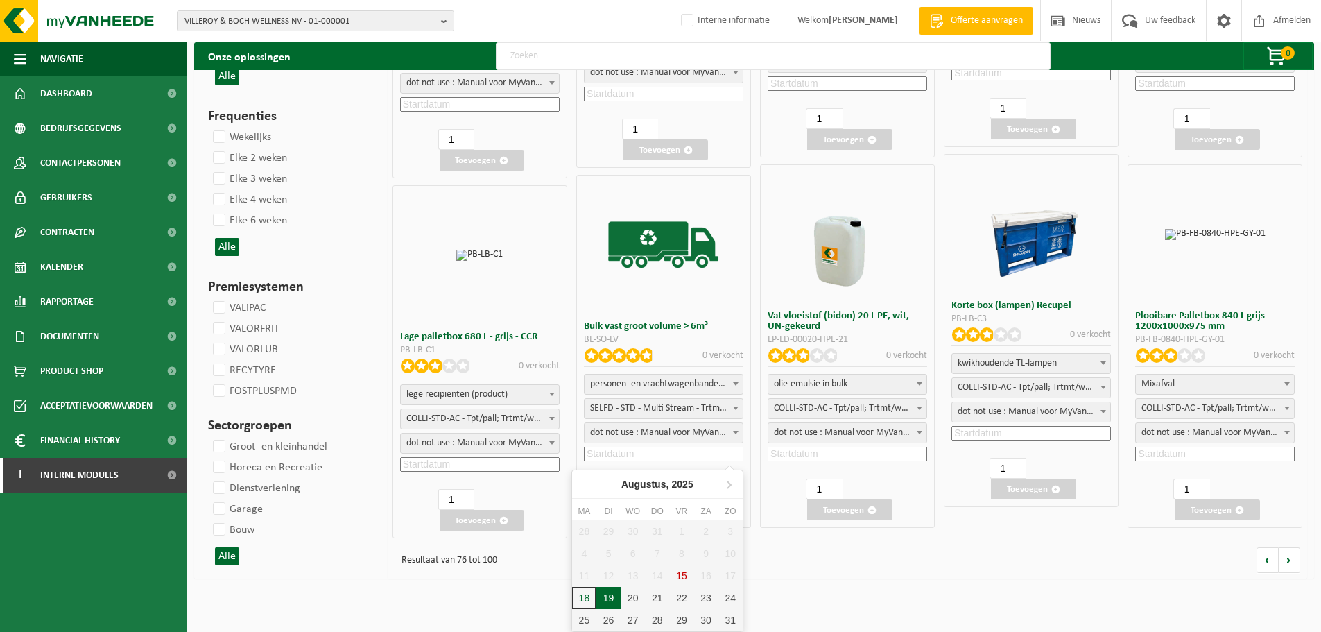
click at [618, 598] on div "19" at bounding box center [608, 598] width 24 height 22
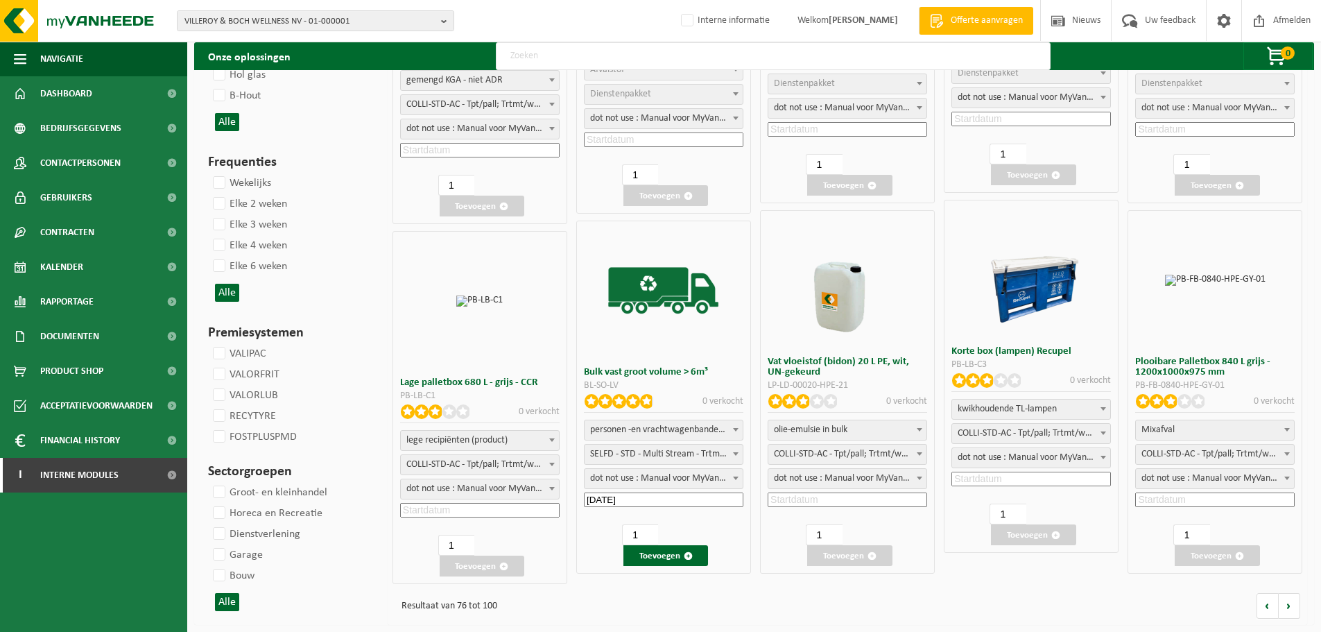
scroll to position [1365, 0]
click at [658, 558] on button "Toevoegen" at bounding box center [665, 555] width 85 height 21
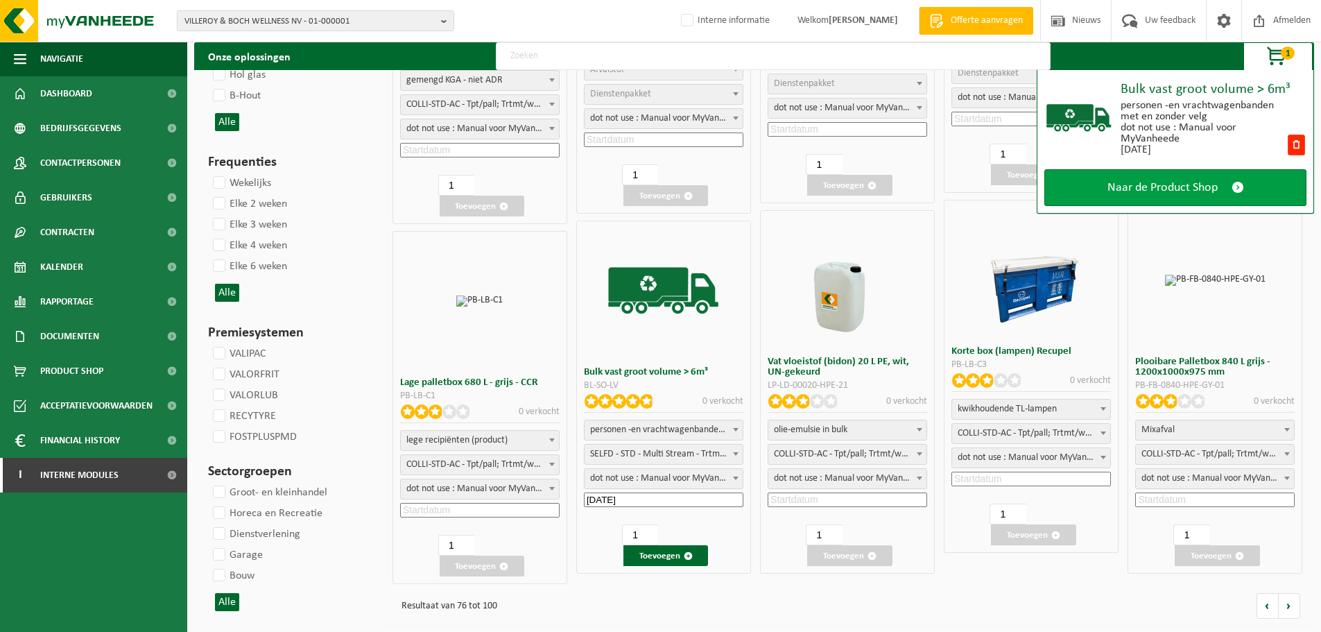
click at [1133, 179] on link "Naar de Product Shop" at bounding box center [1175, 187] width 262 height 37
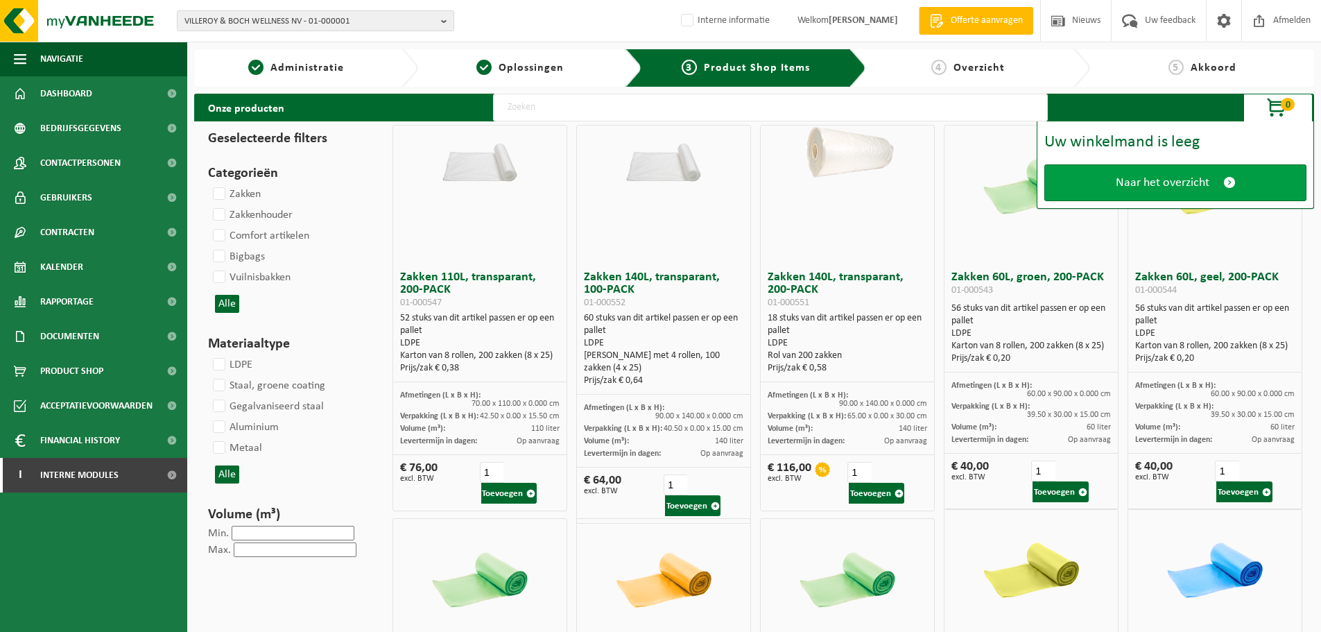
click at [1136, 175] on span "Naar het overzicht" at bounding box center [1163, 182] width 94 height 15
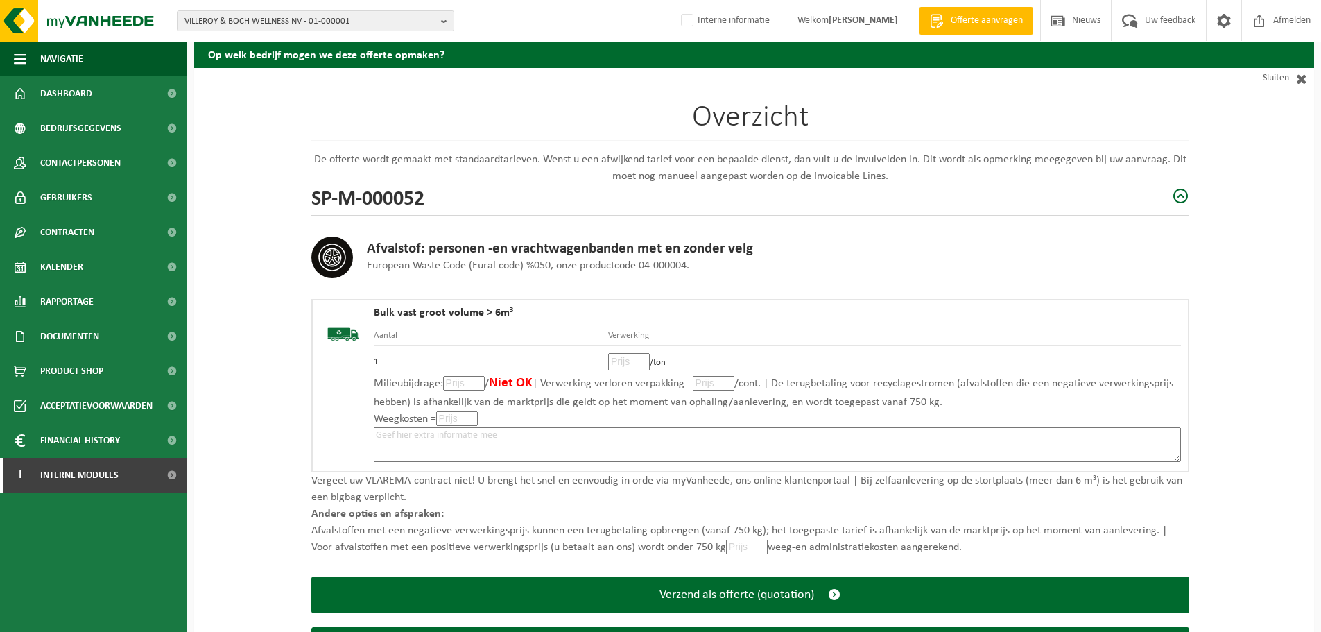
scroll to position [126, 0]
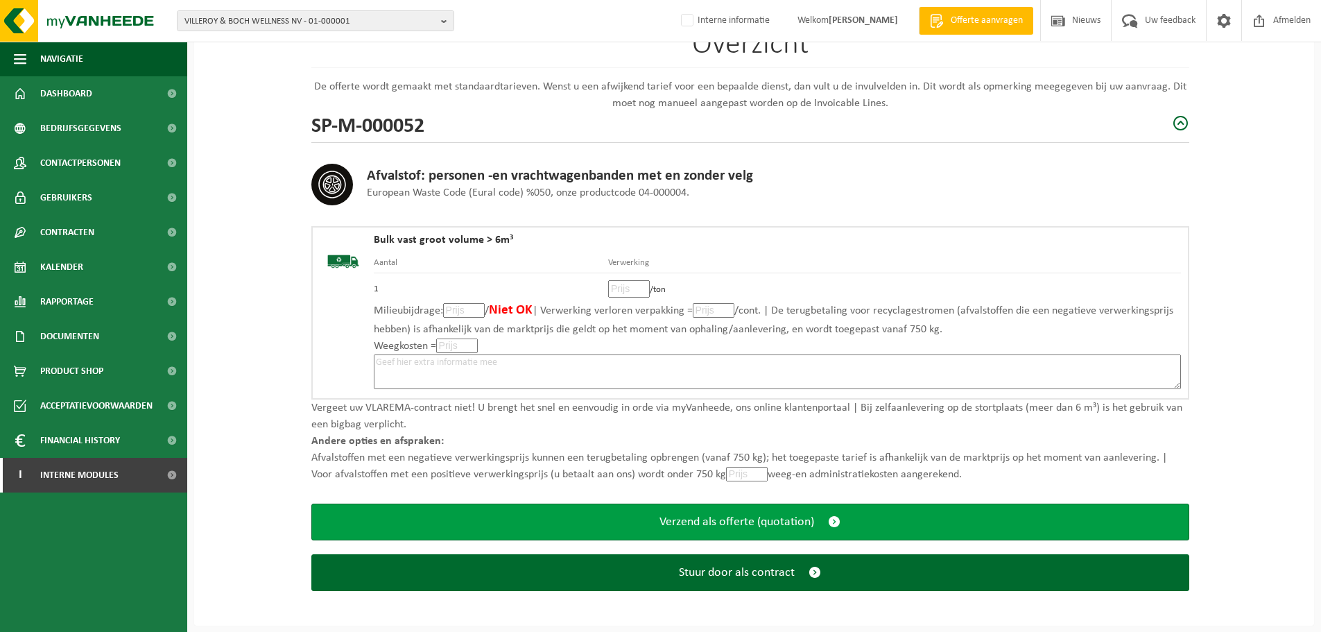
click at [765, 530] on button "Verzend als offerte (quotation)" at bounding box center [750, 521] width 878 height 37
